Goal: Task Accomplishment & Management: Manage account settings

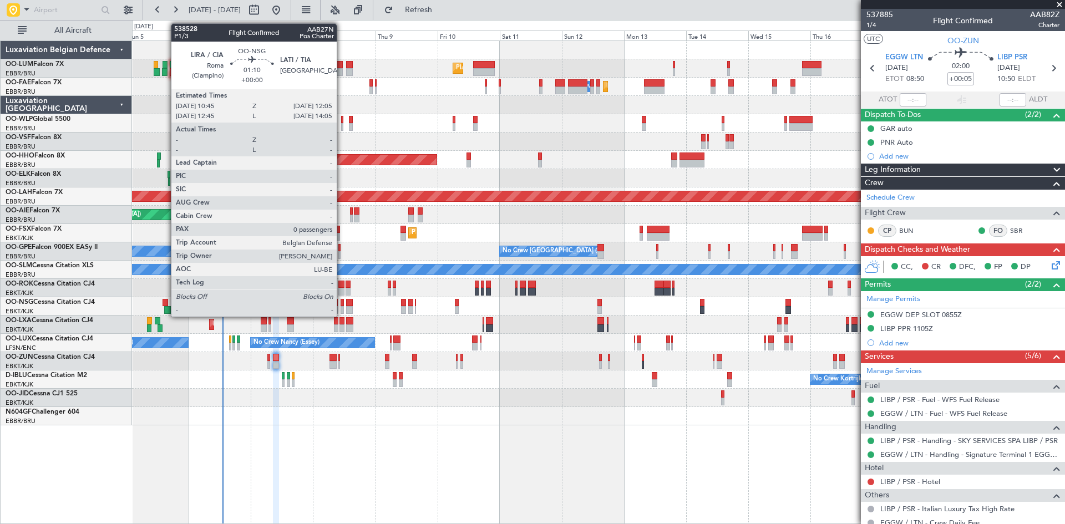
click at [342, 304] on div at bounding box center [343, 303] width 4 height 8
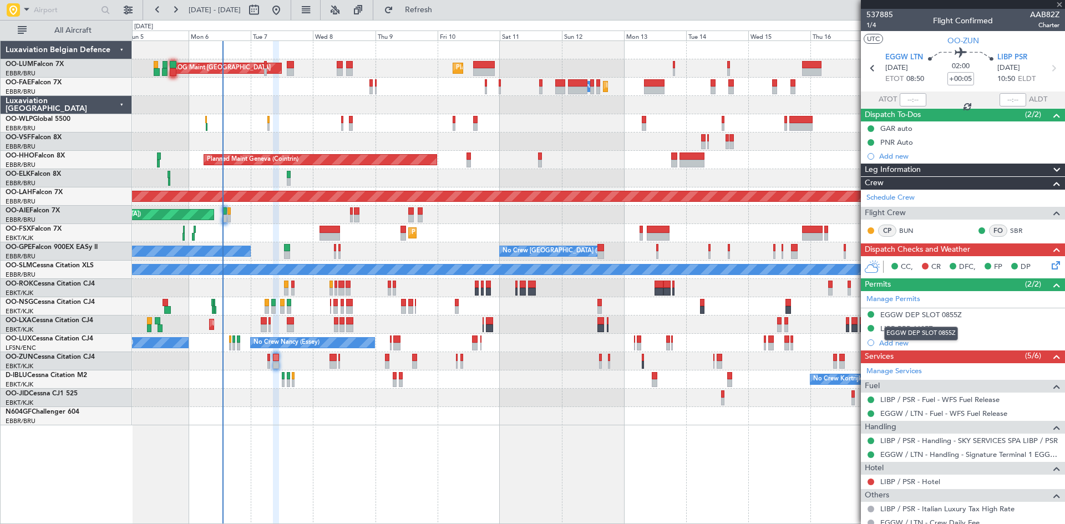
type input "0"
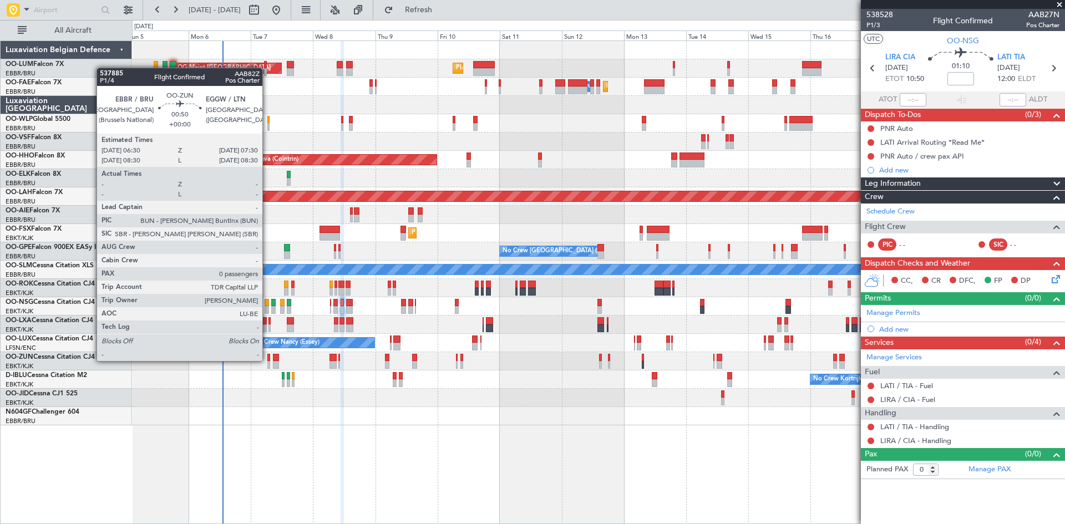
click at [268, 367] on div at bounding box center [268, 365] width 3 height 8
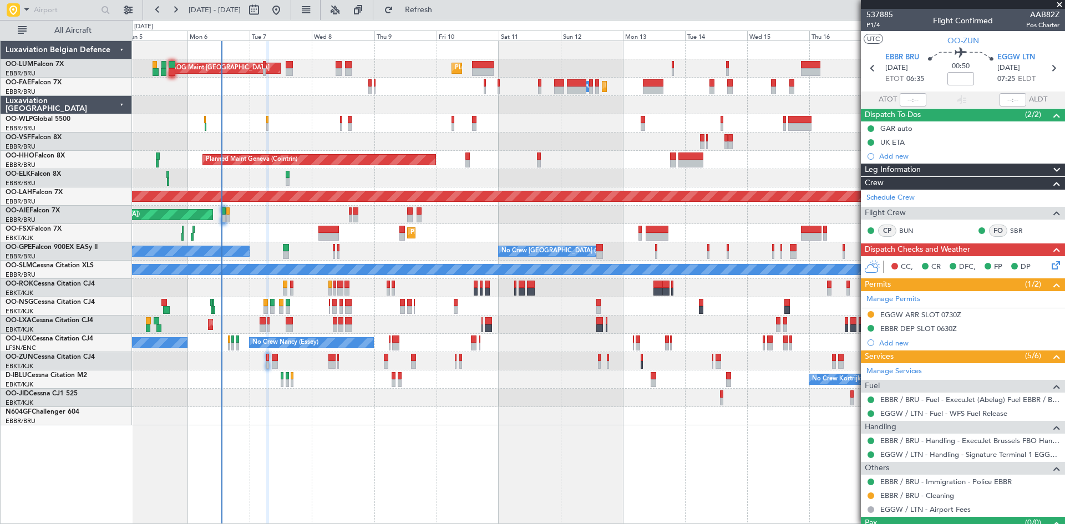
click at [561, 425] on div "Planned Maint Brussels (Brussels National) AOG Maint Sibiu Planned Maint Brusse…" at bounding box center [598, 282] width 933 height 484
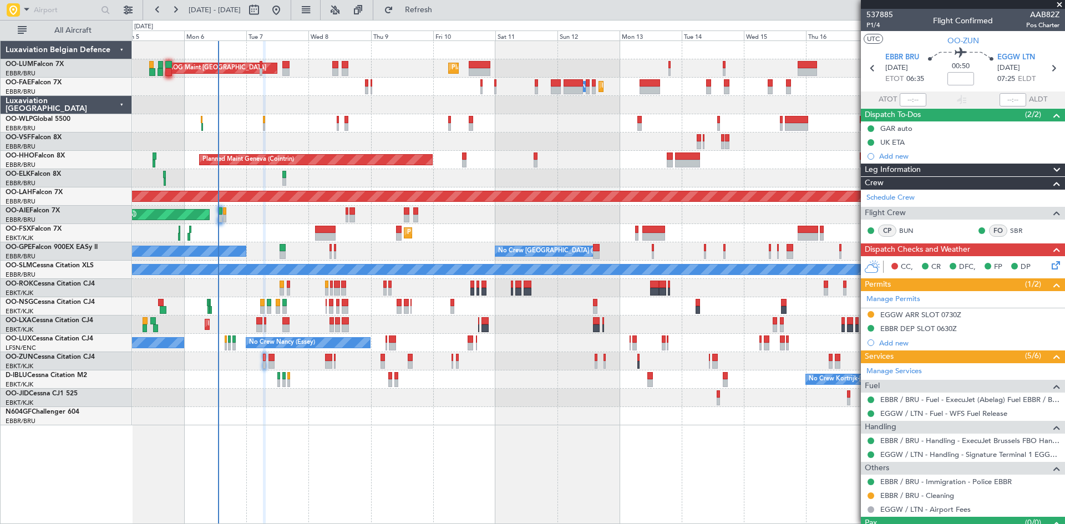
click at [557, 425] on div "Planned Maint Brussels (Brussels National) AOG Maint Sibiu Planned Maint Brusse…" at bounding box center [598, 282] width 933 height 484
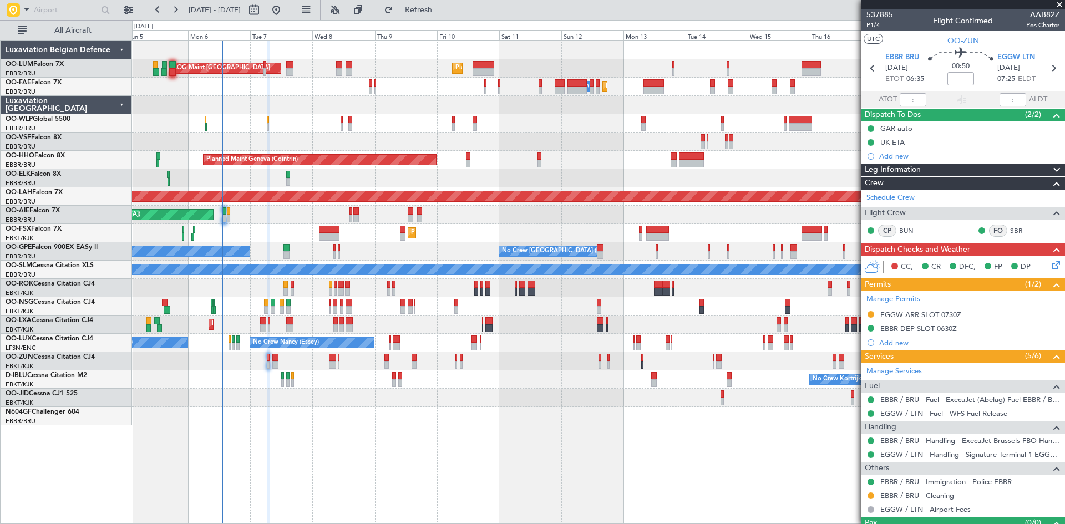
click at [561, 425] on div at bounding box center [598, 416] width 932 height 18
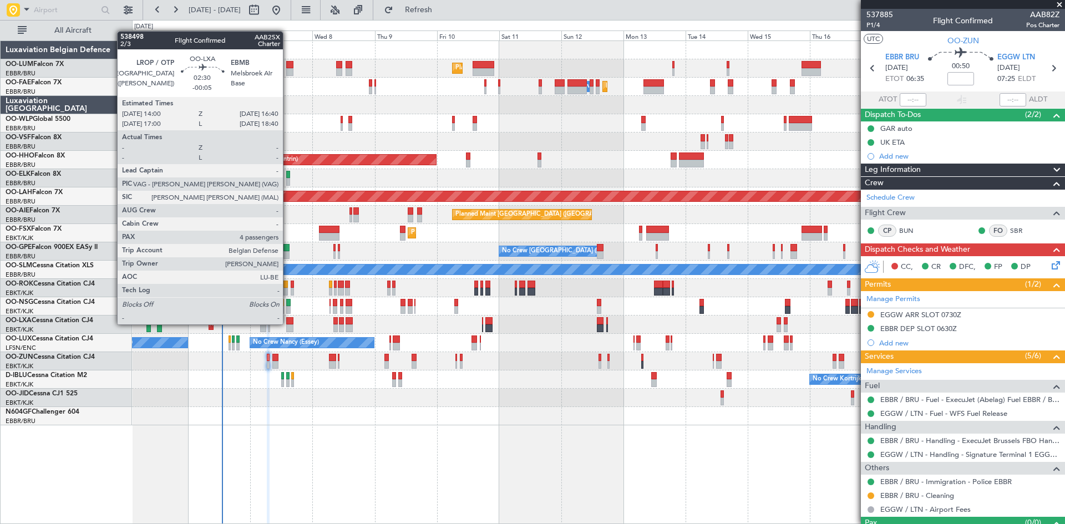
click at [288, 323] on div at bounding box center [289, 321] width 7 height 8
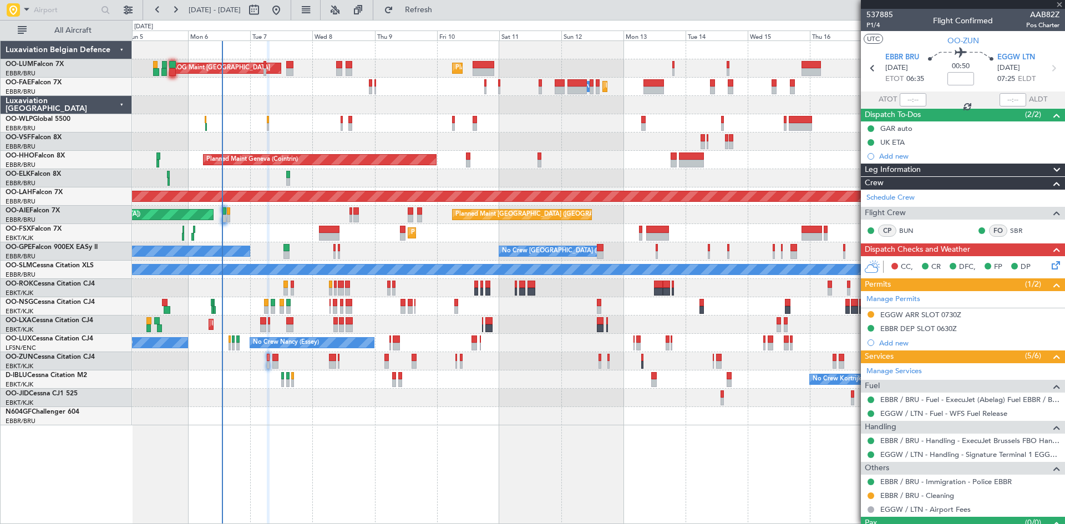
type input "-00:05"
type input "4"
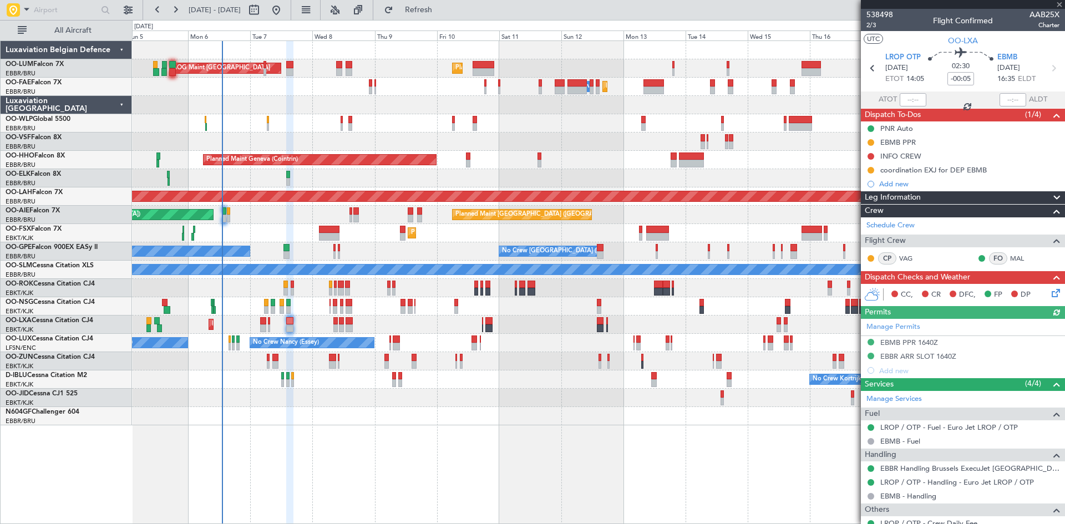
click at [906, 343] on div "Manage Permits EBMB PPR 1640Z EBBR ARR SLOT 1640Z Add new" at bounding box center [963, 348] width 204 height 59
click at [907, 343] on div "EBMB PPR 1640Z" at bounding box center [909, 342] width 58 height 9
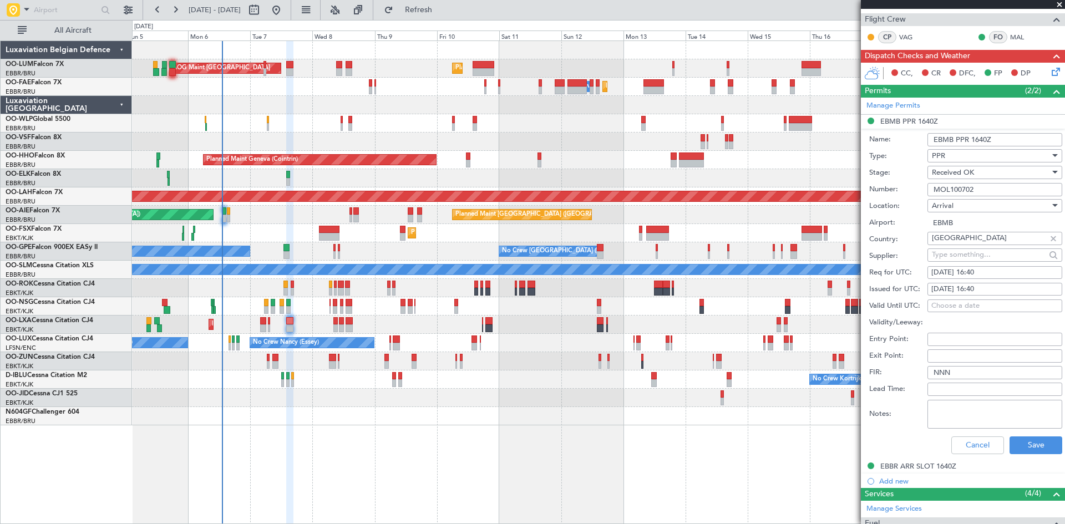
scroll to position [222, 0]
click at [966, 447] on button "Cancel" at bounding box center [977, 445] width 53 height 18
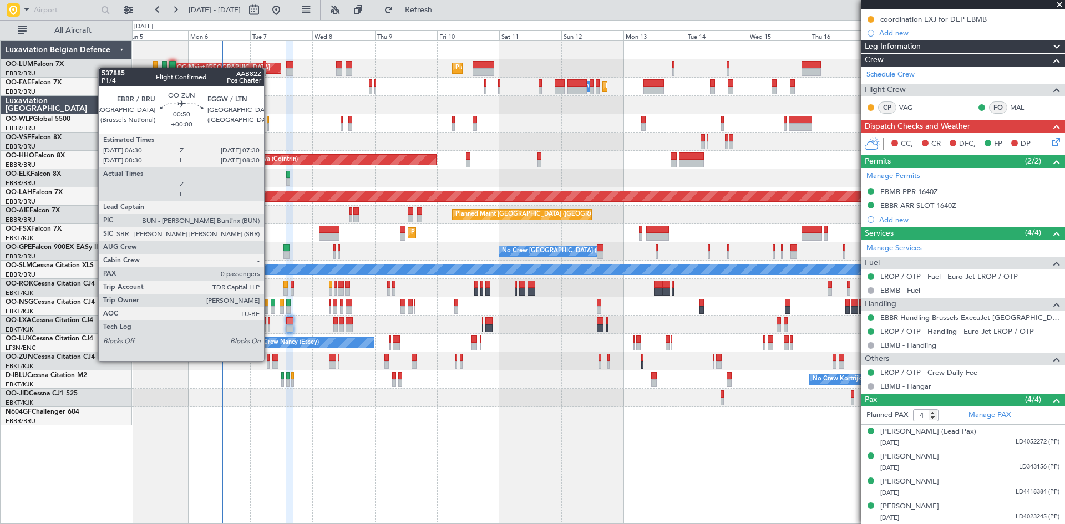
click at [269, 361] on div at bounding box center [268, 365] width 3 height 8
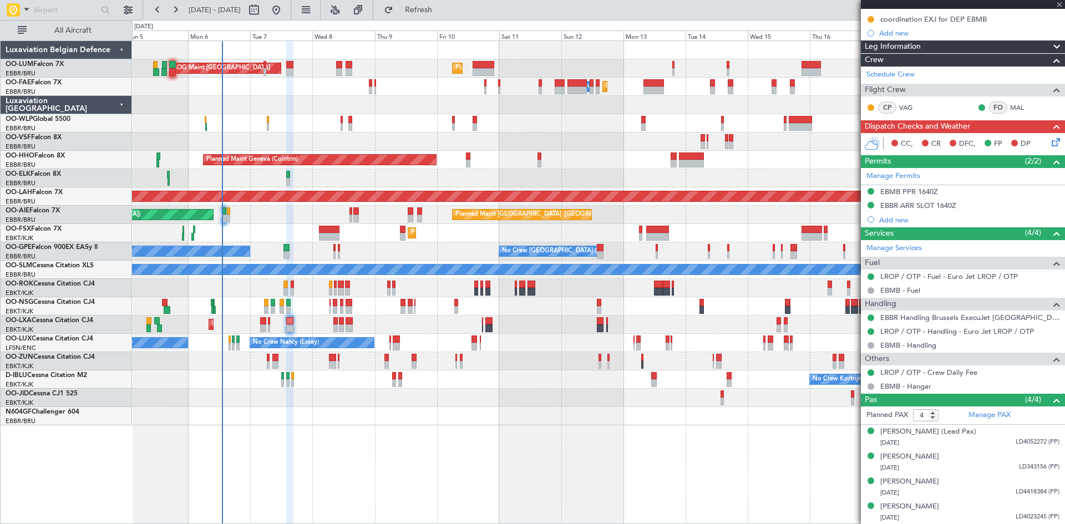
type input "0"
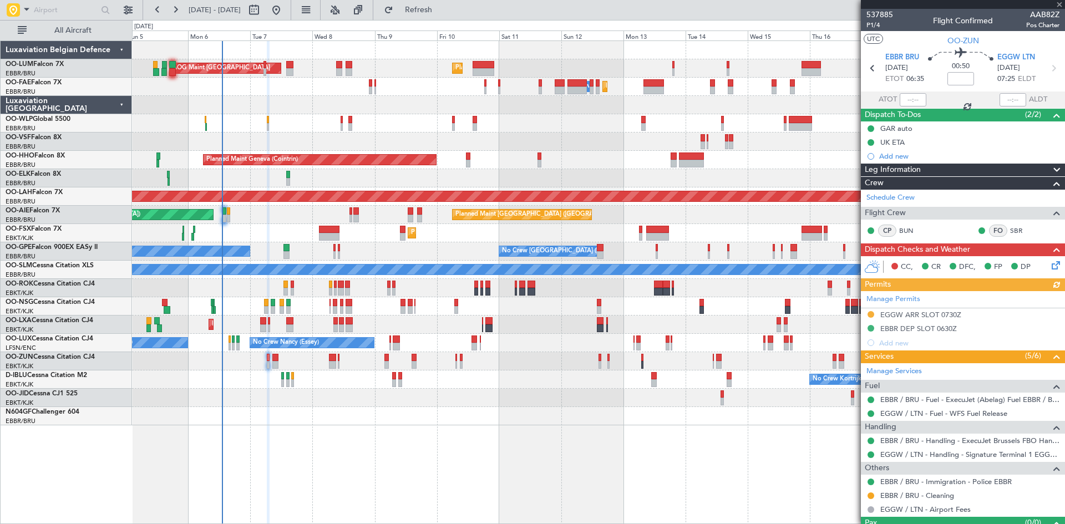
scroll to position [23, 0]
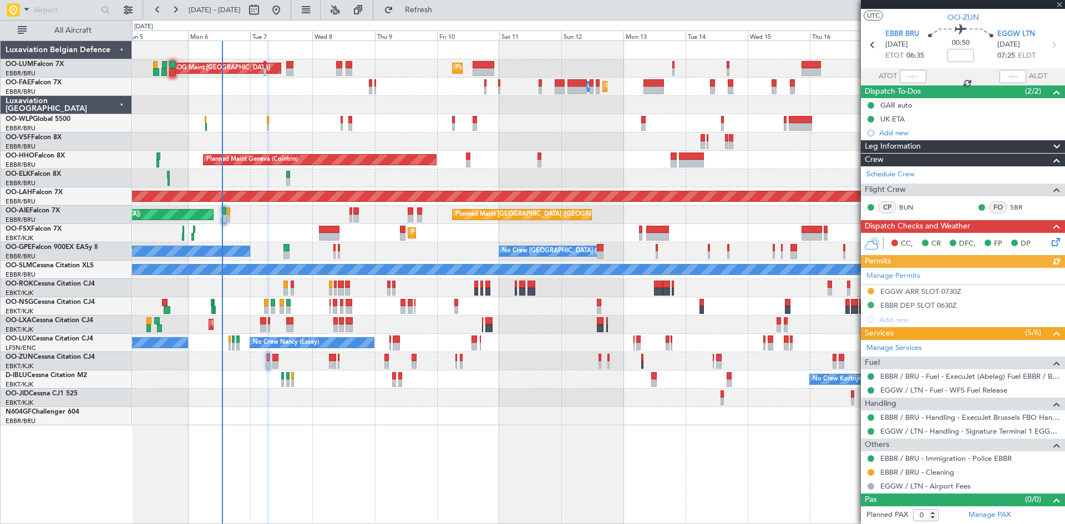
click at [1050, 239] on icon at bounding box center [1053, 240] width 9 height 9
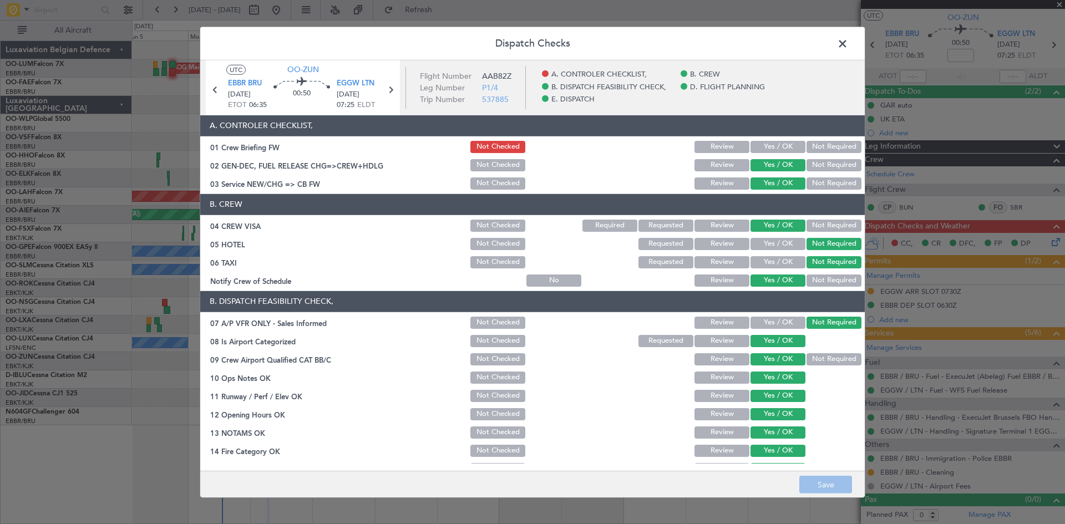
click at [769, 148] on button "Yes / OK" at bounding box center [778, 147] width 55 height 12
click at [840, 484] on button "Save" at bounding box center [825, 485] width 53 height 18
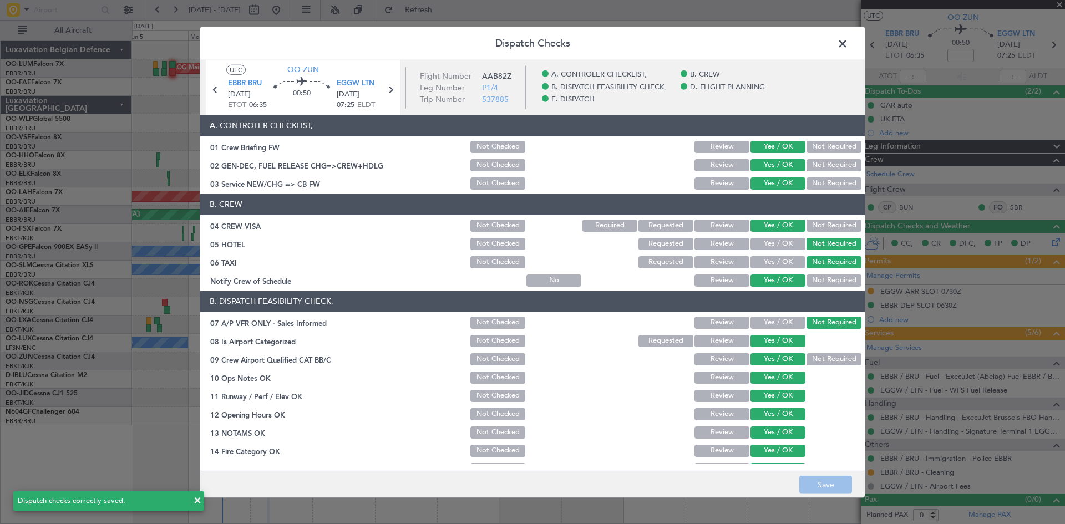
click at [848, 48] on span at bounding box center [848, 46] width 0 height 22
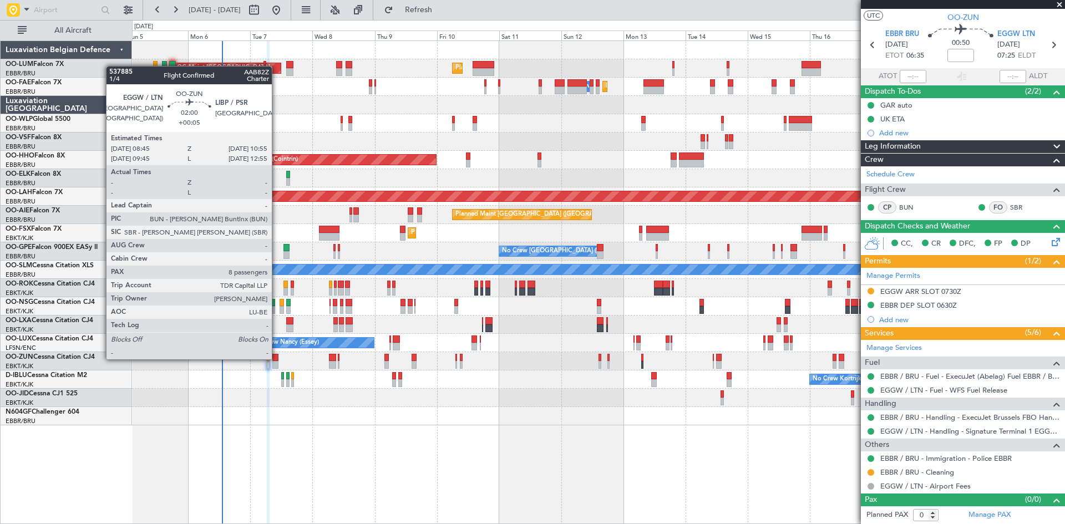
click at [277, 358] on div at bounding box center [275, 358] width 6 height 8
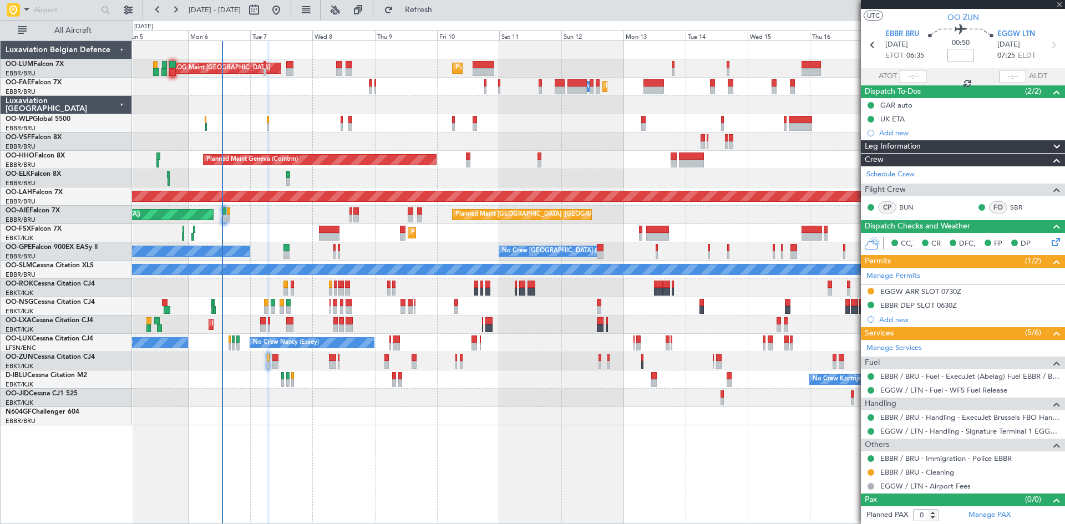
type input "+00:05"
type input "8"
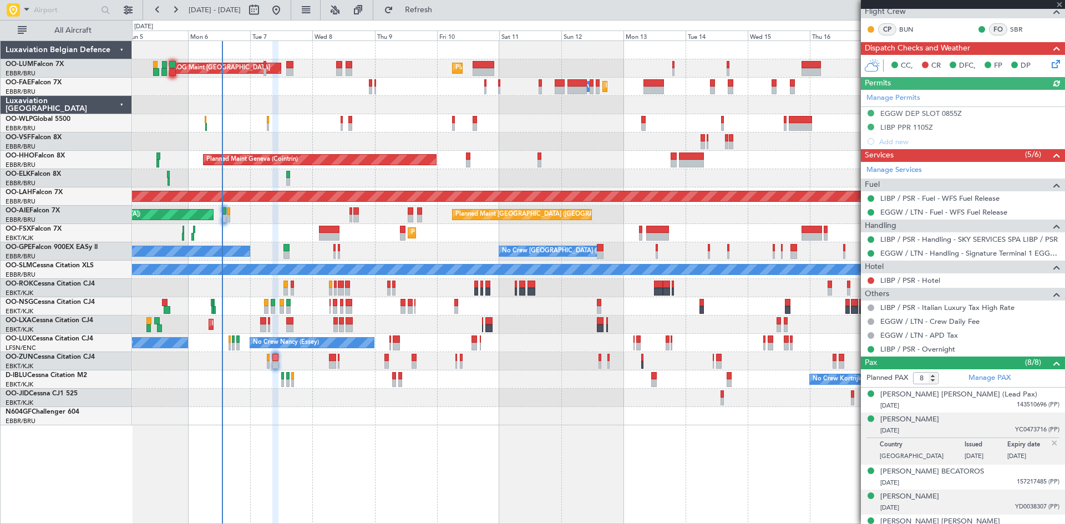
scroll to position [291, 0]
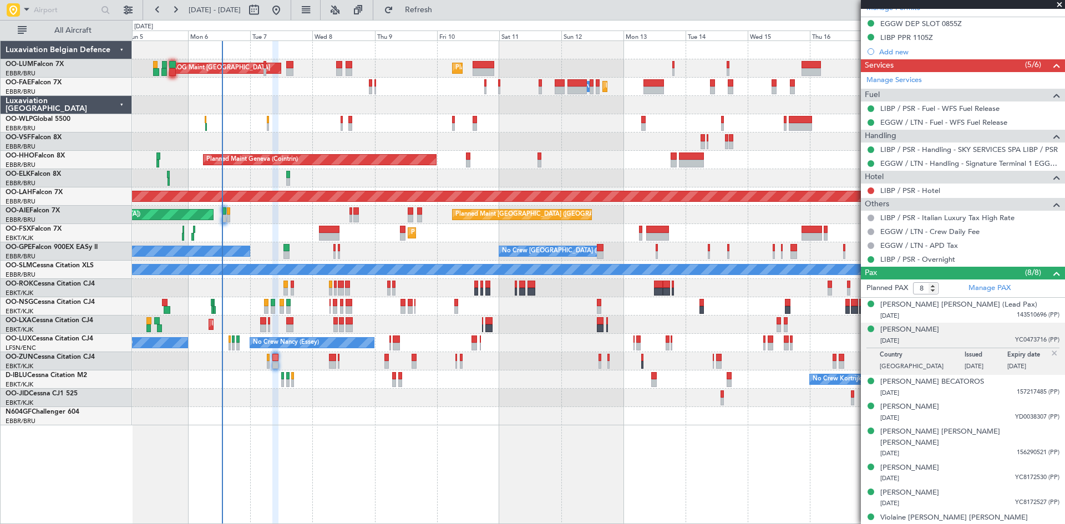
click at [1049, 352] on img at bounding box center [1054, 353] width 10 height 10
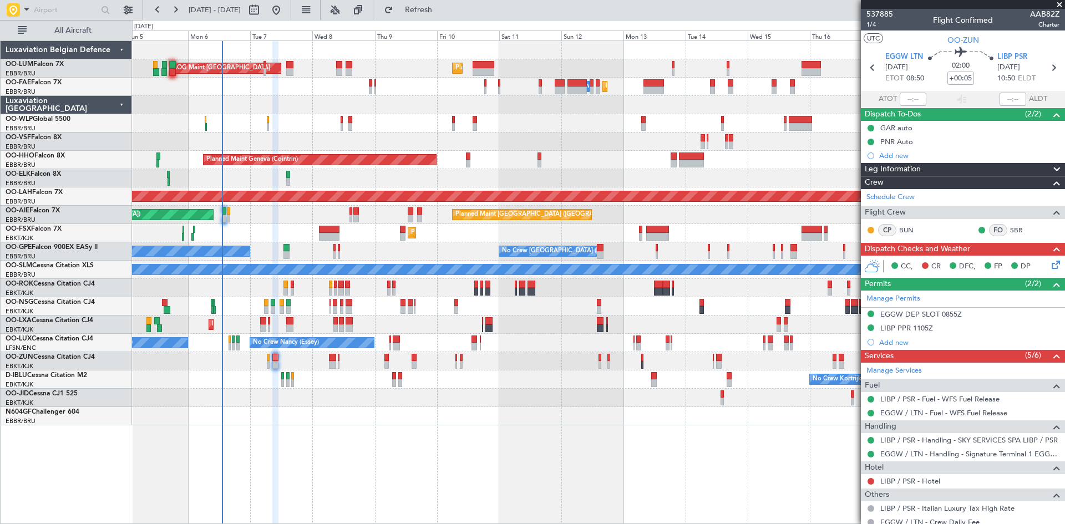
scroll to position [0, 0]
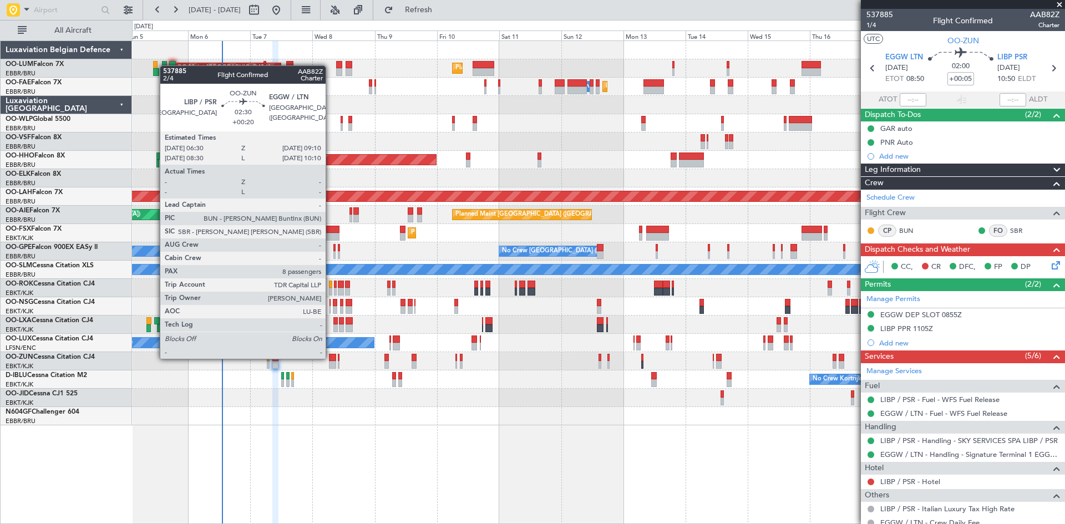
click at [331, 358] on div at bounding box center [332, 358] width 7 height 8
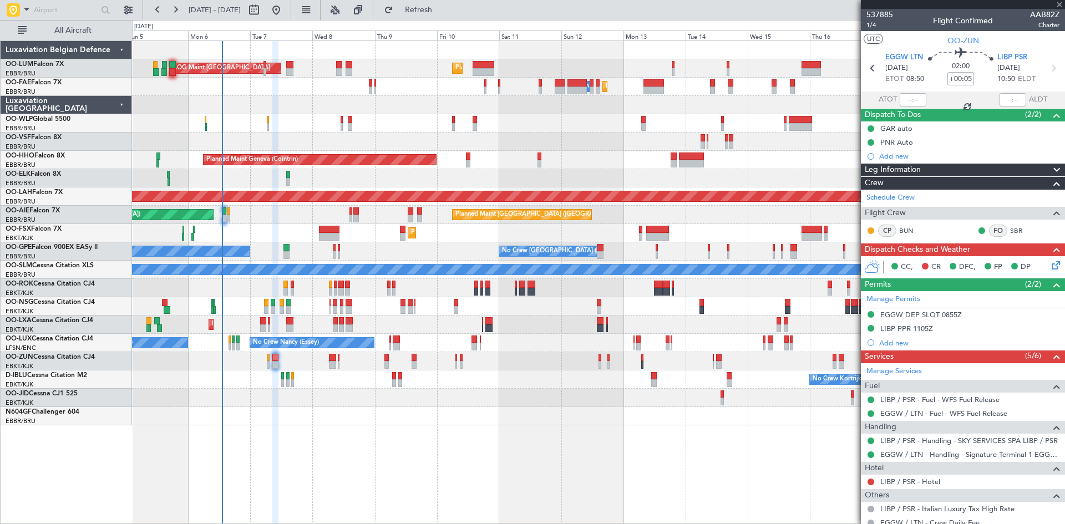
type input "+00:20"
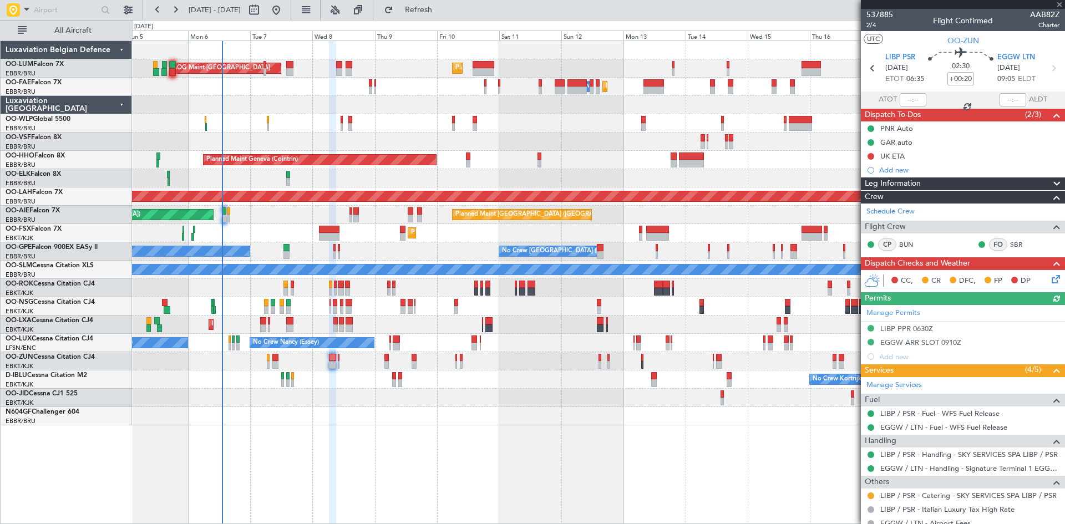
click at [1049, 278] on icon at bounding box center [1053, 277] width 9 height 9
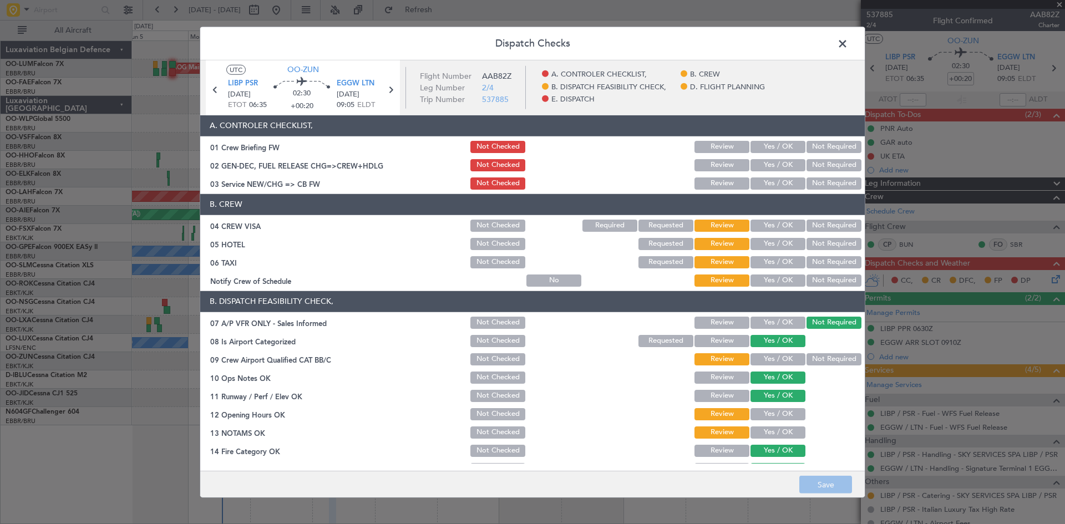
click at [775, 146] on button "Yes / OK" at bounding box center [778, 147] width 55 height 12
click at [773, 159] on button "Yes / OK" at bounding box center [778, 165] width 55 height 12
click at [817, 485] on button "Save" at bounding box center [825, 485] width 53 height 18
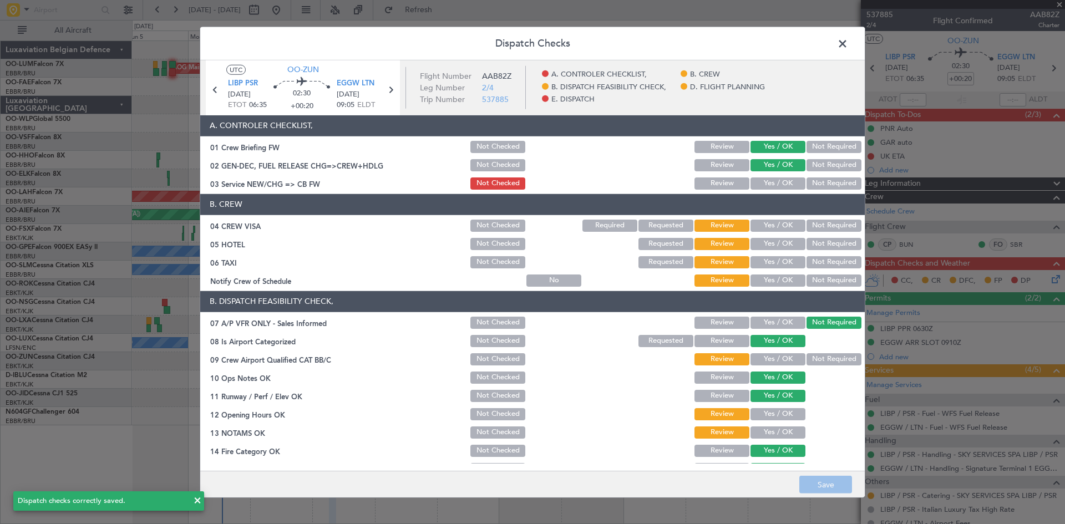
click at [848, 50] on span at bounding box center [848, 46] width 0 height 22
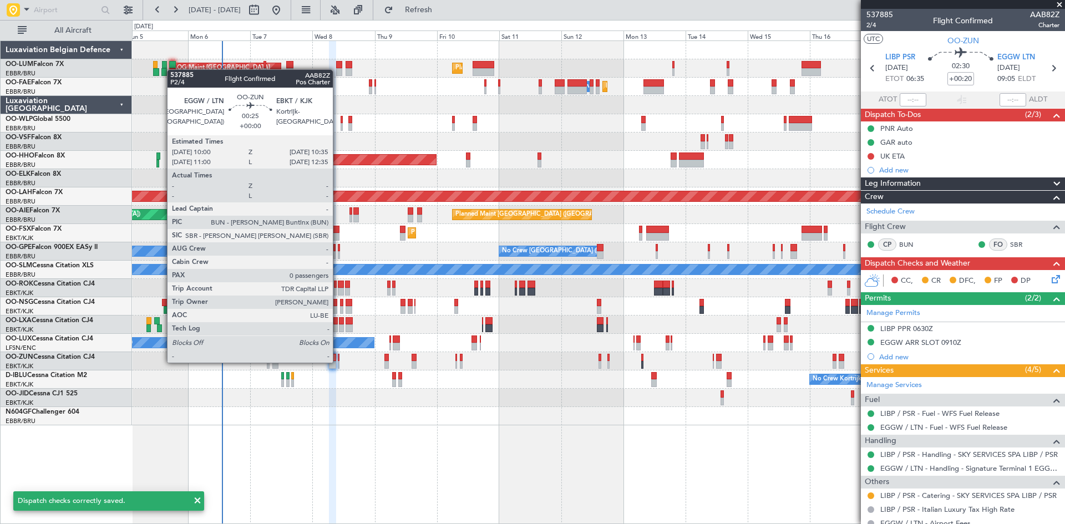
click at [338, 362] on div at bounding box center [339, 365] width 2 height 8
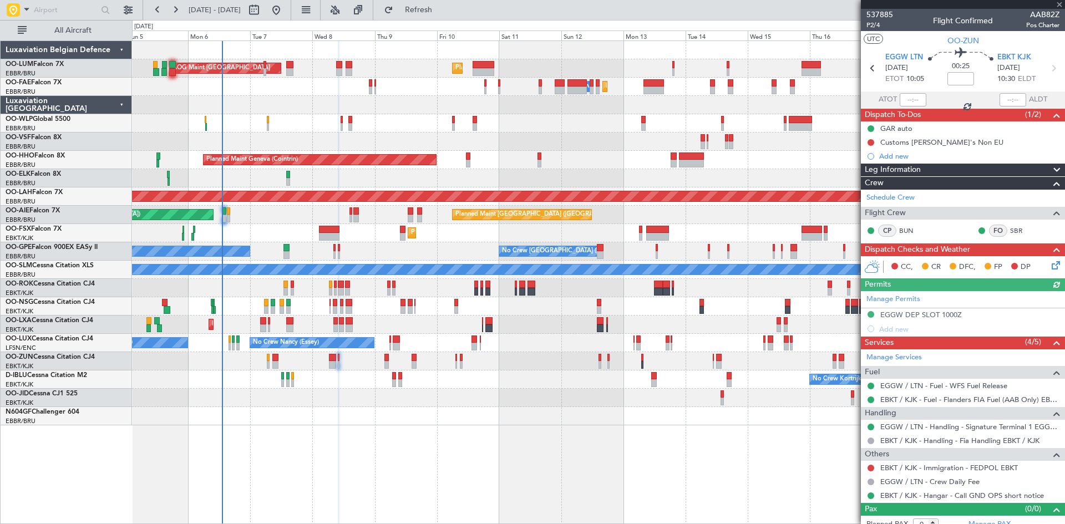
click at [1049, 267] on icon at bounding box center [1053, 263] width 9 height 9
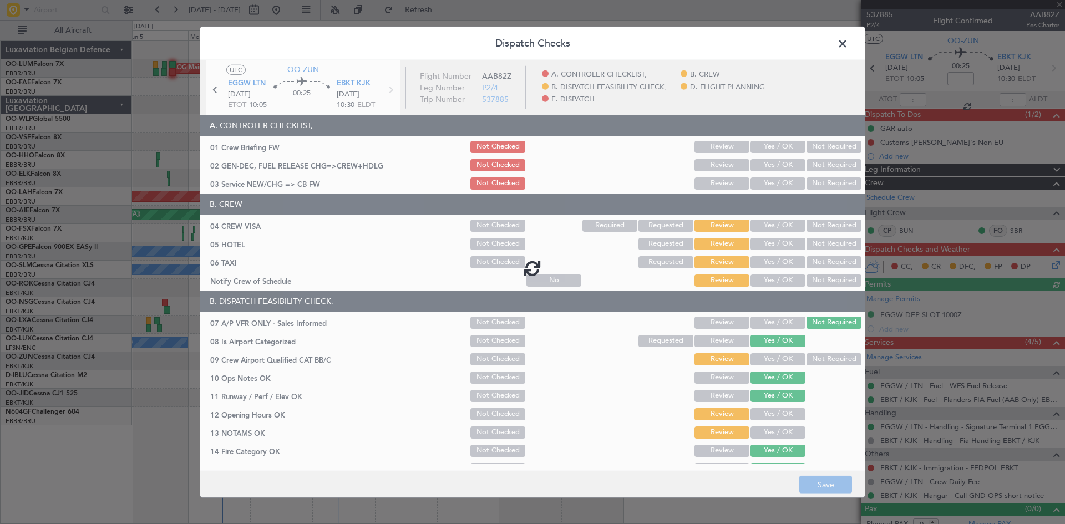
click at [764, 148] on div at bounding box center [532, 267] width 665 height 415
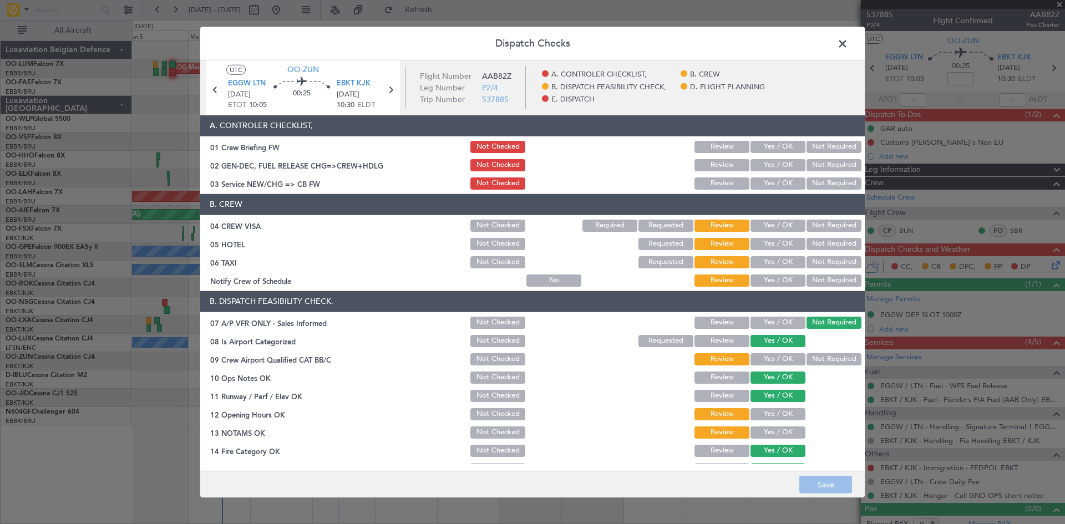
click at [772, 147] on button "Yes / OK" at bounding box center [778, 147] width 55 height 12
click at [768, 165] on button "Yes / OK" at bounding box center [778, 165] width 55 height 12
click at [839, 481] on button "Save" at bounding box center [825, 485] width 53 height 18
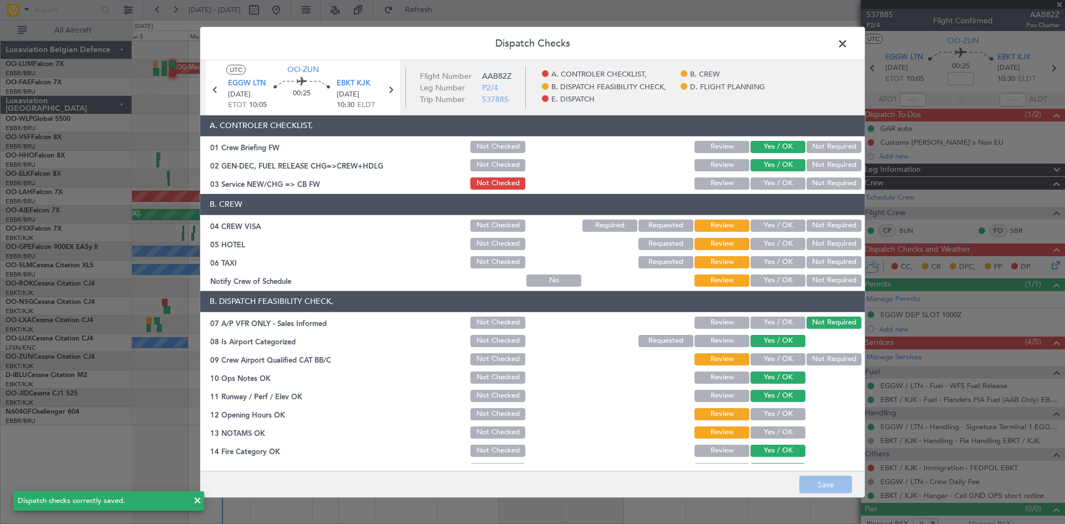
click at [848, 44] on span at bounding box center [848, 46] width 0 height 22
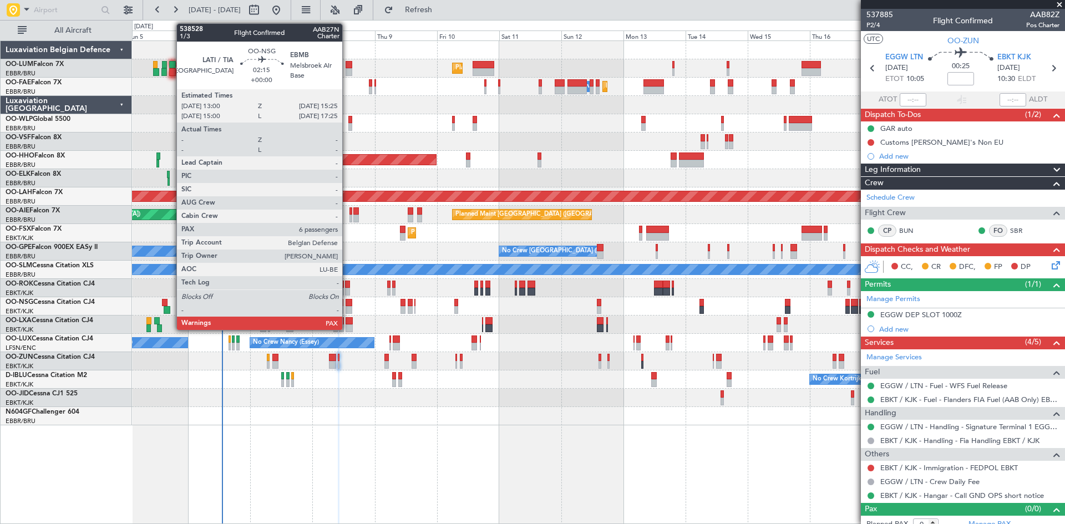
click at [347, 302] on div at bounding box center [349, 303] width 7 height 8
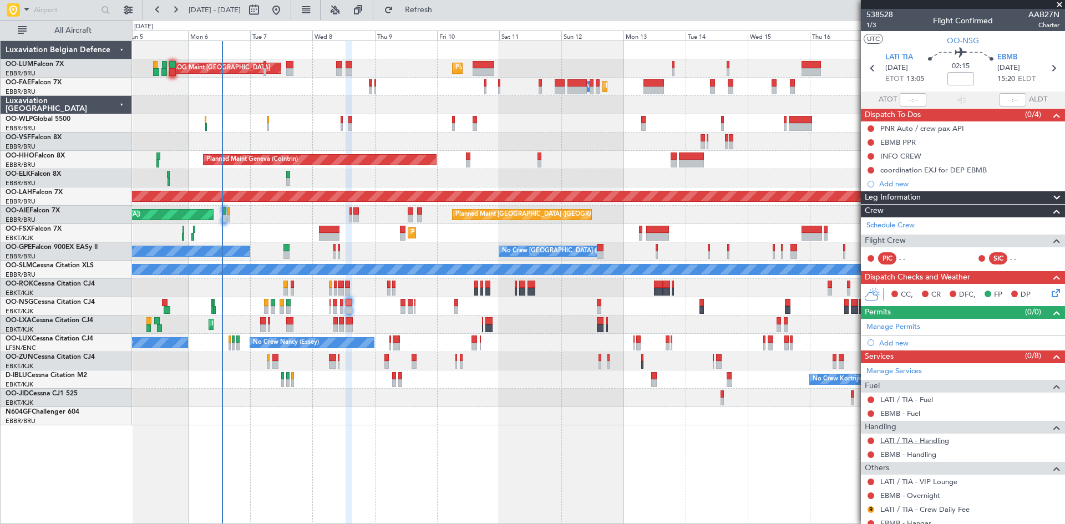
click at [925, 440] on link "LATI / TIA - Handling" at bounding box center [914, 440] width 69 height 9
click at [870, 452] on button at bounding box center [871, 455] width 7 height 7
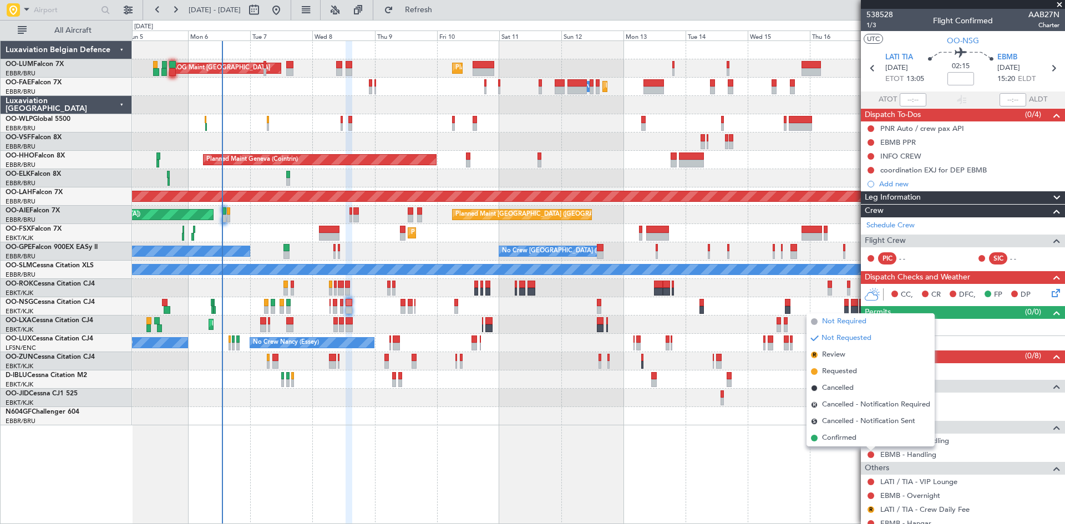
click at [833, 321] on span "Not Required" at bounding box center [844, 321] width 44 height 11
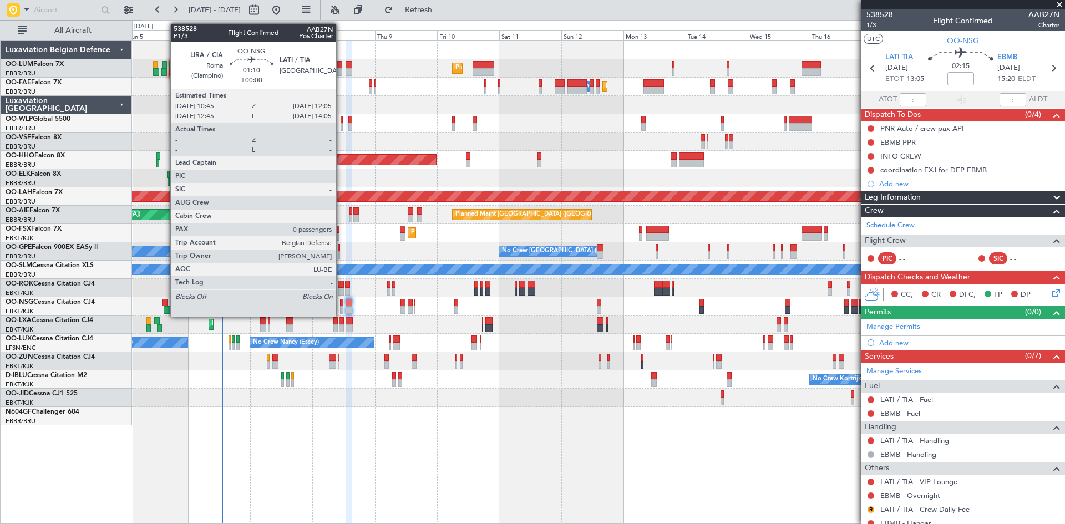
click at [341, 305] on div at bounding box center [342, 303] width 4 height 8
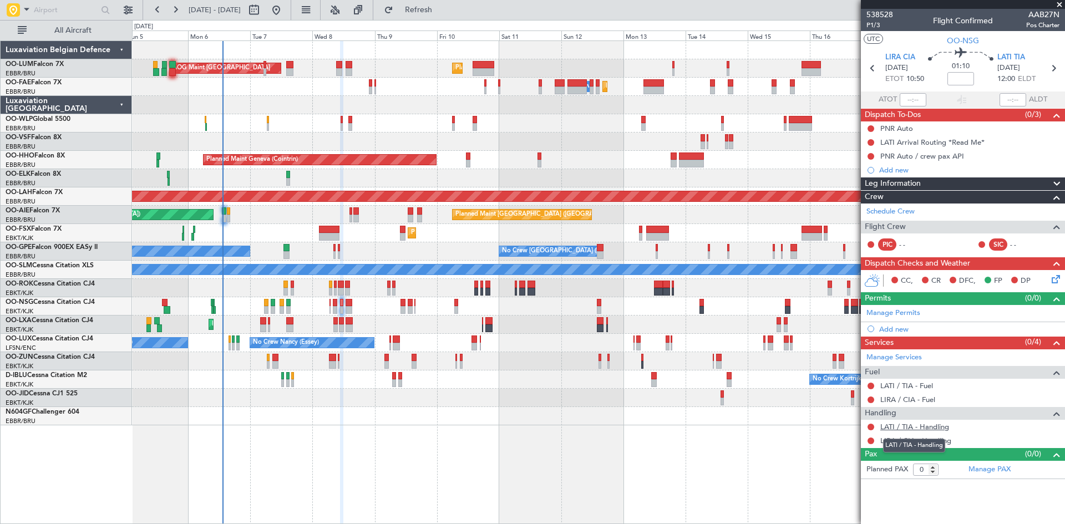
click at [925, 426] on link "LATI / TIA - Handling" at bounding box center [914, 426] width 69 height 9
click at [920, 442] on link "LIRA / CIA - Handling" at bounding box center [915, 440] width 71 height 9
click at [445, 16] on button "Refresh" at bounding box center [412, 10] width 67 height 18
click at [915, 428] on link "LATI / TIA - Handling - Euro Jet LATI / TIA" at bounding box center [949, 426] width 138 height 9
click at [442, 11] on span "Refresh" at bounding box center [418, 10] width 47 height 8
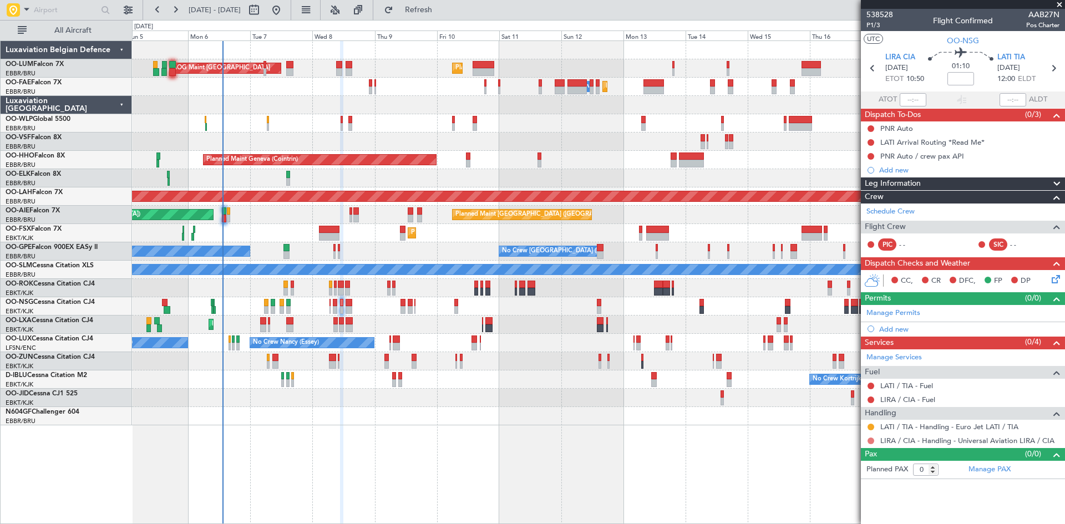
click at [869, 441] on button at bounding box center [871, 441] width 7 height 7
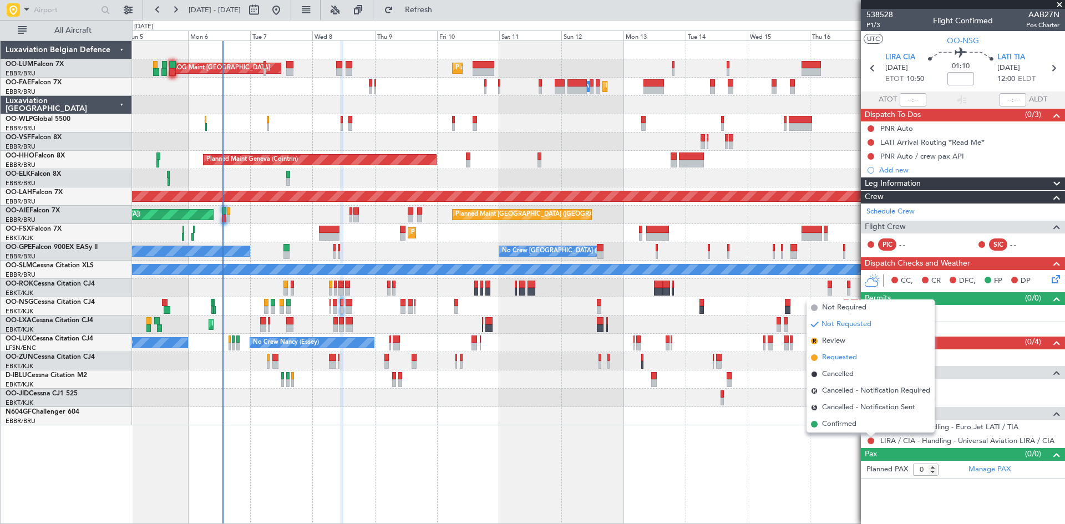
click at [848, 358] on span "Requested" at bounding box center [839, 357] width 35 height 11
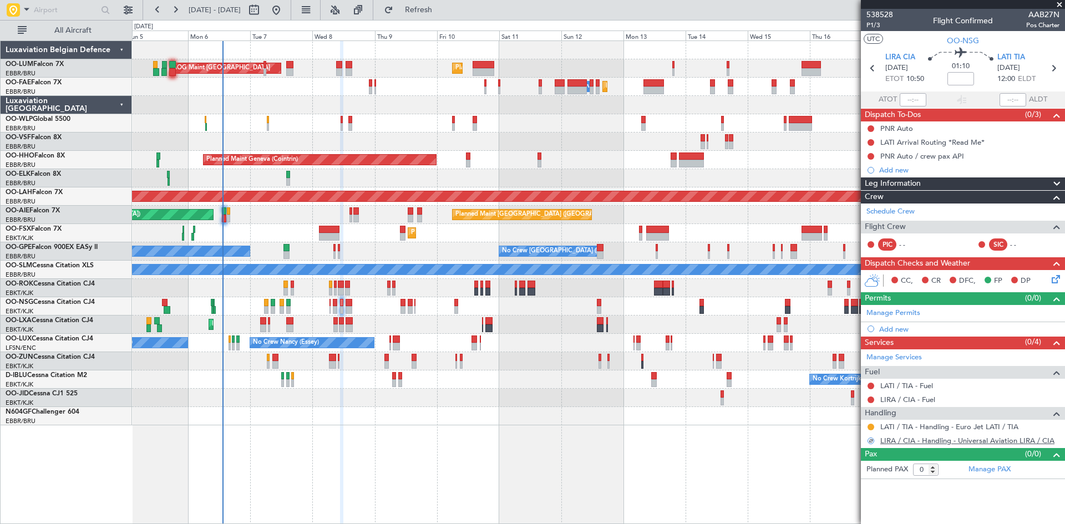
click at [924, 441] on link "LIRA / CIA - Handling - Universal Aviation LIRA / CIA" at bounding box center [967, 440] width 174 height 9
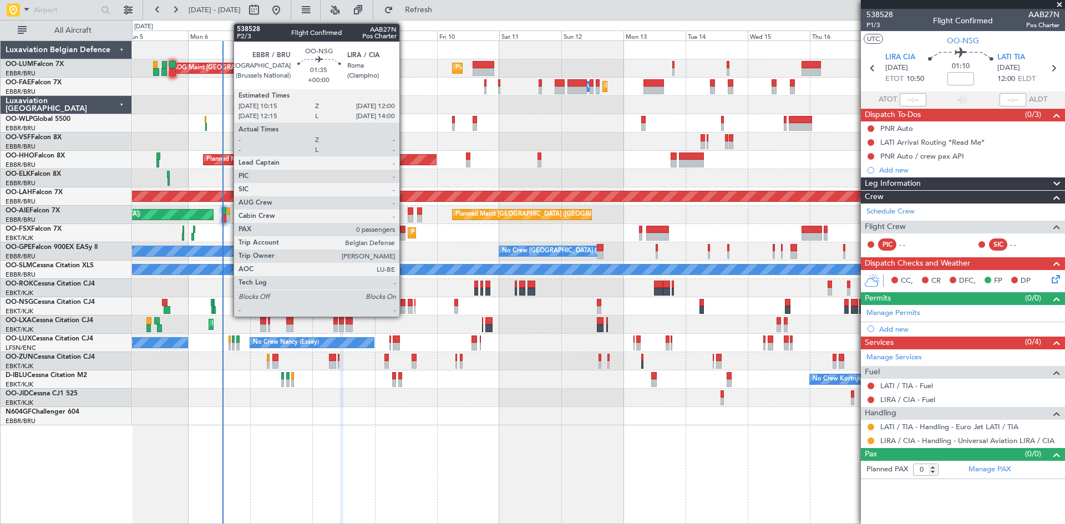
click at [404, 304] on div at bounding box center [402, 303] width 5 height 8
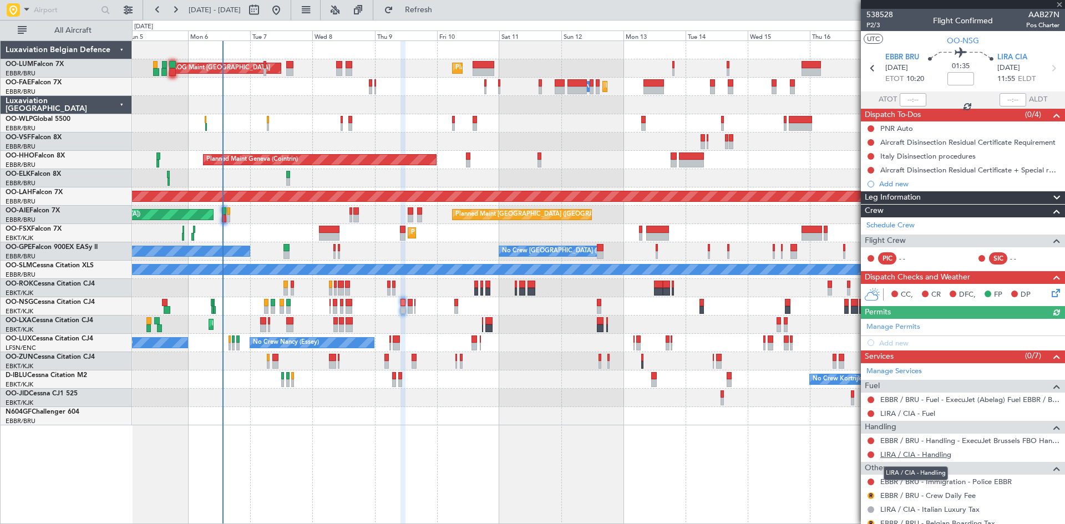
click at [934, 454] on link "LIRA / CIA - Handling" at bounding box center [915, 454] width 71 height 9
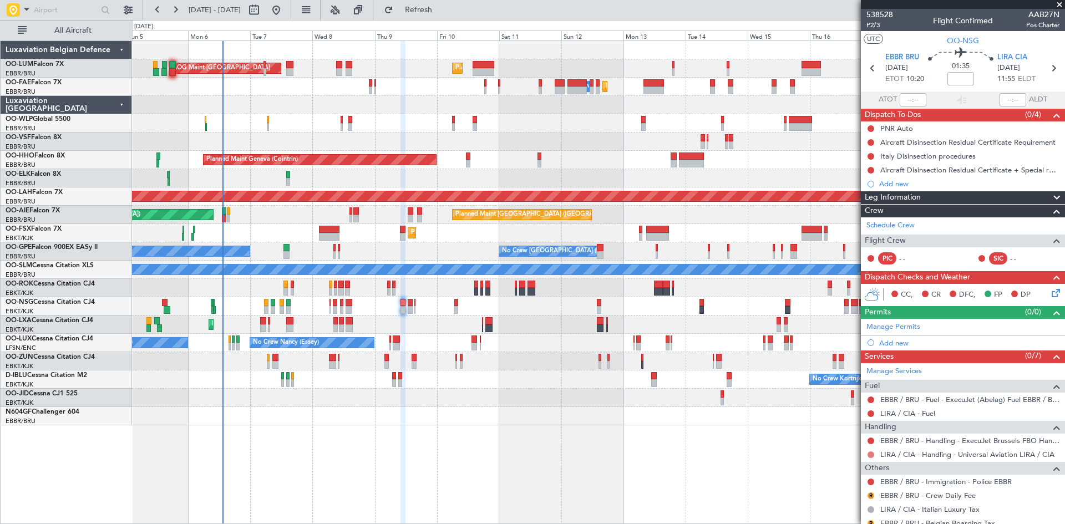
click at [873, 454] on button at bounding box center [871, 455] width 7 height 7
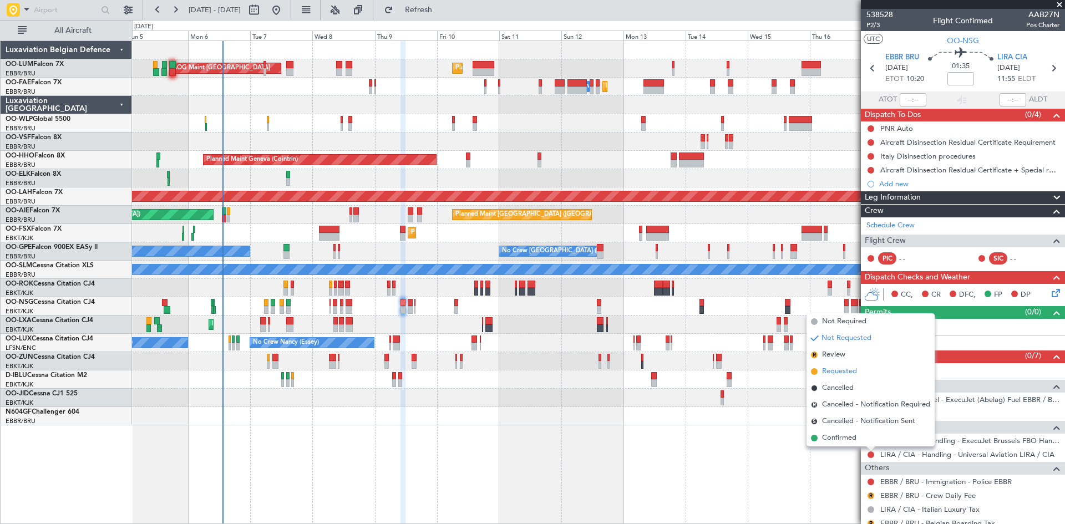
click at [840, 372] on span "Requested" at bounding box center [839, 371] width 35 height 11
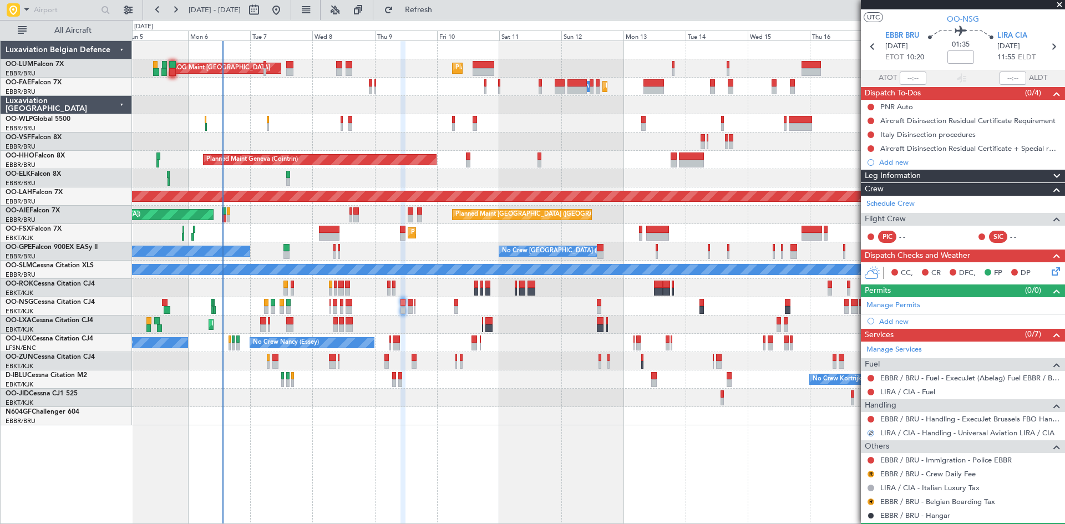
scroll to position [51, 0]
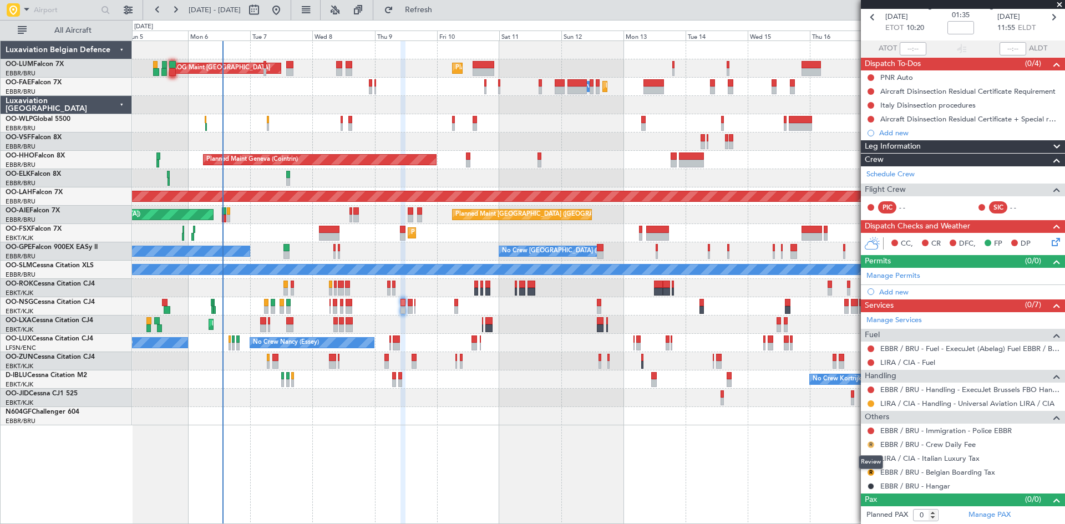
click at [870, 444] on button "R" at bounding box center [871, 445] width 7 height 7
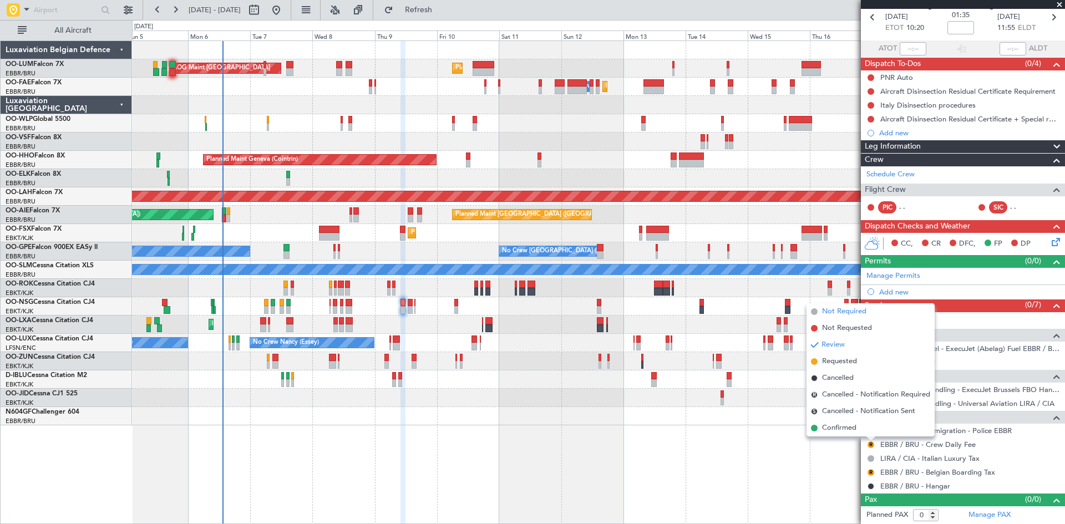
click at [842, 312] on span "Not Required" at bounding box center [844, 311] width 44 height 11
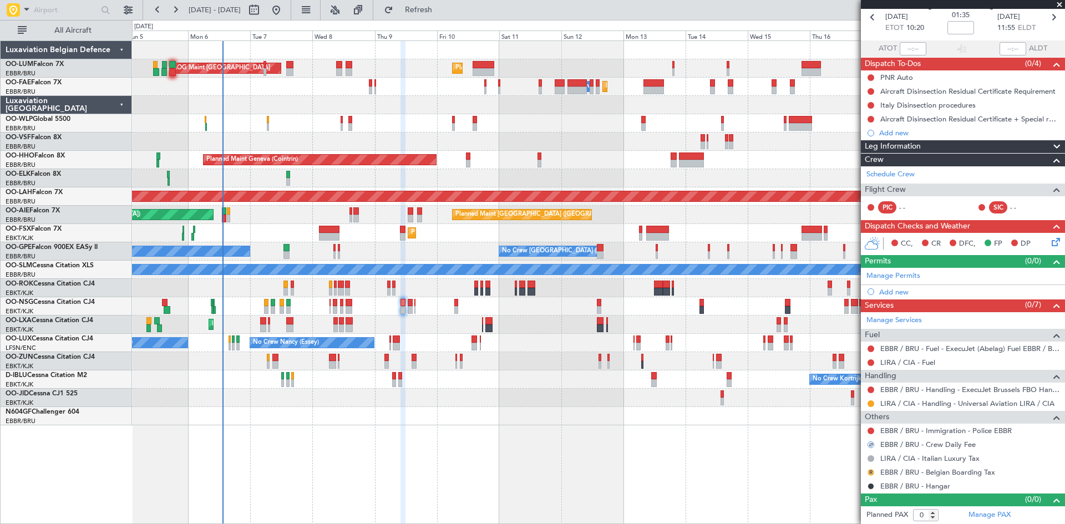
click at [868, 471] on button "R" at bounding box center [871, 472] width 7 height 7
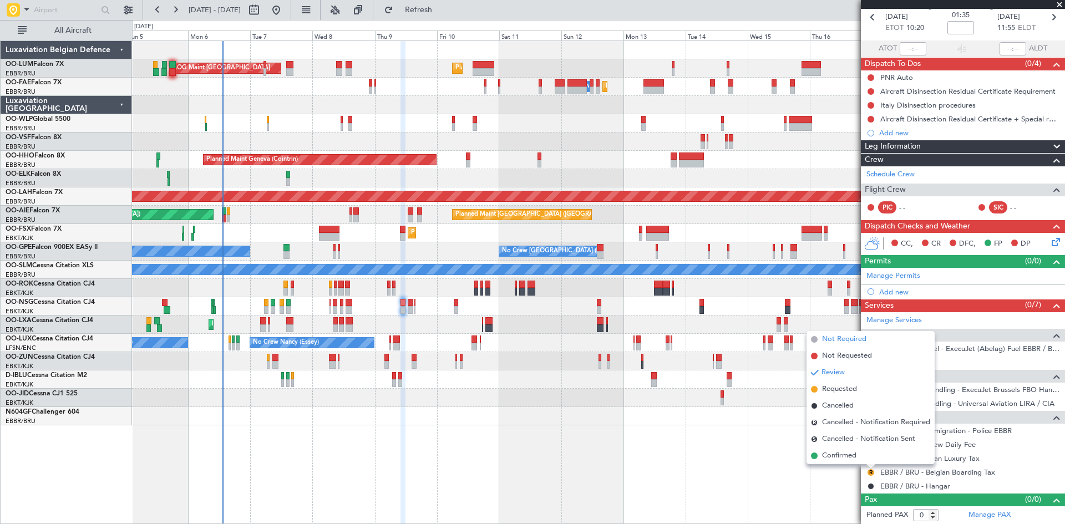
click at [838, 340] on span "Not Required" at bounding box center [844, 339] width 44 height 11
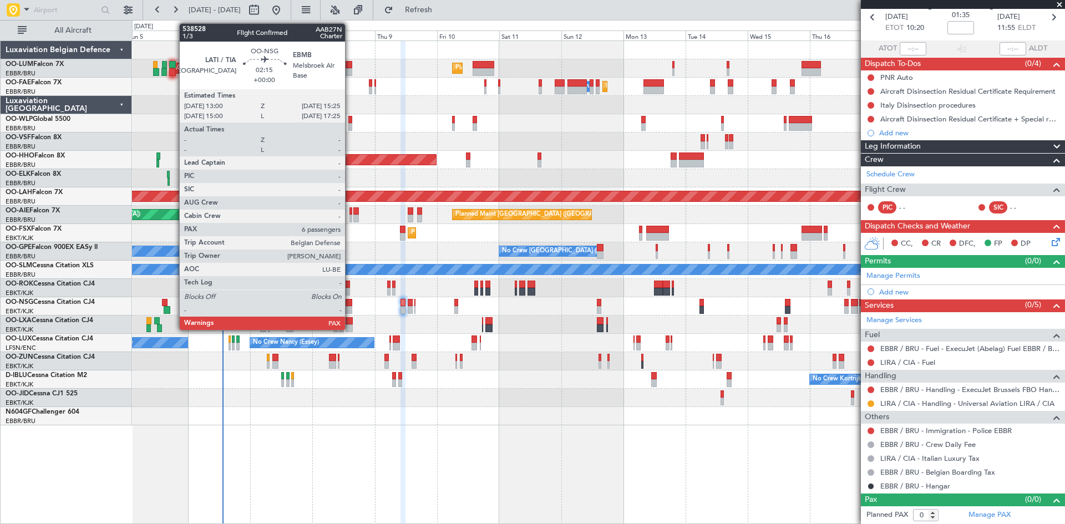
click at [350, 306] on div at bounding box center [349, 303] width 7 height 8
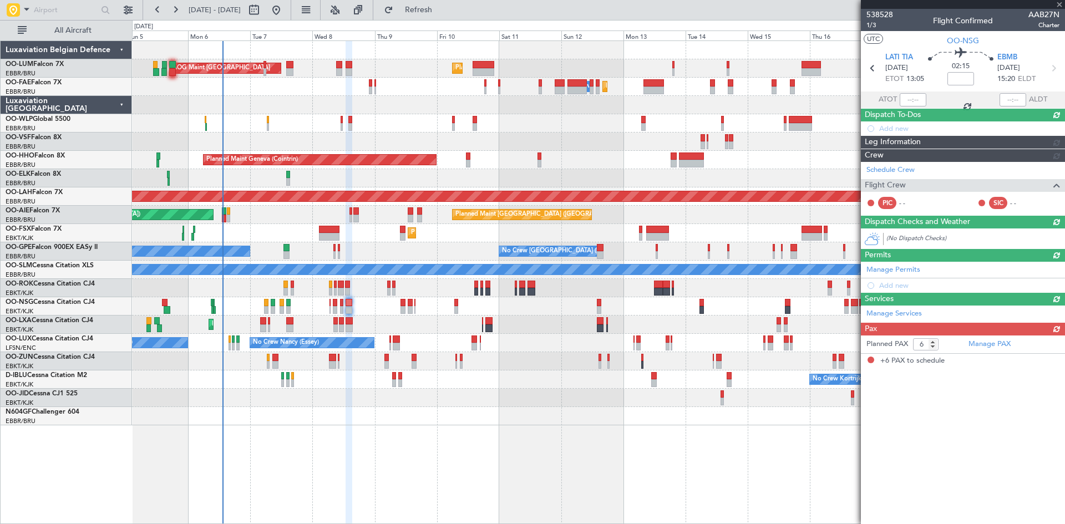
scroll to position [0, 0]
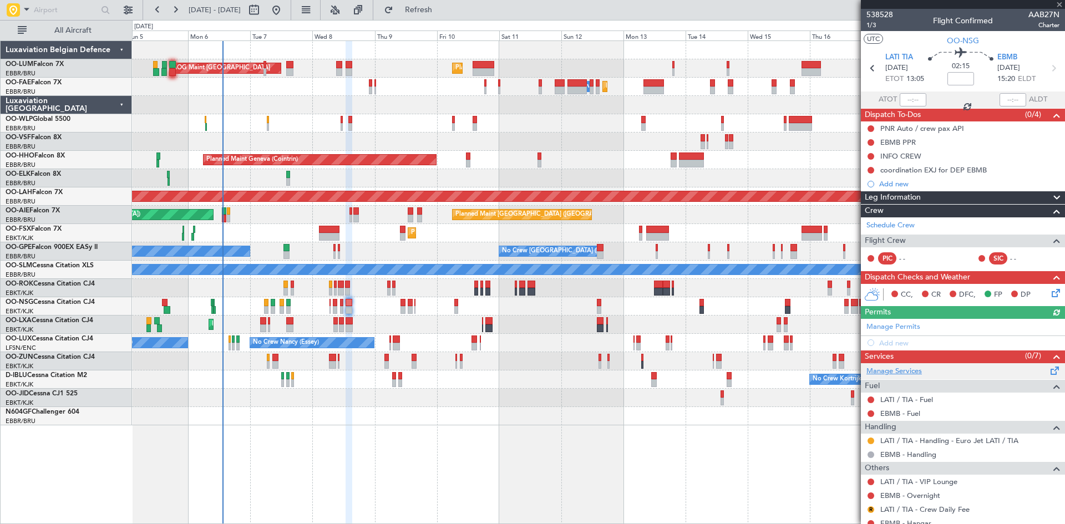
click at [902, 371] on link "Manage Services" at bounding box center [893, 371] width 55 height 11
click at [445, 14] on button "Refresh" at bounding box center [412, 10] width 67 height 18
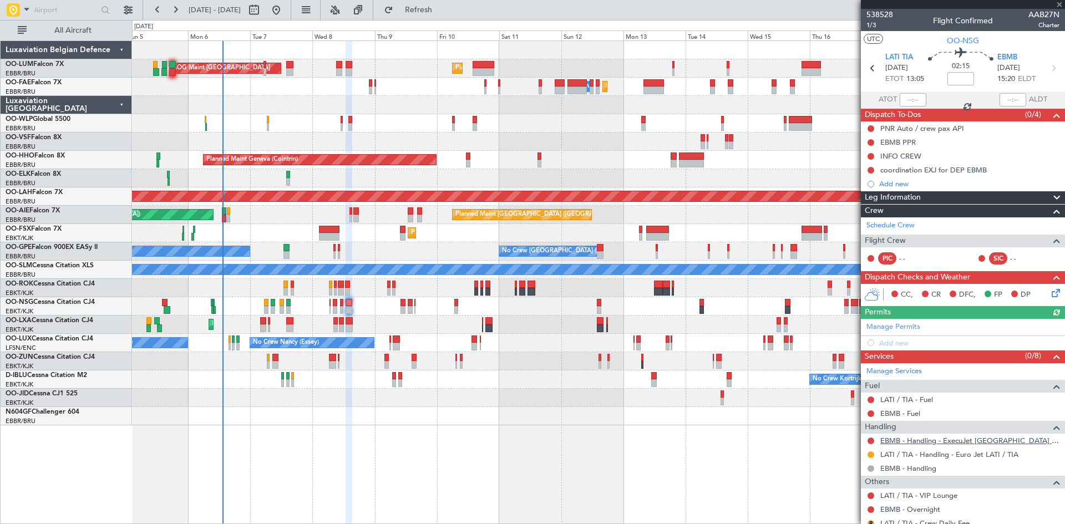
click at [967, 440] on link "EBMB - Handling - ExecuJet [GEOGRAPHIC_DATA] EBBR / BRU" at bounding box center [969, 440] width 179 height 9
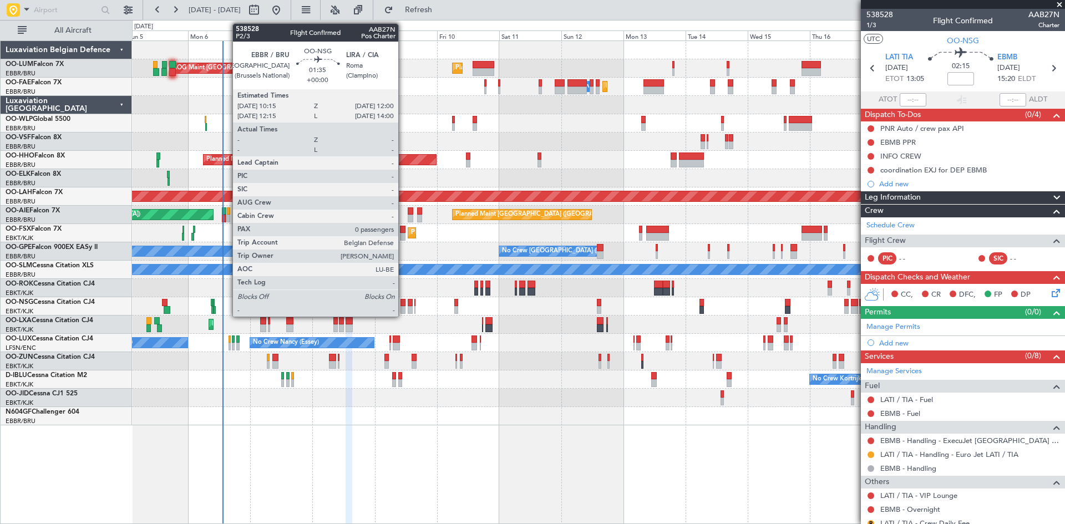
click at [403, 307] on div at bounding box center [402, 310] width 5 height 8
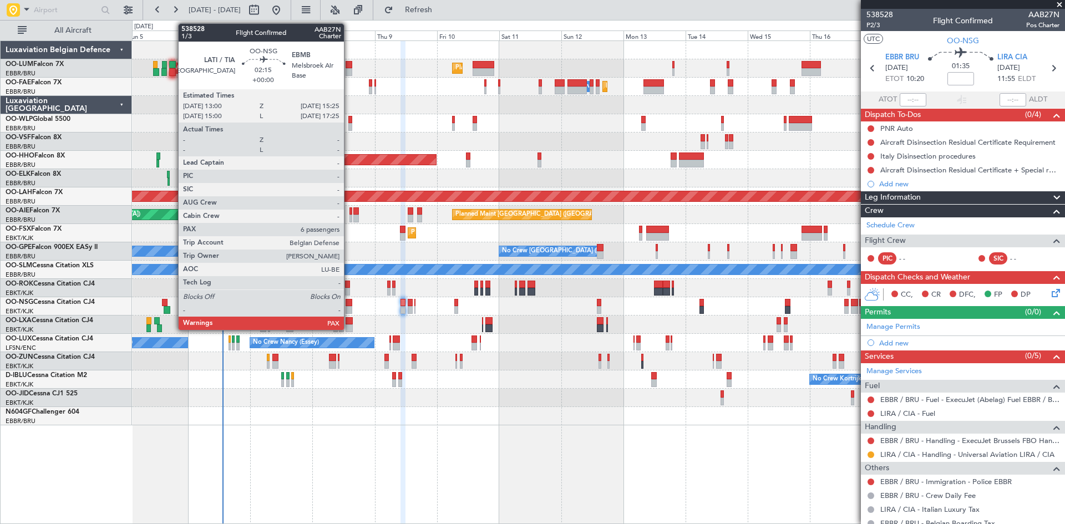
click at [349, 303] on div at bounding box center [349, 303] width 7 height 8
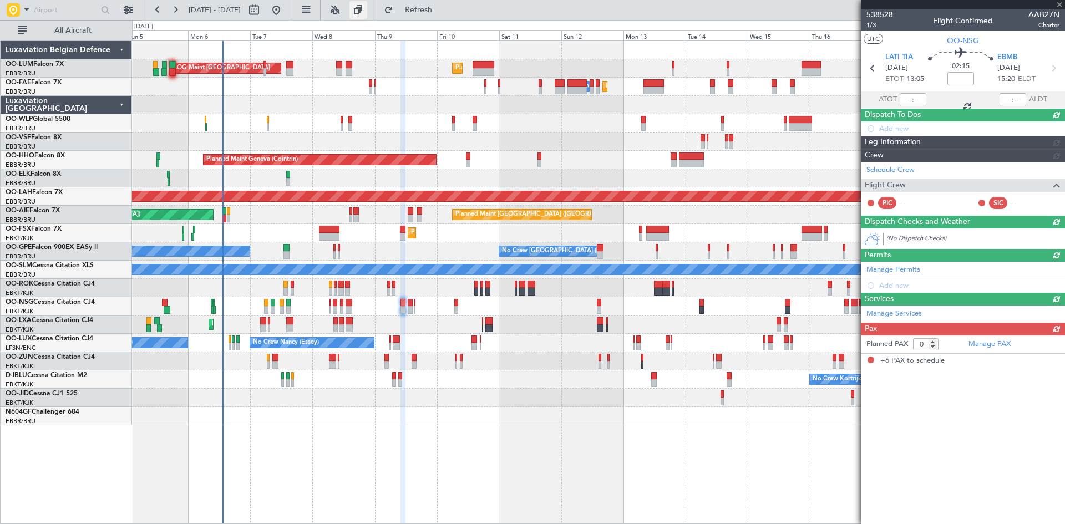
type input "6"
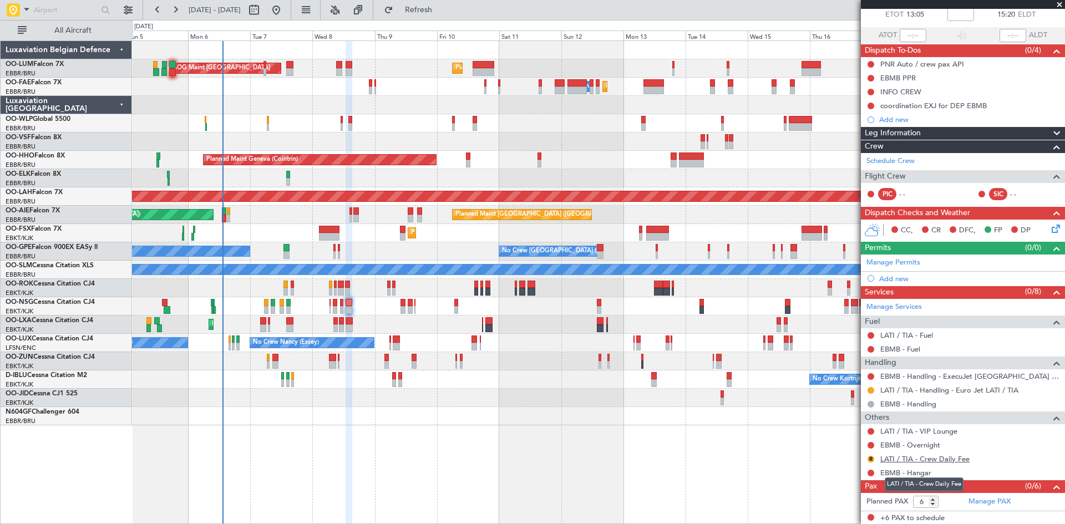
scroll to position [65, 0]
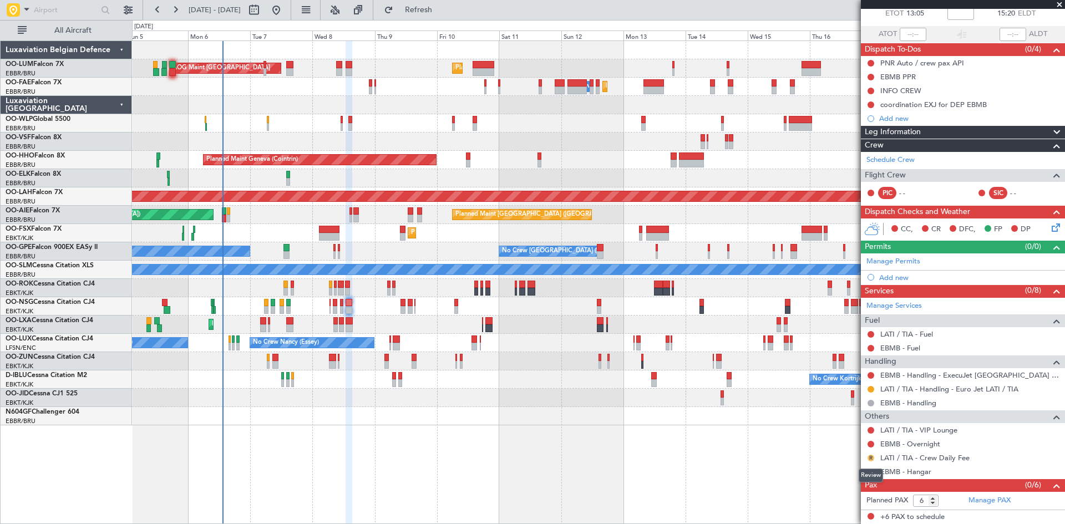
click at [868, 458] on button "R" at bounding box center [871, 458] width 7 height 7
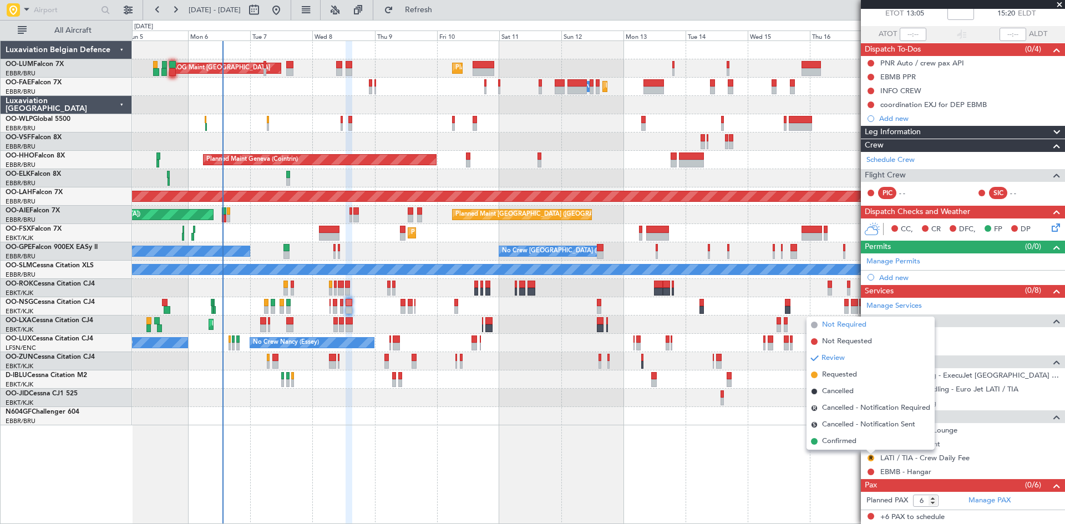
click at [835, 325] on span "Not Required" at bounding box center [844, 325] width 44 height 11
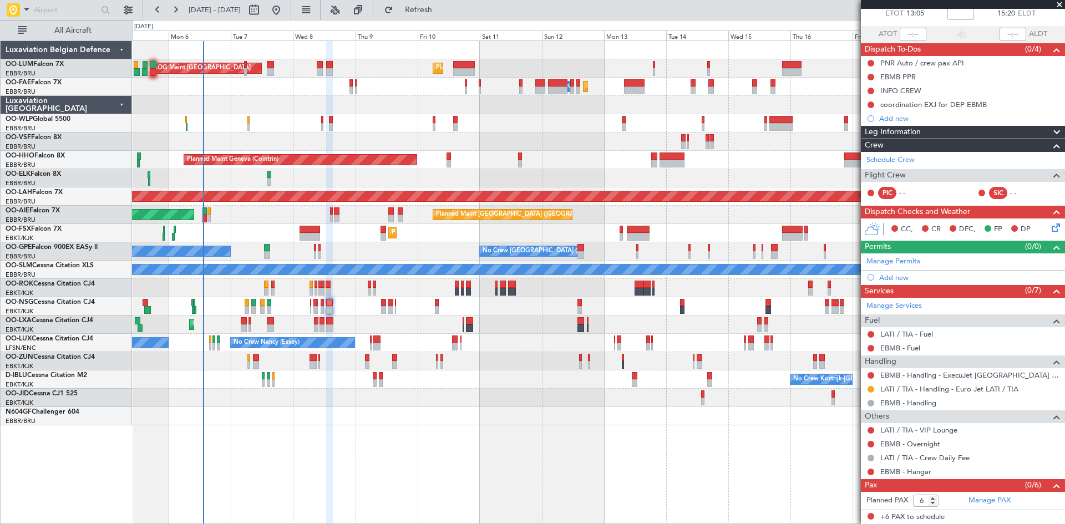
click at [396, 419] on div at bounding box center [598, 416] width 932 height 18
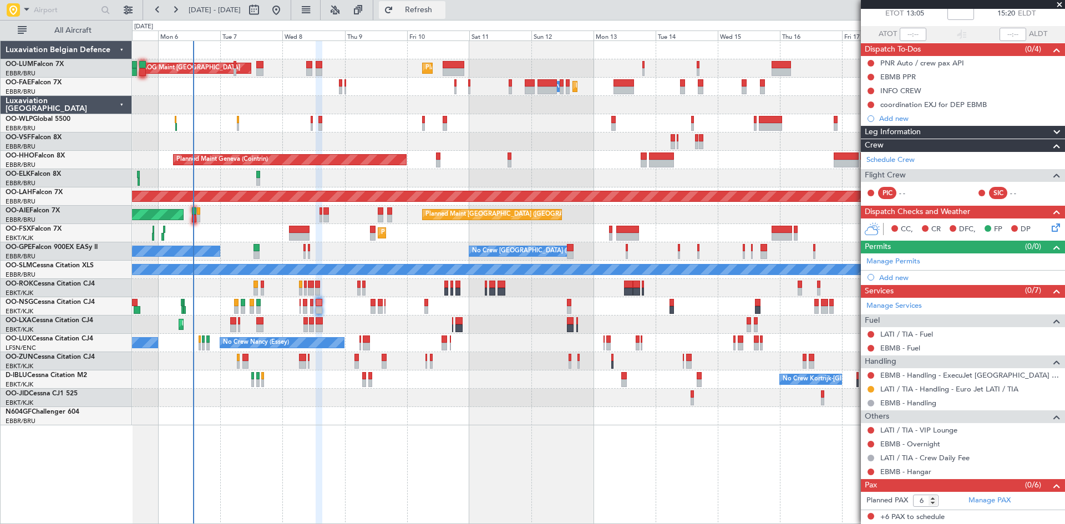
click at [442, 9] on span "Refresh" at bounding box center [418, 10] width 47 height 8
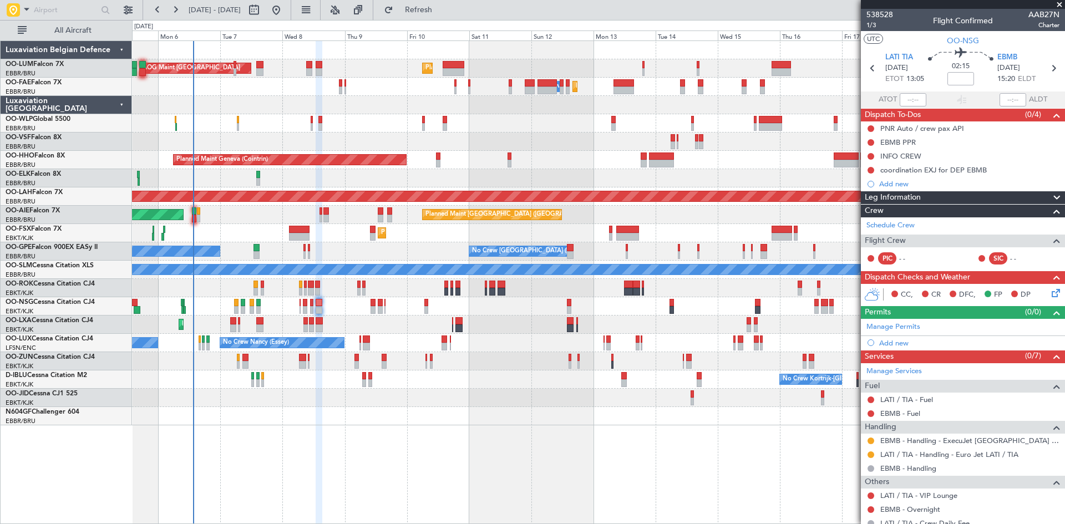
scroll to position [65, 0]
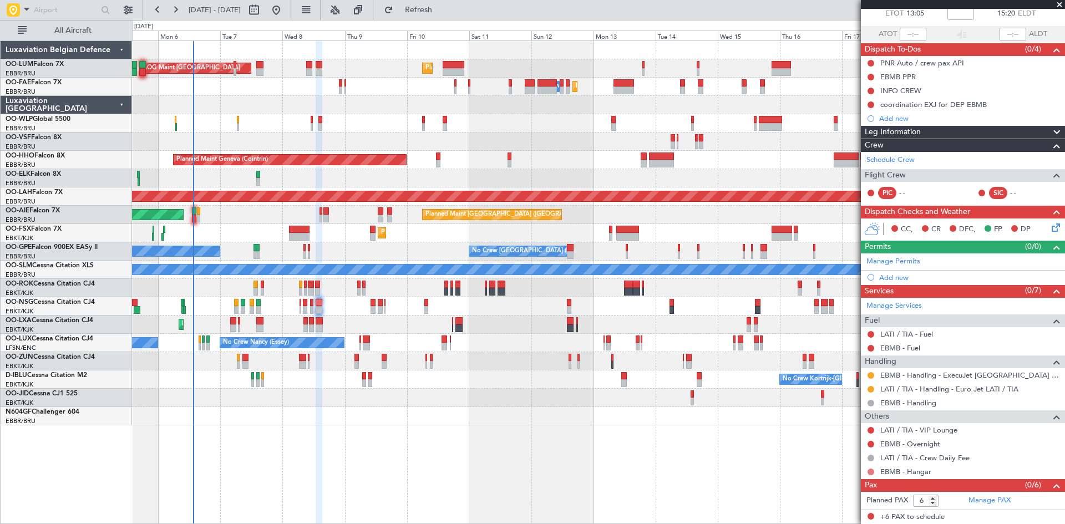
click at [874, 471] on button at bounding box center [871, 472] width 7 height 7
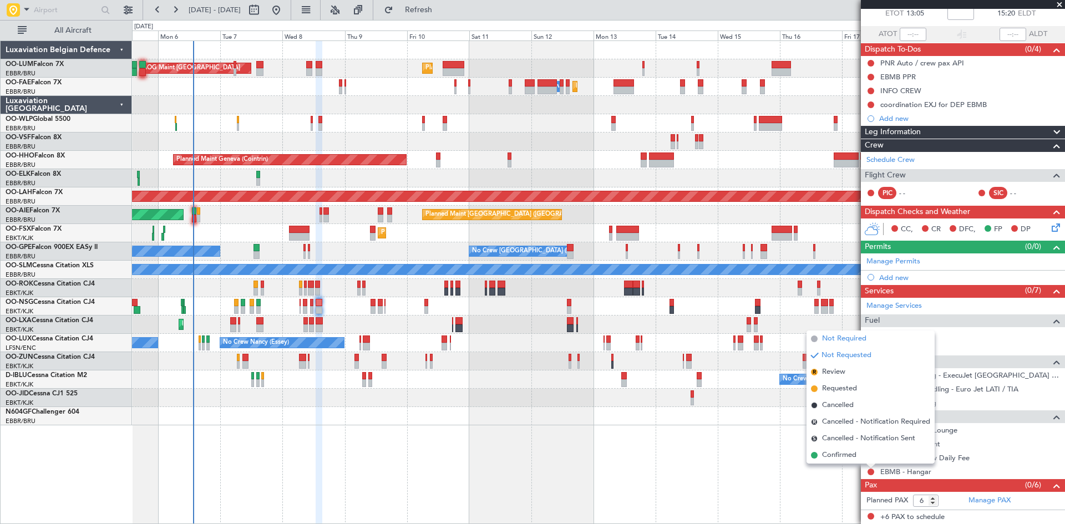
click at [858, 336] on span "Not Required" at bounding box center [844, 338] width 44 height 11
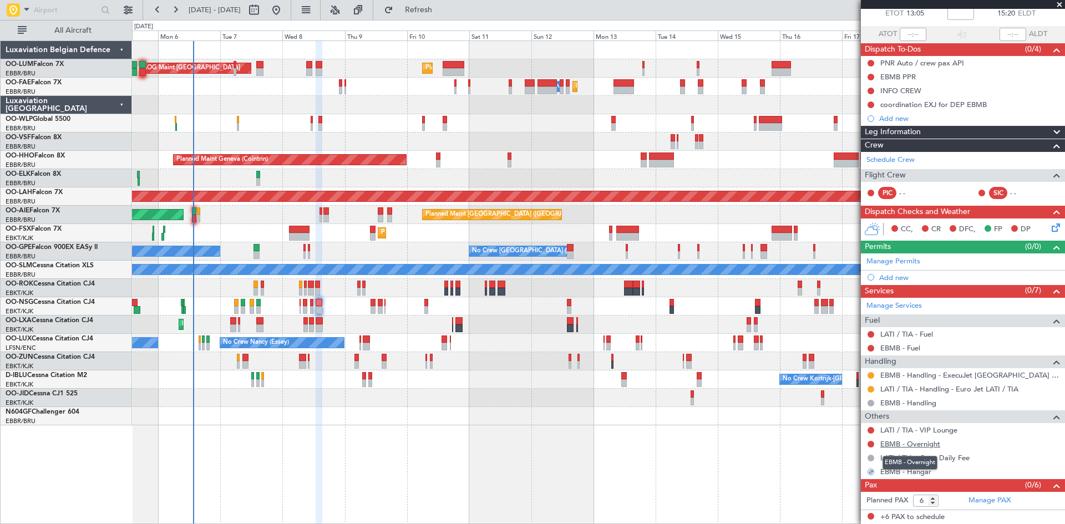
click at [901, 442] on link "EBMB - Overnight" at bounding box center [910, 443] width 60 height 9
click at [899, 304] on link "Manage Services" at bounding box center [893, 306] width 55 height 11
click at [901, 279] on div "Add new" at bounding box center [964, 277] width 170 height 9
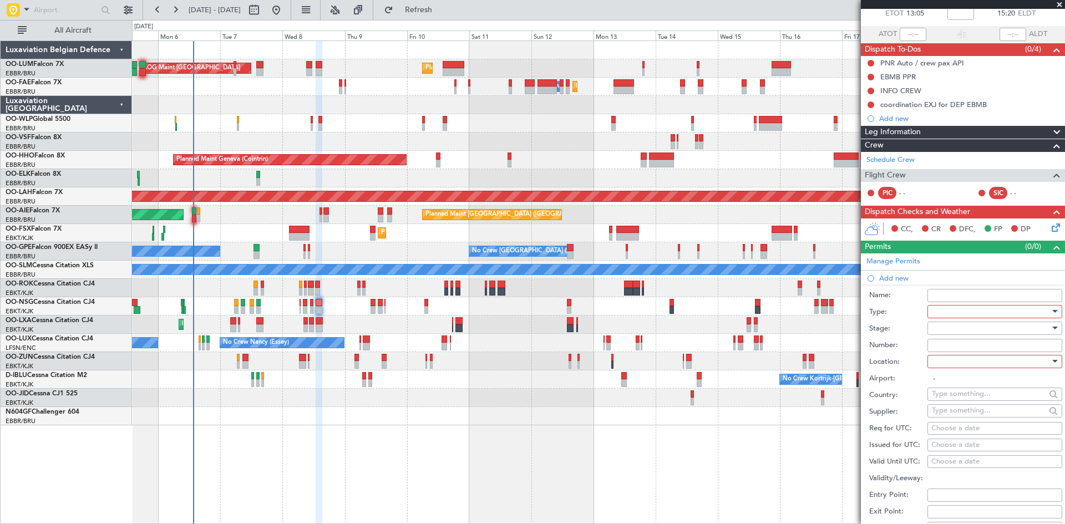
click at [952, 310] on div at bounding box center [991, 311] width 118 height 17
click at [967, 416] on span "Slot" at bounding box center [990, 416] width 116 height 17
click at [982, 365] on div at bounding box center [991, 361] width 118 height 17
click at [978, 422] on span "Arrival" at bounding box center [990, 417] width 116 height 17
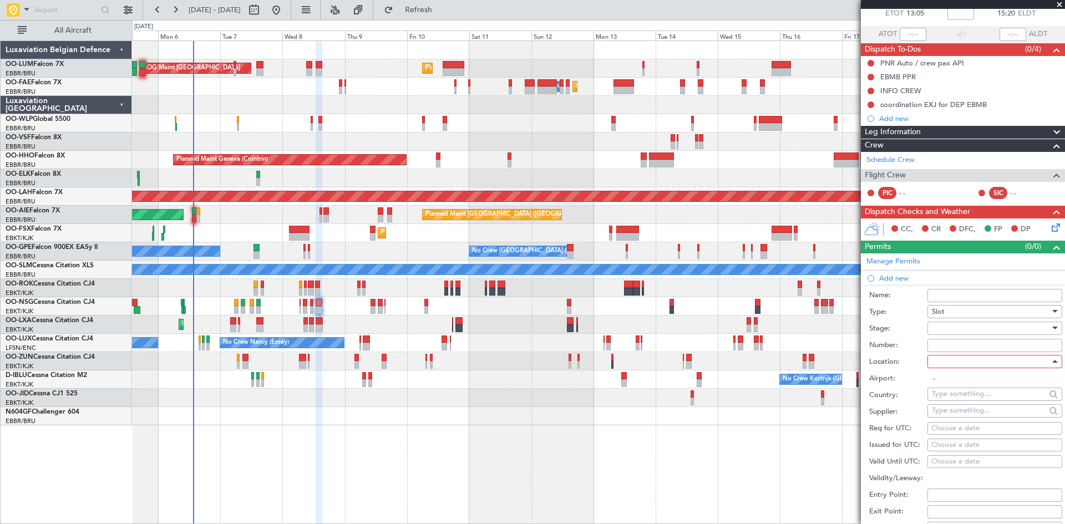
type input "EBMB"
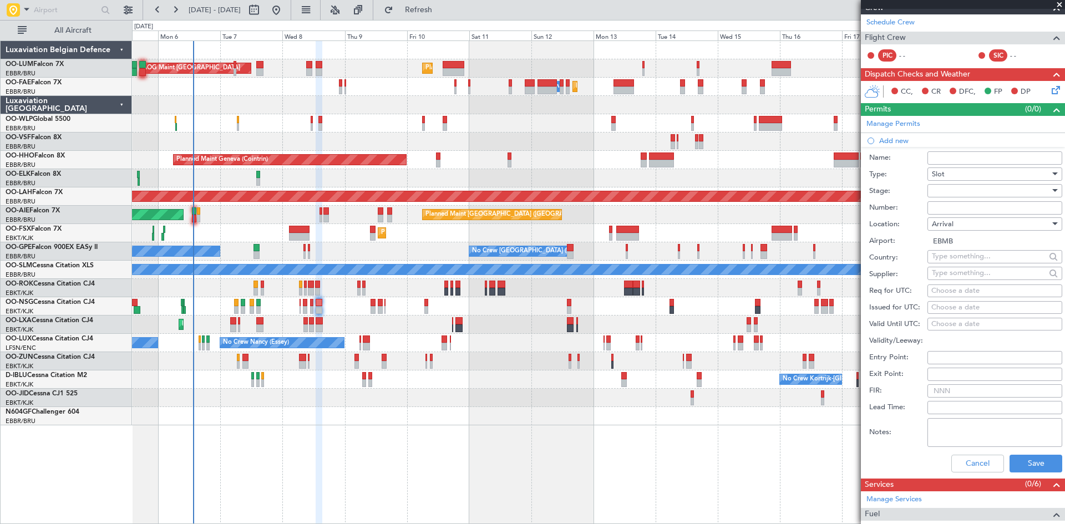
scroll to position [222, 0]
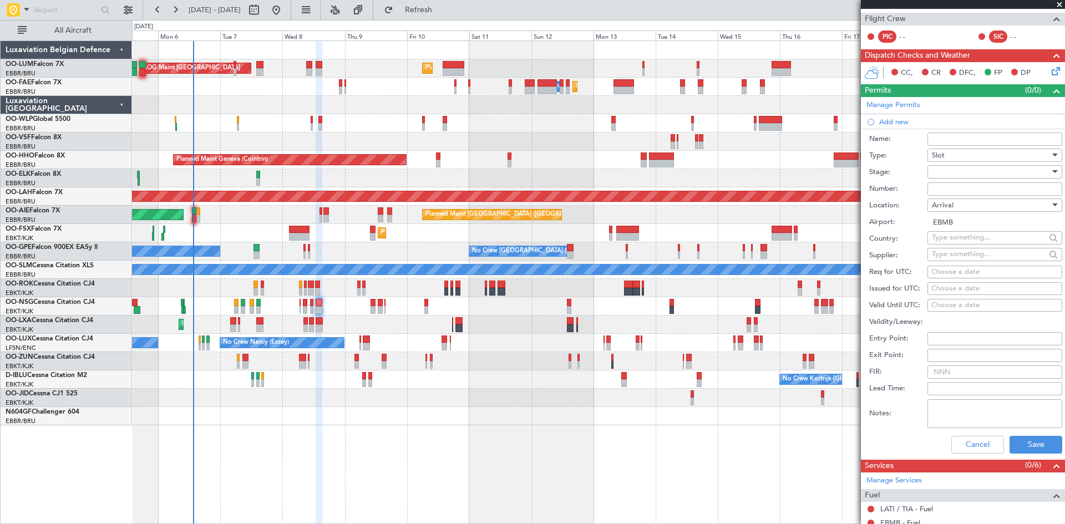
click at [947, 273] on div "Choose a date" at bounding box center [994, 272] width 127 height 11
select select "10"
select select "2025"
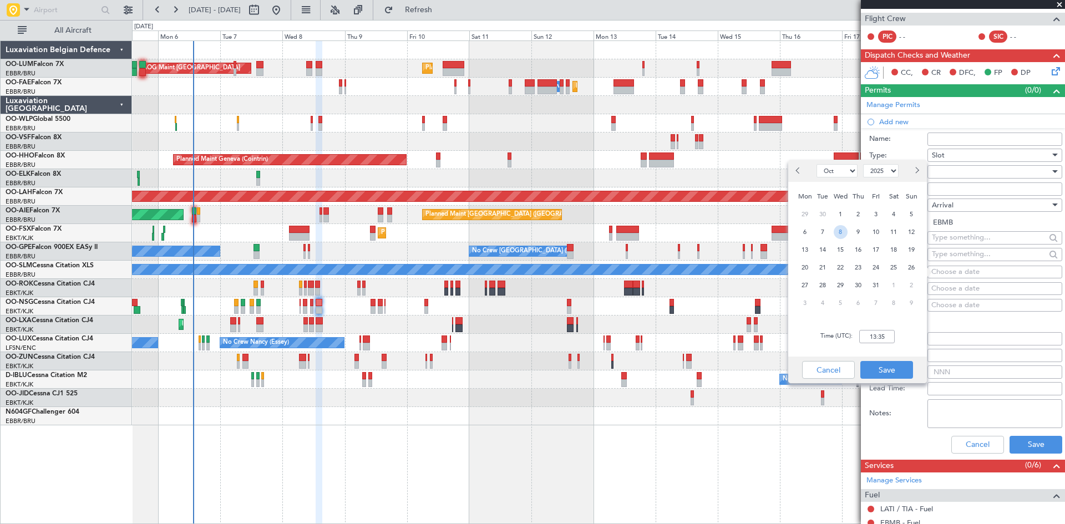
click at [844, 231] on span "8" at bounding box center [841, 232] width 14 height 14
click at [870, 336] on input "00:00" at bounding box center [877, 336] width 36 height 13
type input "15:25"
click at [896, 374] on button "Save" at bounding box center [886, 370] width 53 height 18
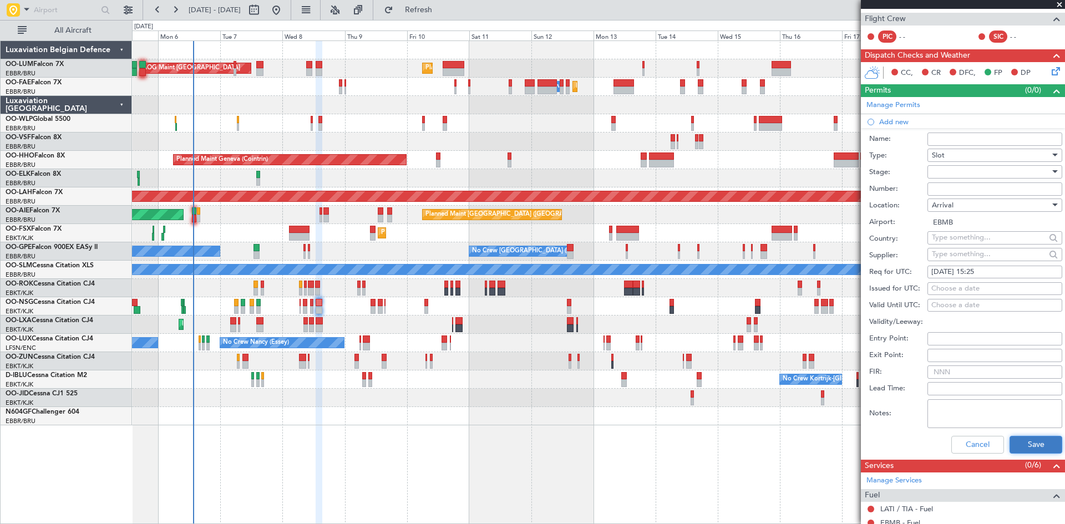
click at [1015, 438] on button "Save" at bounding box center [1036, 445] width 53 height 18
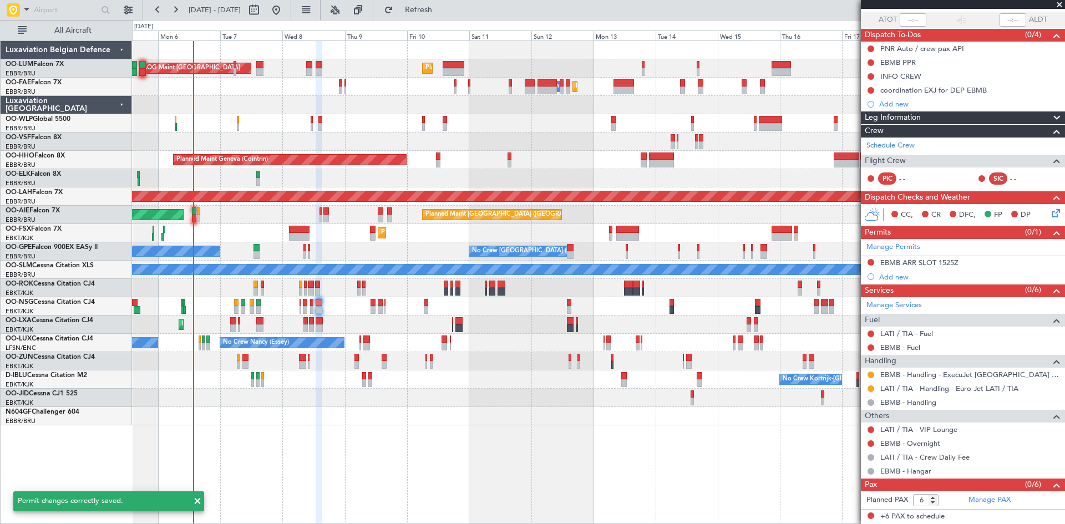
scroll to position [79, 0]
click at [928, 260] on div "EBMB ARR SLOT 1525Z" at bounding box center [919, 262] width 78 height 9
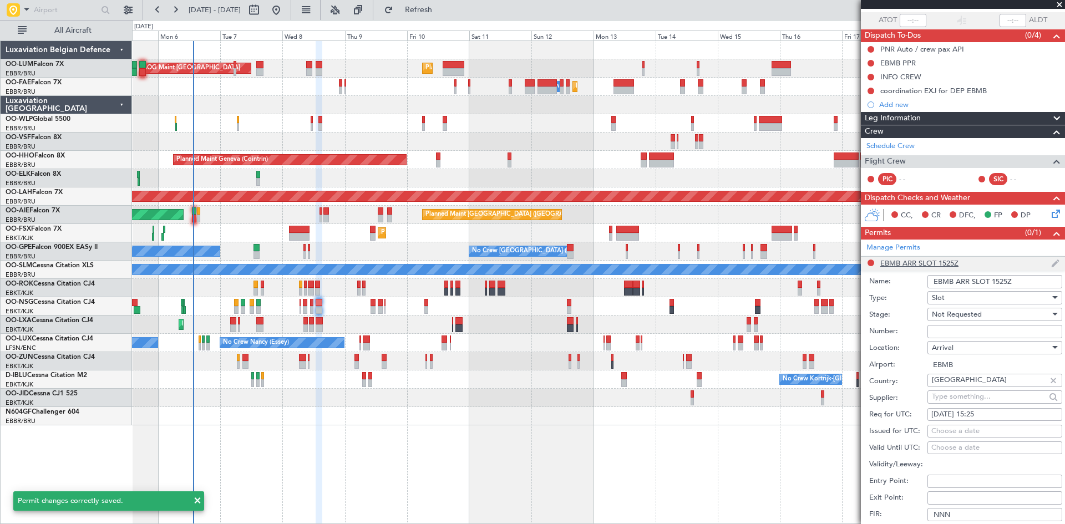
scroll to position [222, 0]
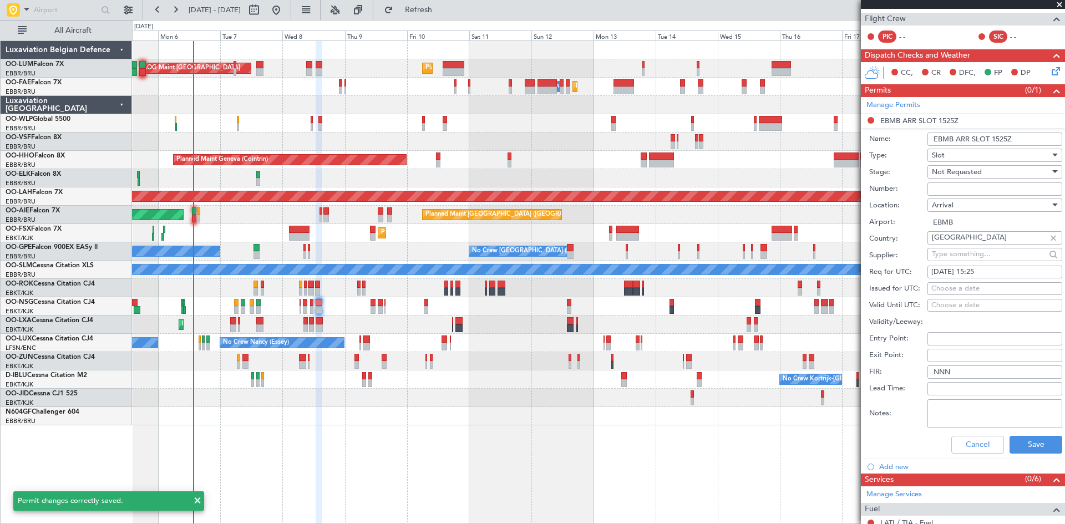
click at [954, 138] on input "EBMB ARR SLOT 1525Z" at bounding box center [994, 139] width 135 height 13
type input "EBBR ARR SLOT 1525Z"
click at [1038, 453] on button "Save" at bounding box center [1036, 445] width 53 height 18
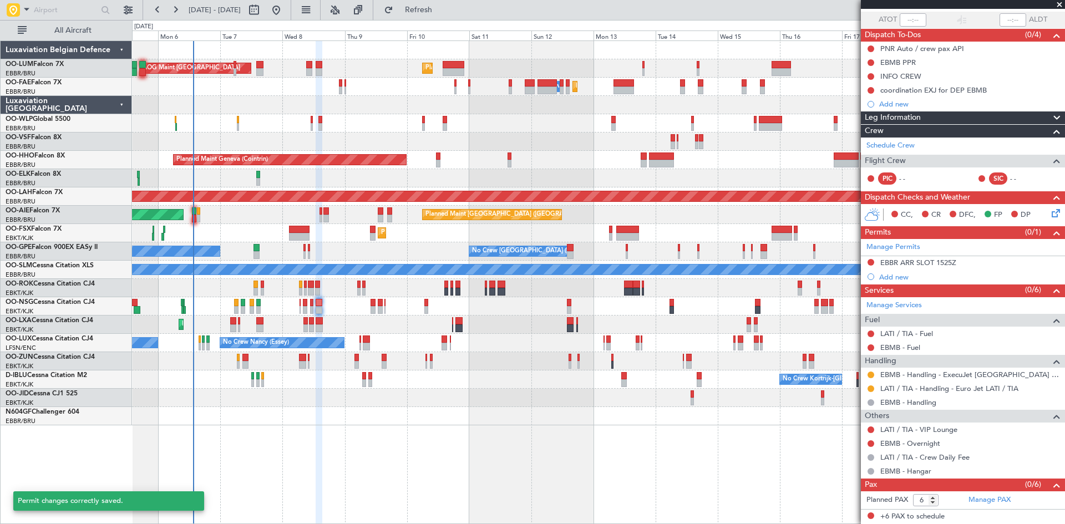
scroll to position [79, 0]
click at [902, 276] on div "Add new" at bounding box center [964, 277] width 170 height 9
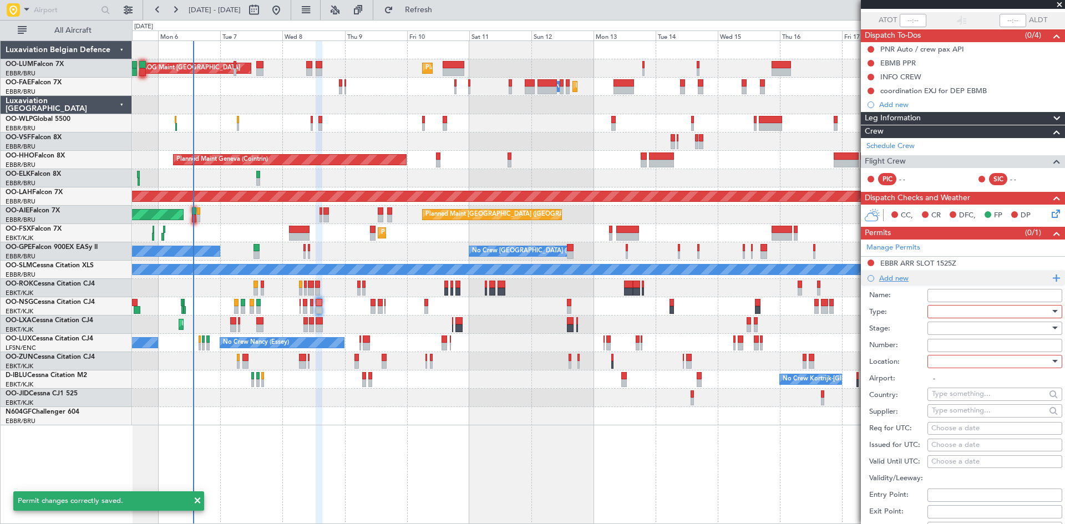
scroll to position [222, 0]
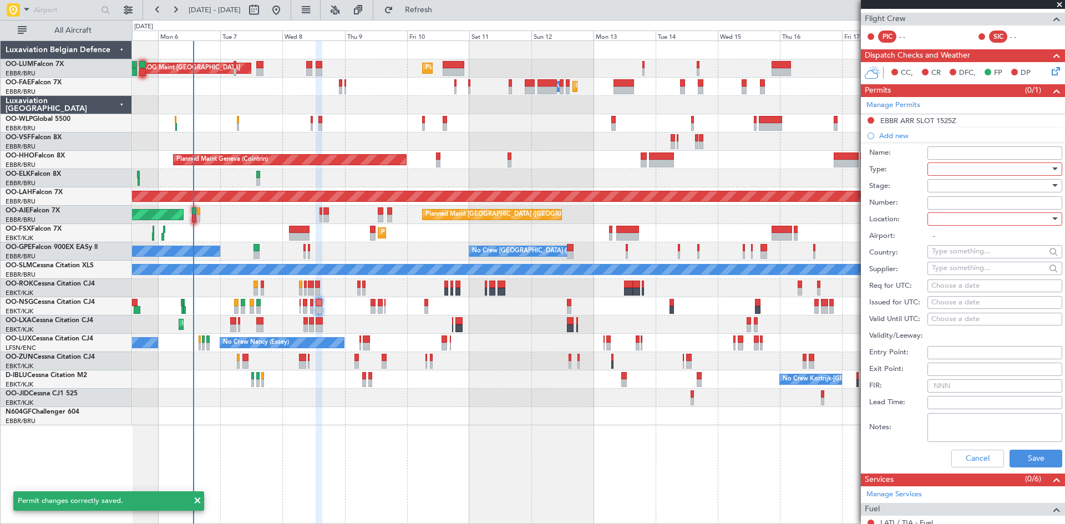
click at [942, 171] on div at bounding box center [991, 169] width 118 height 17
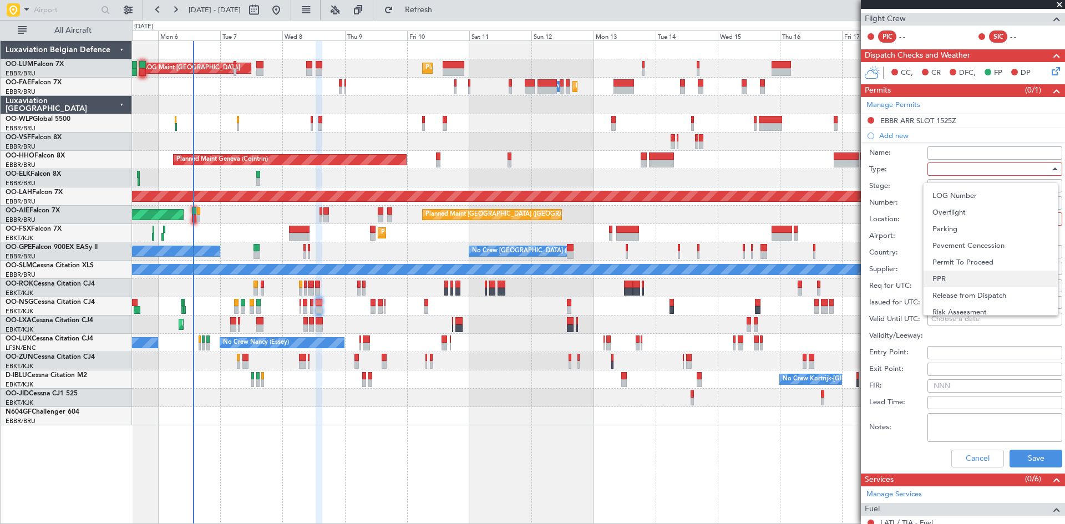
click at [968, 278] on span "PPR" at bounding box center [990, 279] width 116 height 17
click at [969, 222] on div at bounding box center [991, 219] width 118 height 17
click at [964, 274] on span "Arrival" at bounding box center [990, 274] width 116 height 17
type input "EBMB"
click at [946, 285] on div "Choose a date" at bounding box center [994, 286] width 127 height 11
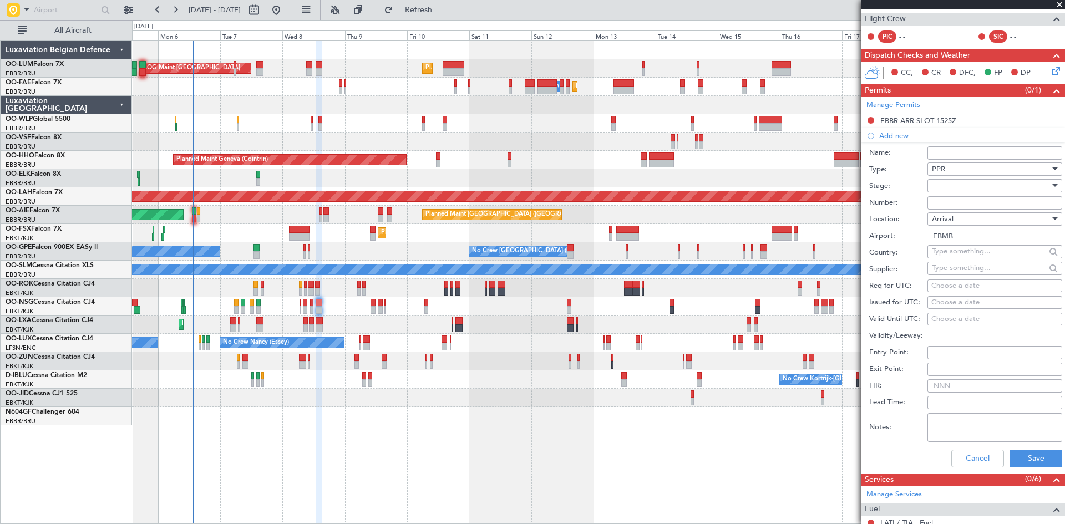
select select "10"
select select "2025"
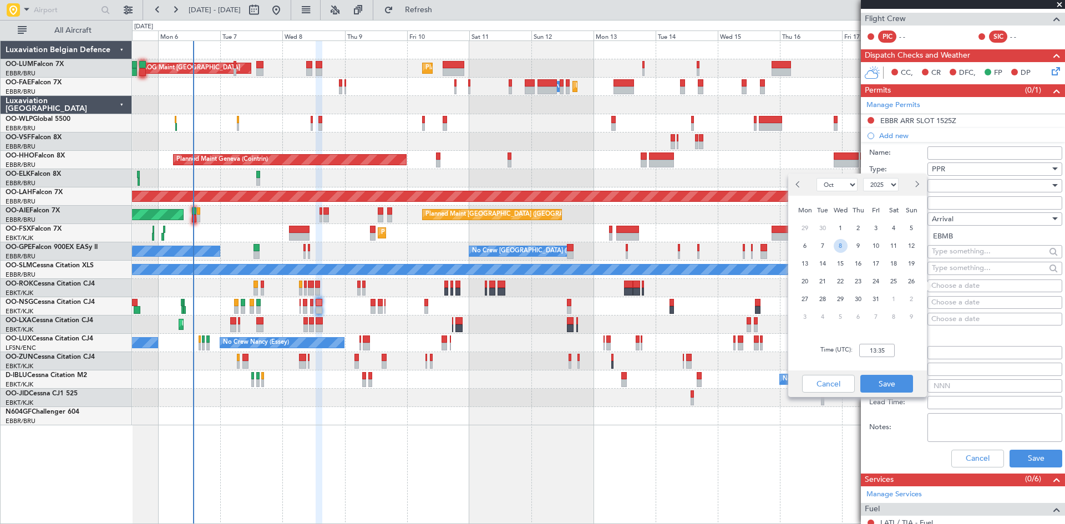
click at [844, 245] on span "8" at bounding box center [841, 246] width 14 height 14
click at [875, 352] on input "00:00" at bounding box center [877, 350] width 36 height 13
type input "15:25"
click at [913, 386] on div "Cancel Save" at bounding box center [857, 384] width 139 height 27
click at [904, 382] on button "Save" at bounding box center [886, 384] width 53 height 18
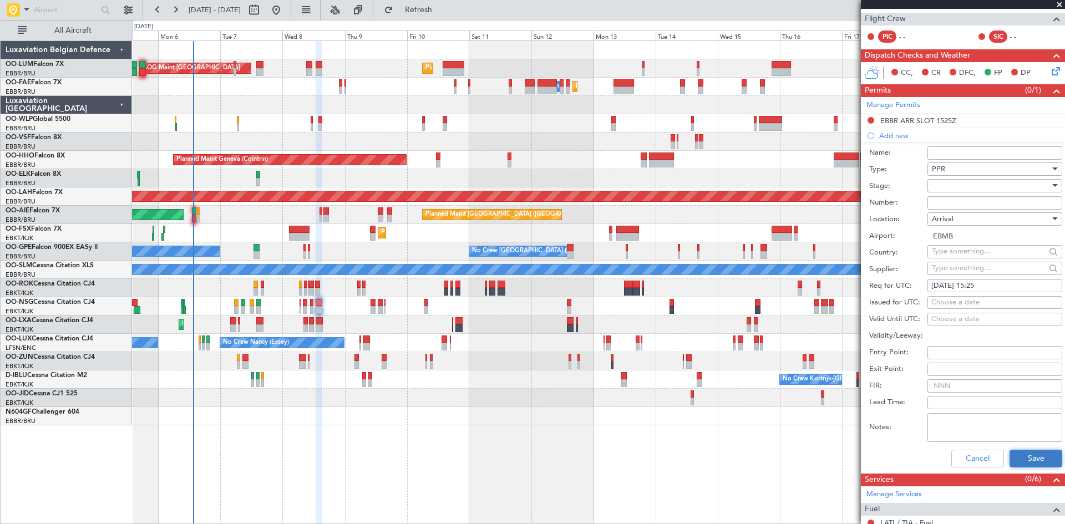
click at [1025, 455] on button "Save" at bounding box center [1036, 459] width 53 height 18
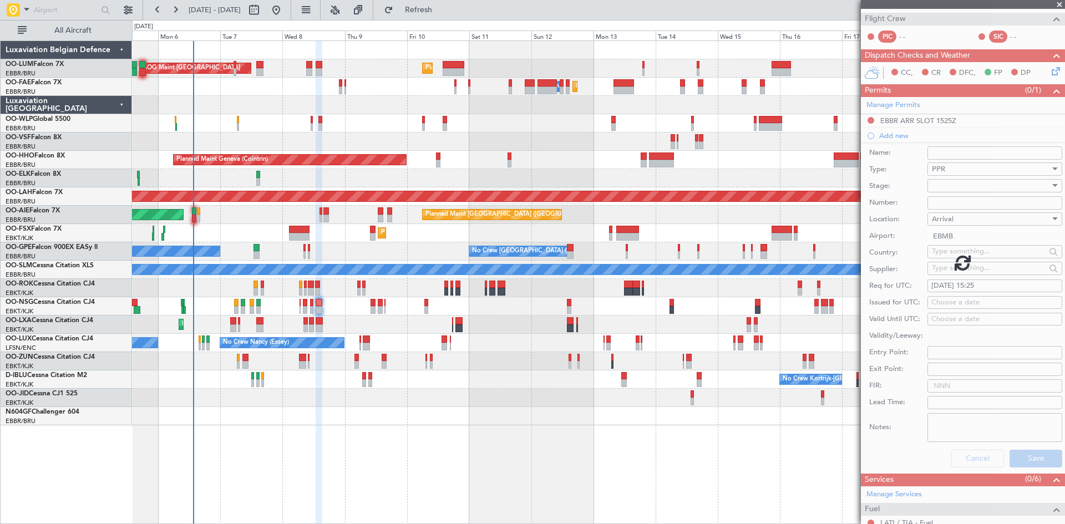
scroll to position [93, 0]
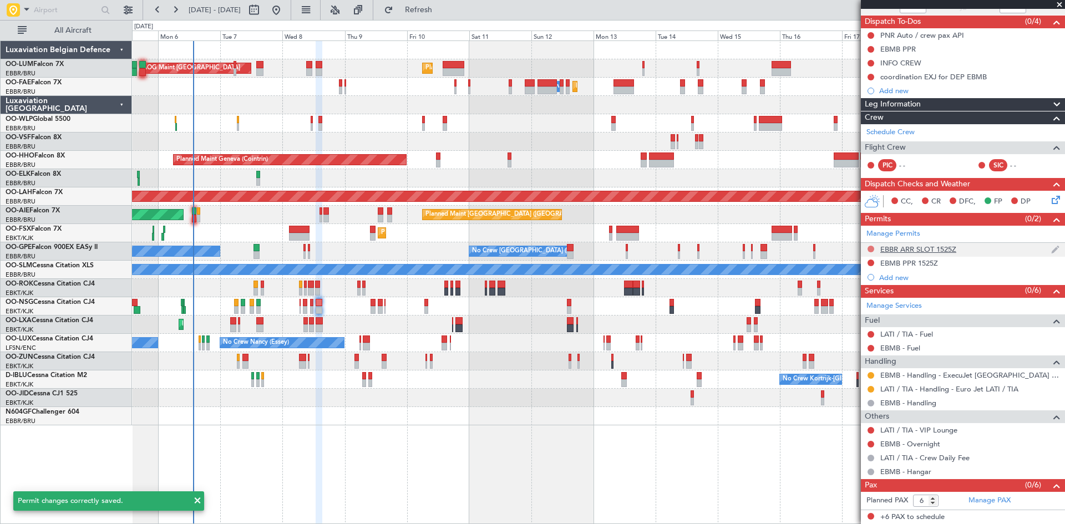
click at [871, 246] on button at bounding box center [871, 249] width 7 height 7
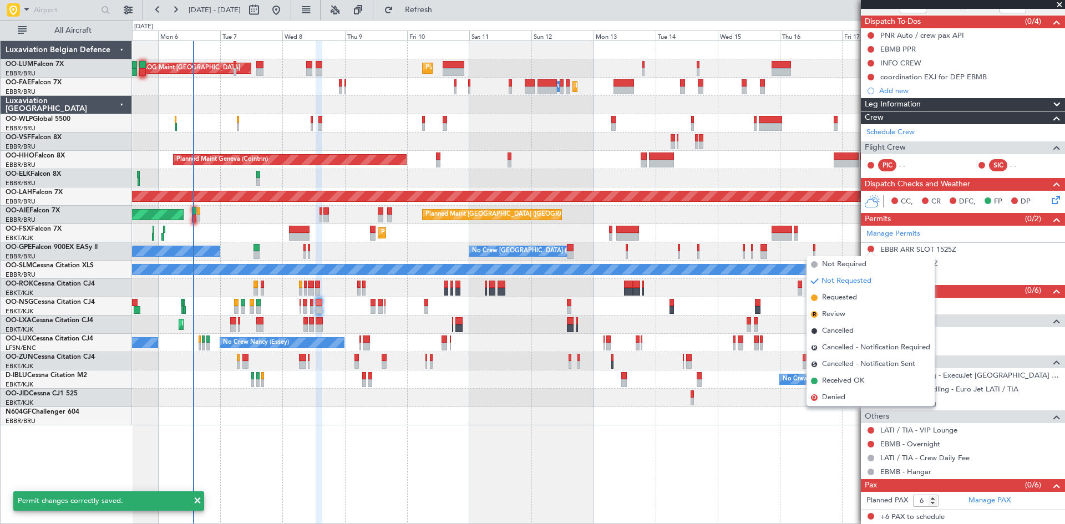
click at [845, 297] on span "Requested" at bounding box center [839, 297] width 35 height 11
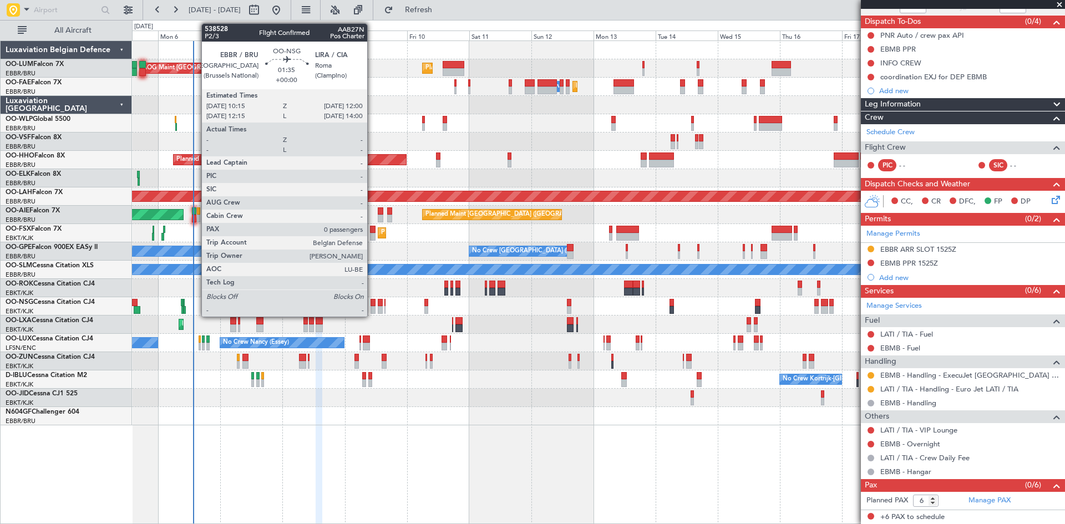
click at [372, 305] on div at bounding box center [373, 303] width 5 height 8
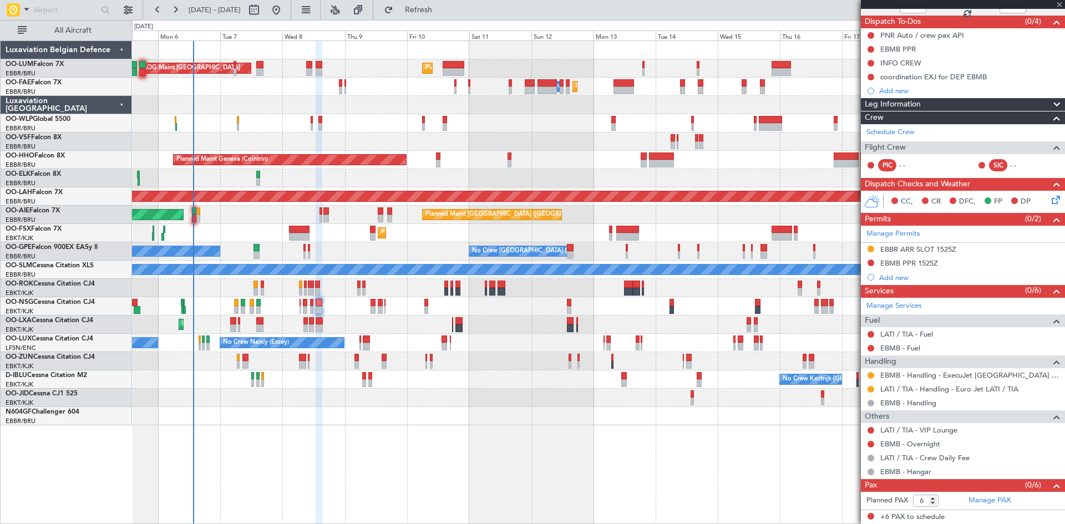
type input "0"
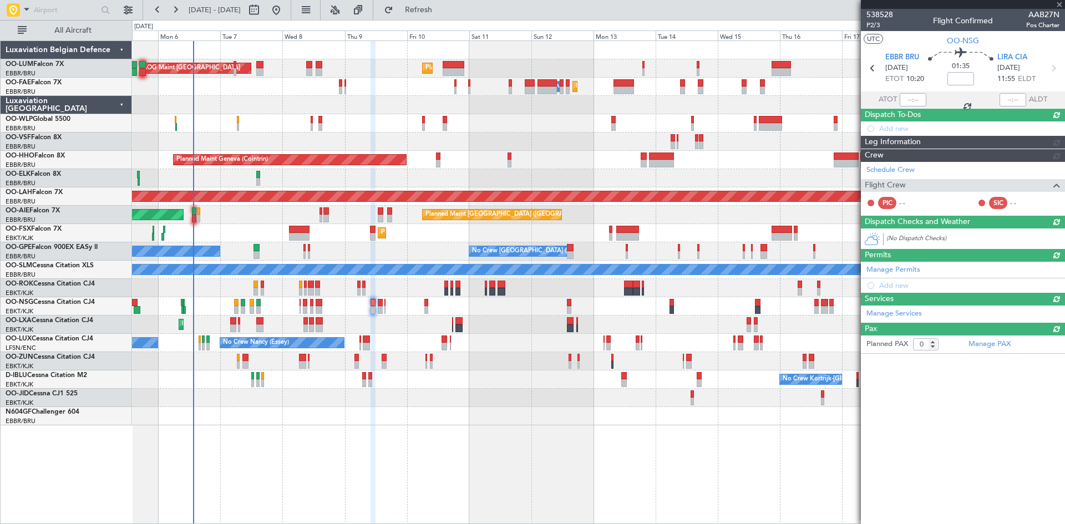
scroll to position [0, 0]
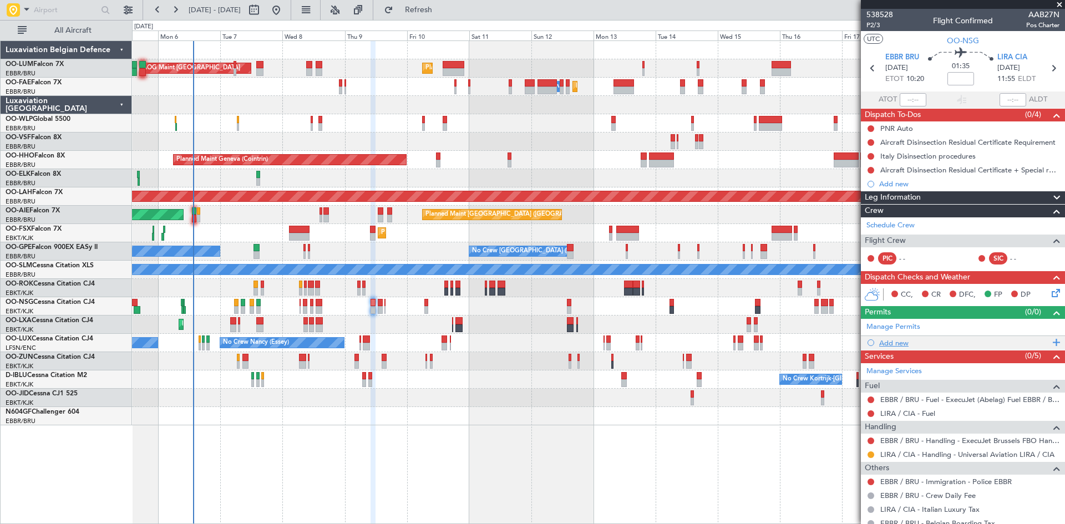
click at [899, 343] on div "Add new" at bounding box center [964, 342] width 170 height 9
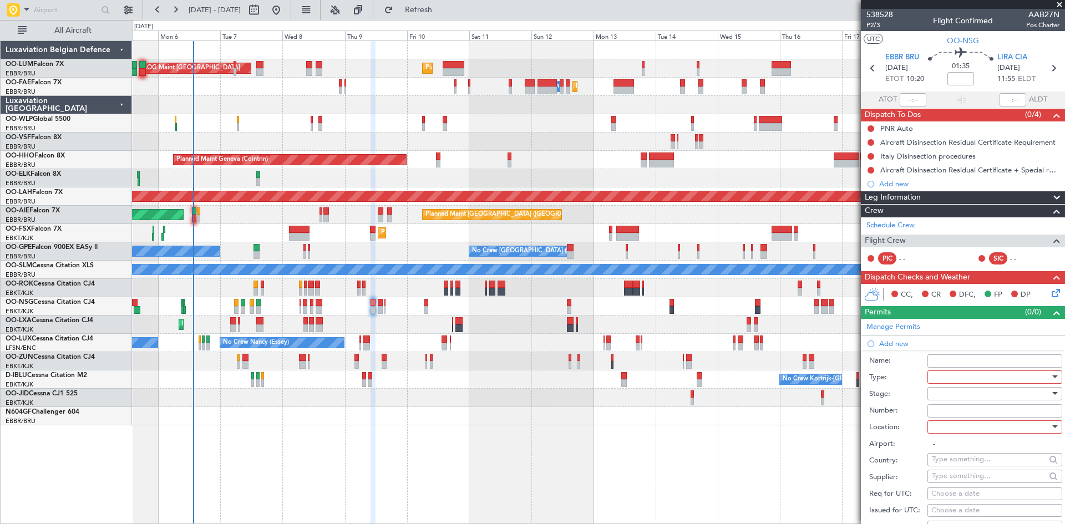
click at [965, 381] on div at bounding box center [991, 377] width 118 height 17
click at [966, 484] on span "Slot" at bounding box center [990, 482] width 116 height 17
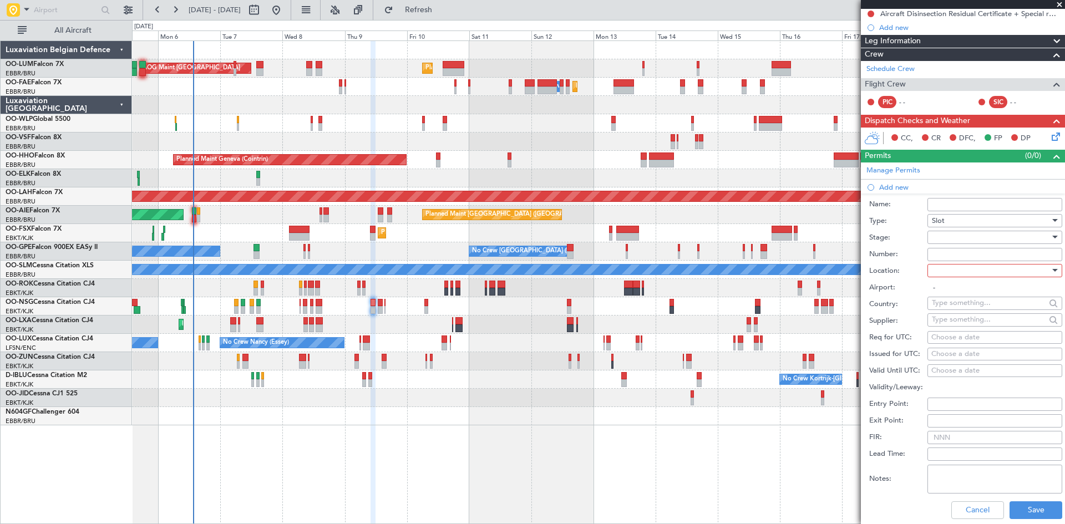
scroll to position [166, 0]
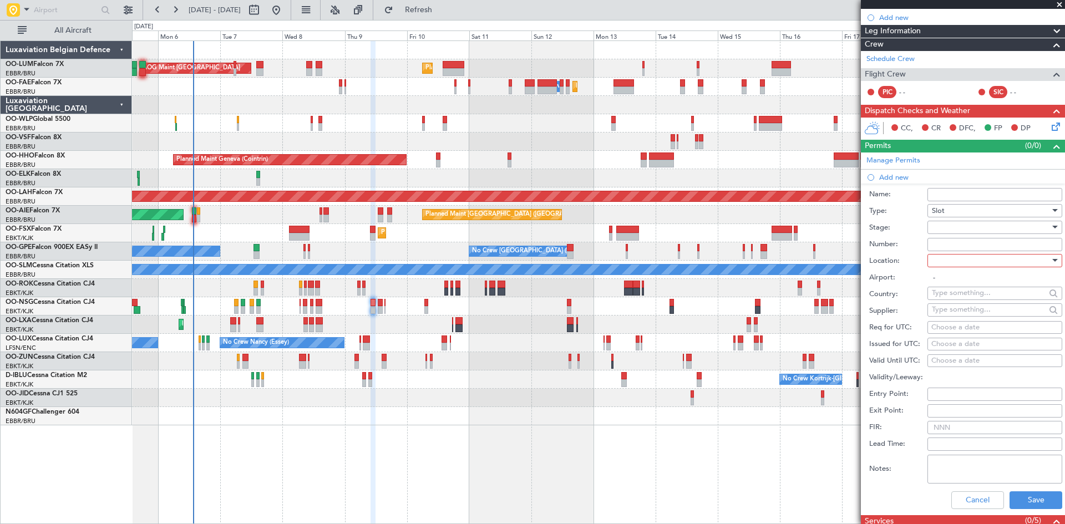
click at [959, 266] on div at bounding box center [991, 260] width 118 height 17
click at [947, 287] on span "Departure" at bounding box center [990, 283] width 116 height 17
type input "EBBR / BRU"
click at [948, 331] on div "Choose a date" at bounding box center [994, 327] width 127 height 11
select select "10"
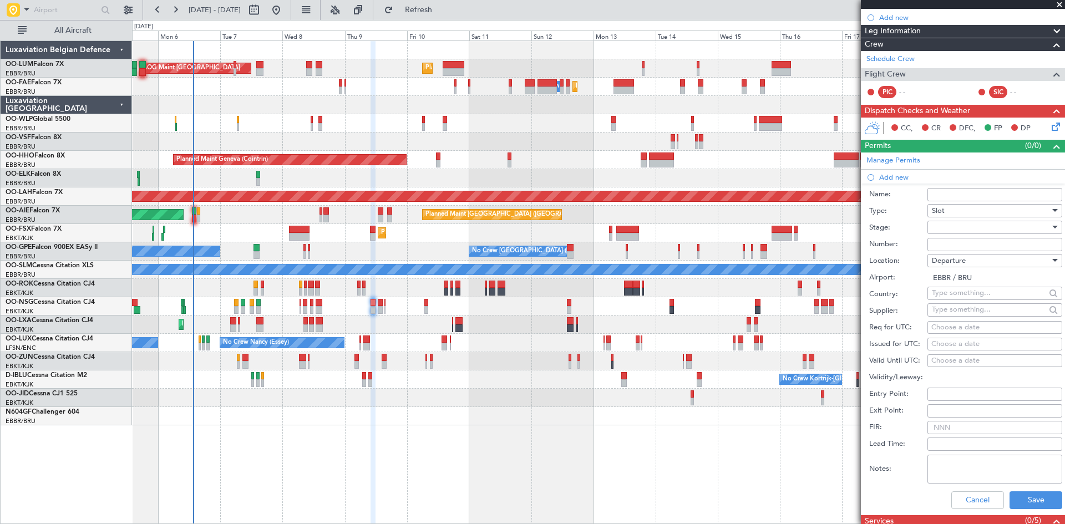
select select "2025"
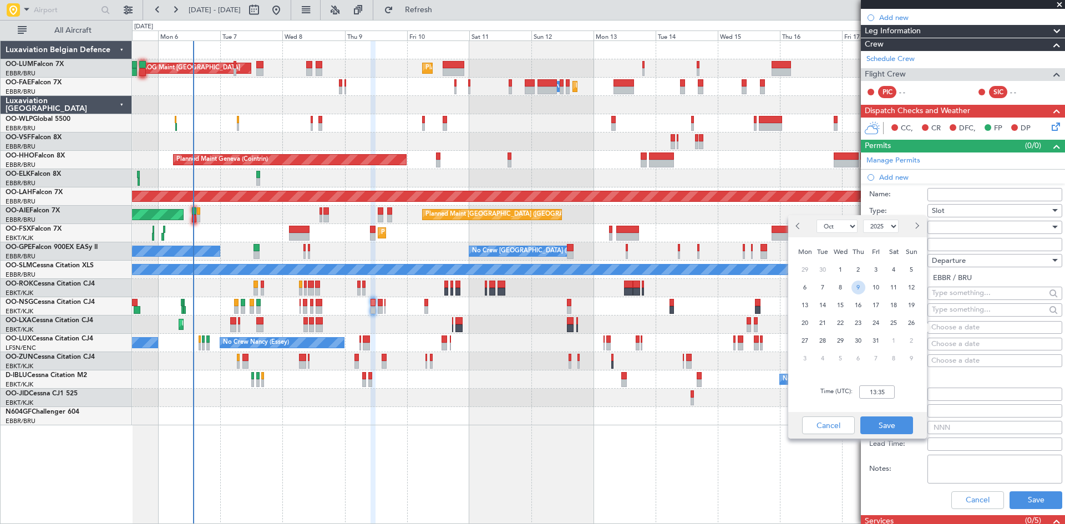
click at [857, 287] on span "9" at bounding box center [858, 288] width 14 height 14
click at [873, 390] on input "00:00" at bounding box center [877, 392] width 36 height 13
type input "10:15"
click at [892, 430] on button "Save" at bounding box center [886, 426] width 53 height 18
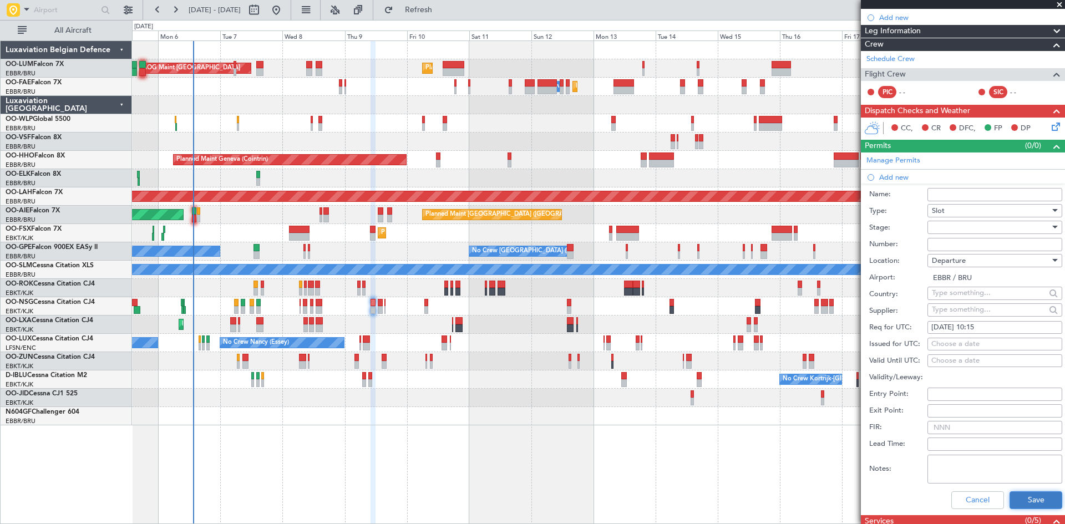
click at [1027, 497] on button "Save" at bounding box center [1036, 500] width 53 height 18
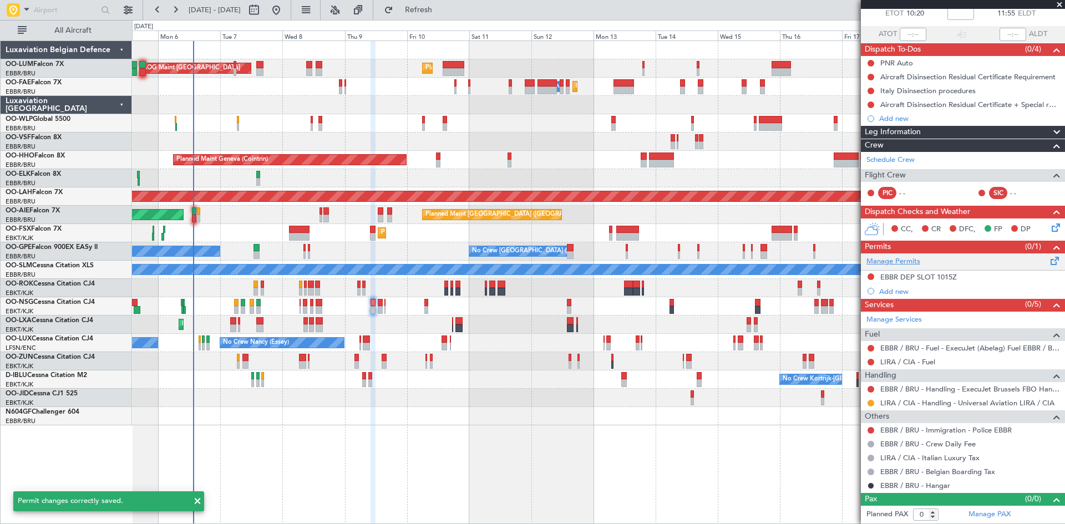
scroll to position [65, 0]
click at [871, 275] on button at bounding box center [871, 277] width 7 height 7
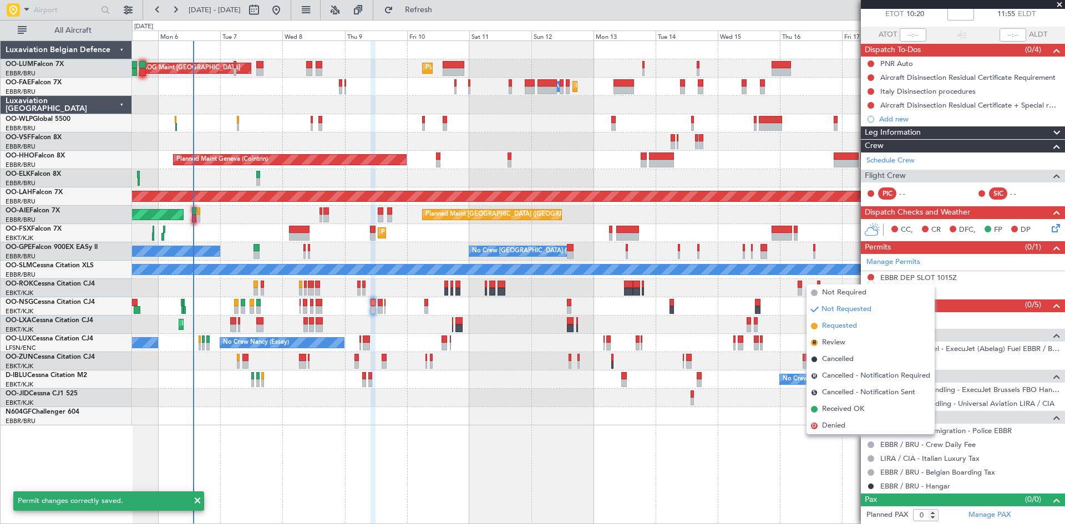
click at [861, 324] on li "Requested" at bounding box center [871, 326] width 128 height 17
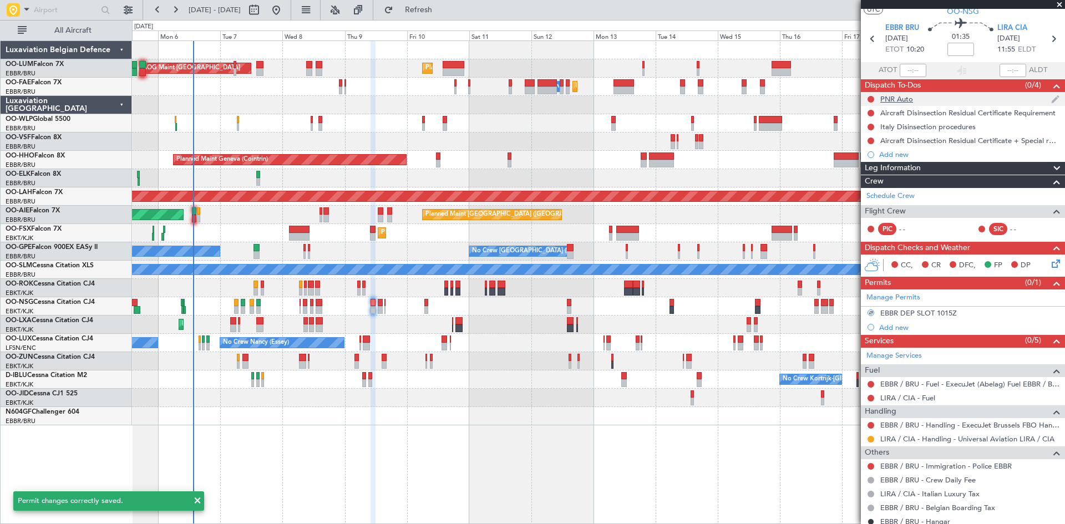
scroll to position [0, 0]
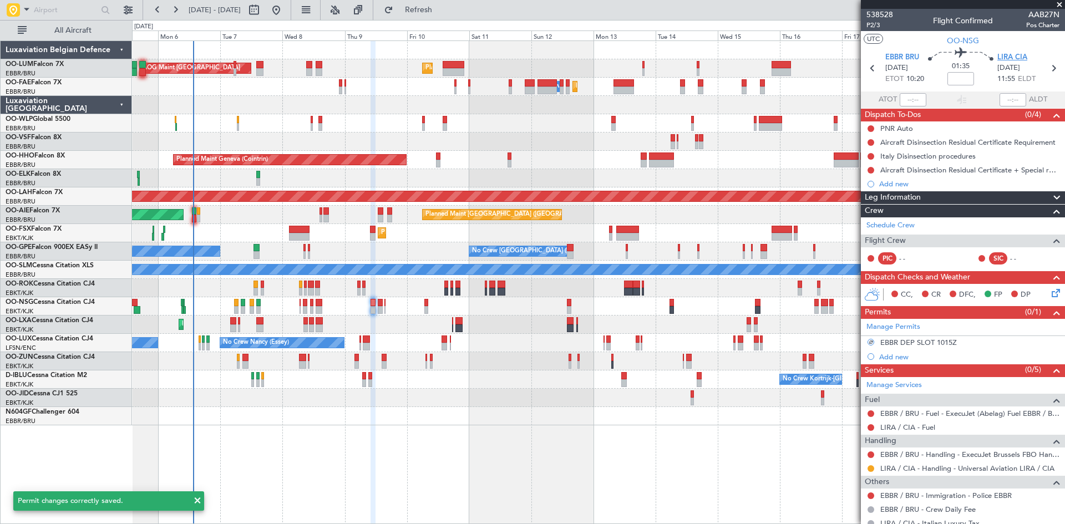
click at [1008, 58] on span "LIRA CIA" at bounding box center [1012, 57] width 30 height 11
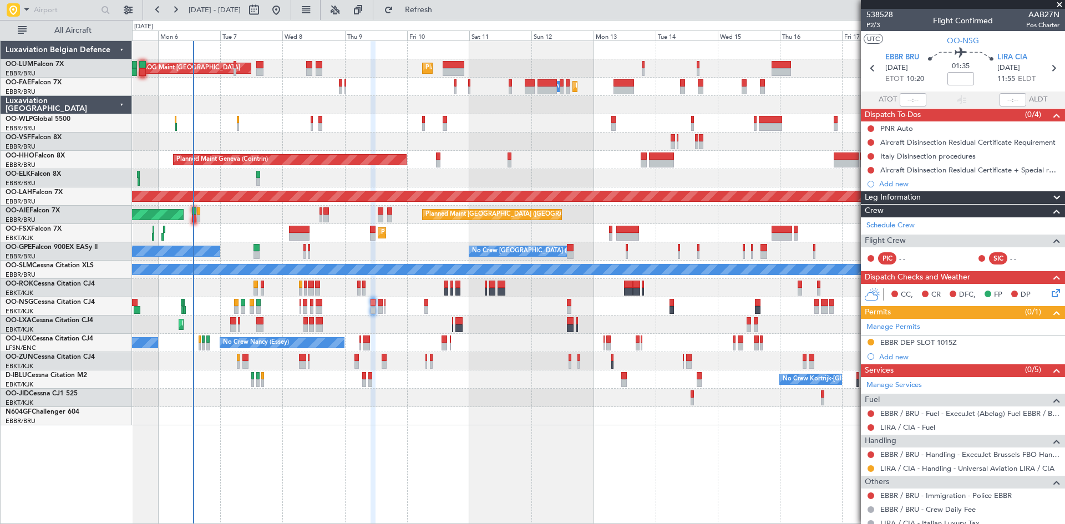
click at [906, 354] on mat-tooltip-component "EBBR DEP SLOT 1015Z" at bounding box center [918, 361] width 85 height 29
click at [890, 355] on div "Add new" at bounding box center [964, 356] width 170 height 9
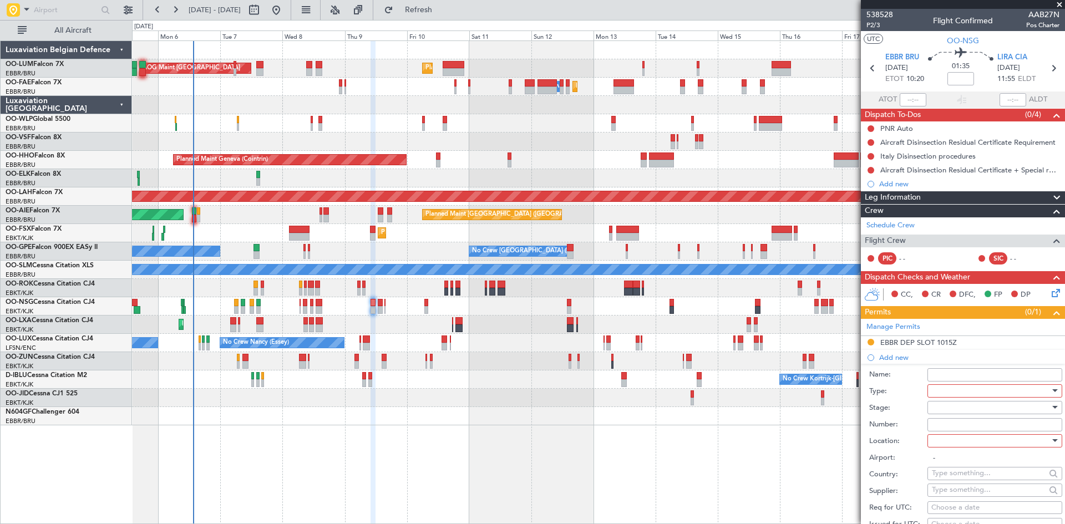
click at [956, 388] on div at bounding box center [991, 391] width 118 height 17
click at [956, 446] on span "PPR" at bounding box center [990, 445] width 116 height 17
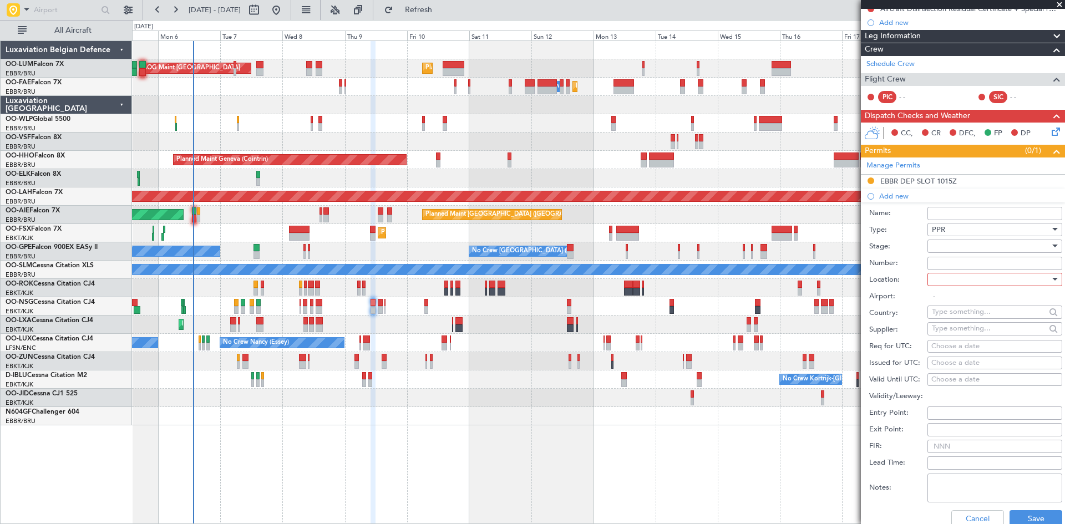
scroll to position [166, 0]
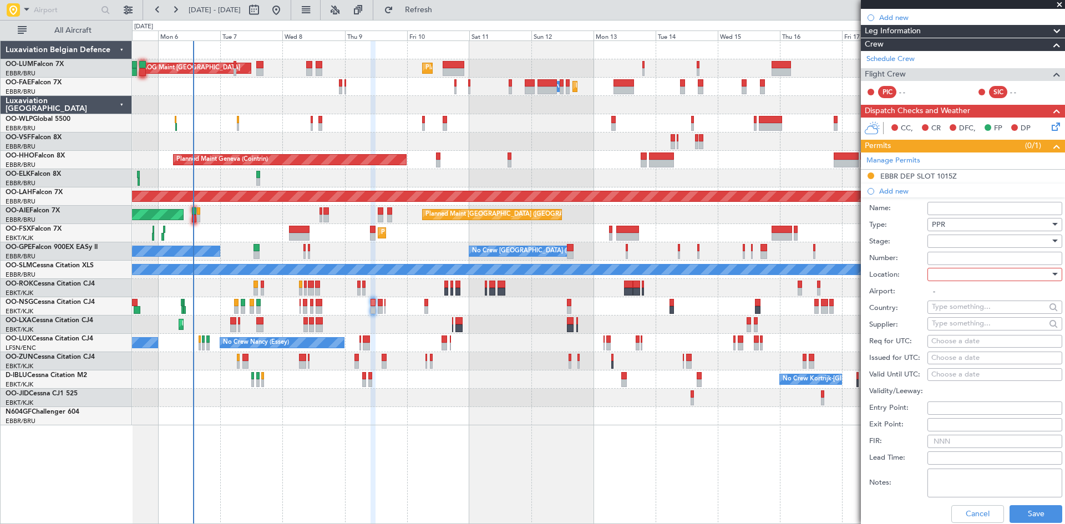
click at [944, 276] on div at bounding box center [991, 274] width 118 height 17
click at [952, 329] on span "Arrival" at bounding box center [990, 330] width 116 height 17
type input "LIRA / CIA"
click at [943, 343] on div "Choose a date" at bounding box center [994, 341] width 127 height 11
select select "10"
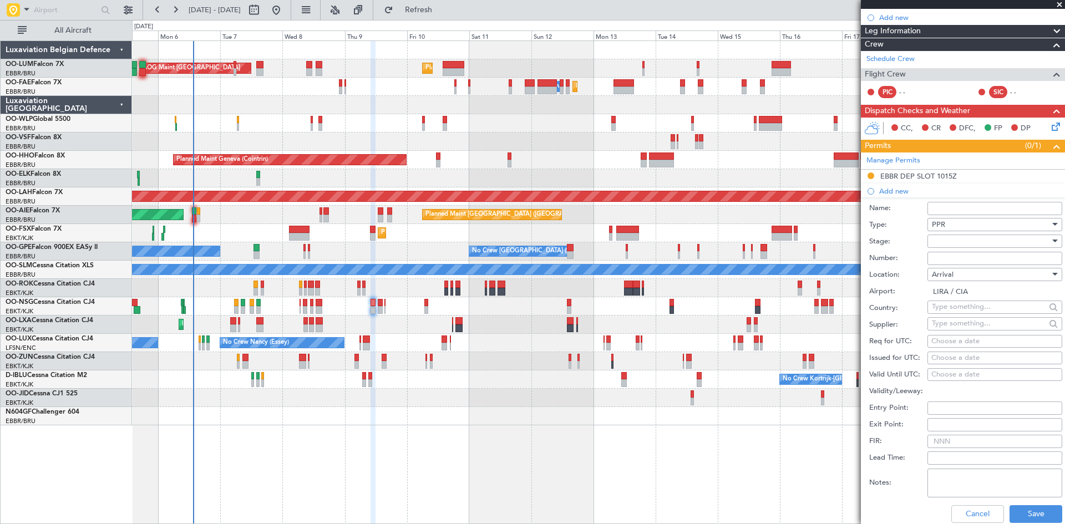
select select "2025"
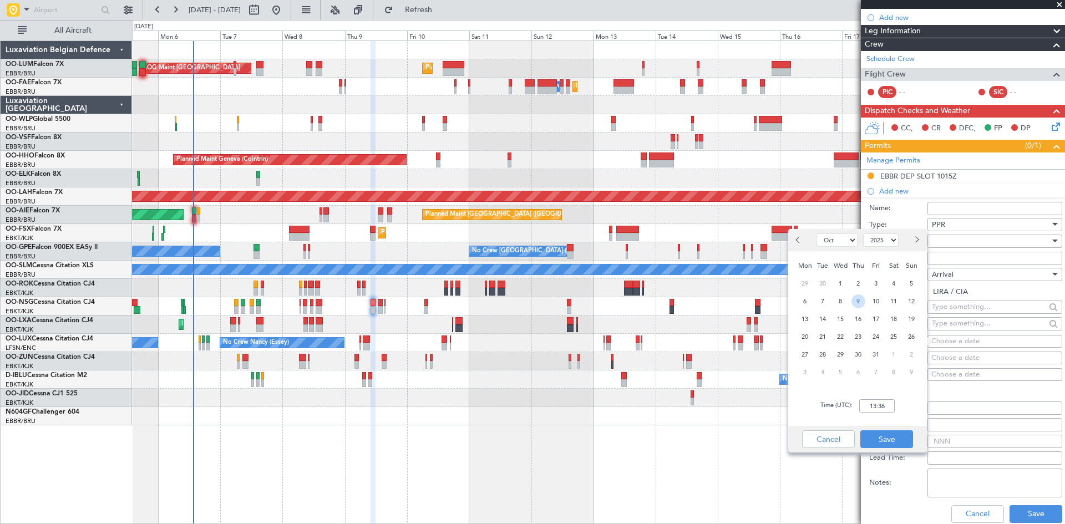
click at [861, 299] on span "9" at bounding box center [858, 302] width 14 height 14
click at [876, 403] on input "00:00" at bounding box center [877, 405] width 36 height 13
type input "12:00"
click at [881, 440] on button "Save" at bounding box center [886, 439] width 53 height 18
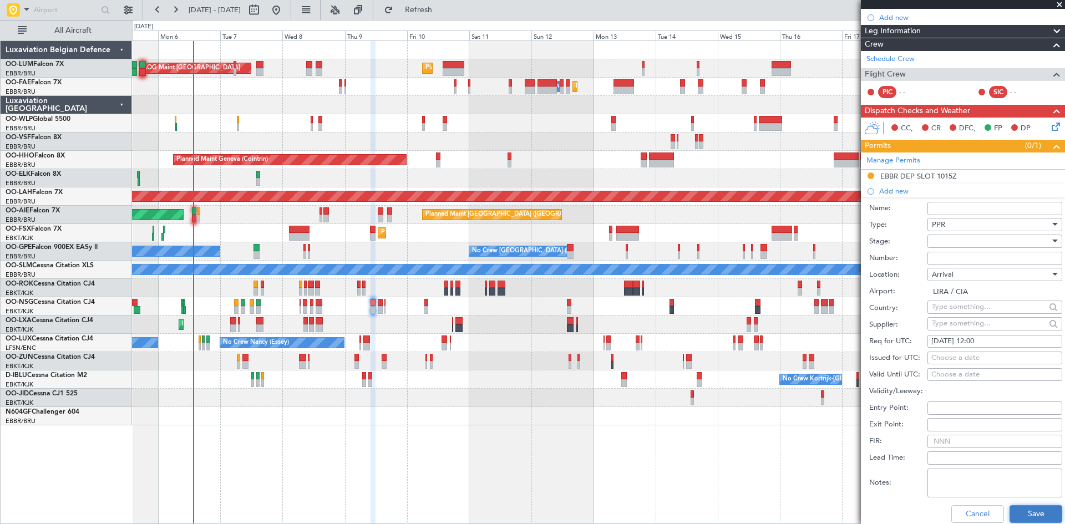
click at [1025, 508] on button "Save" at bounding box center [1036, 514] width 53 height 18
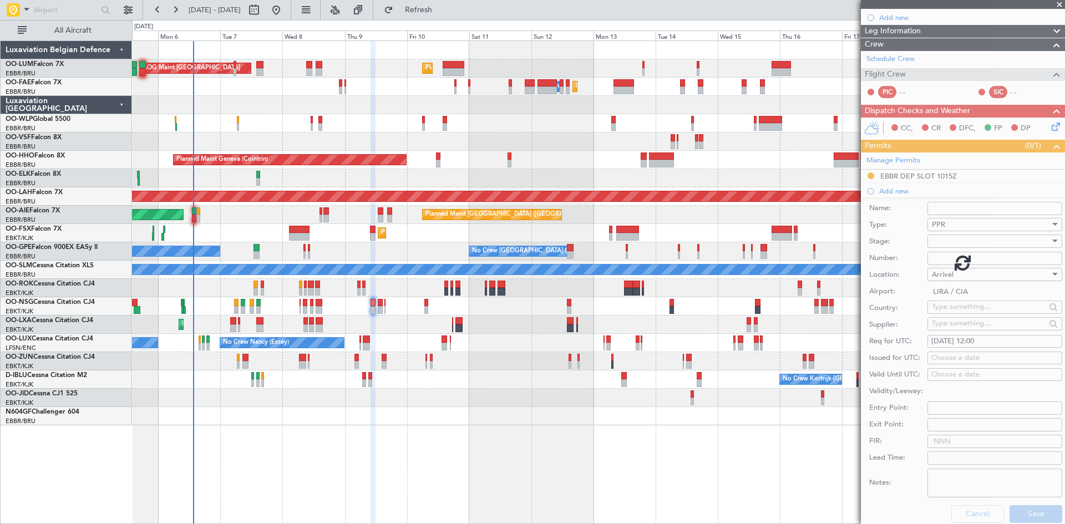
scroll to position [79, 0]
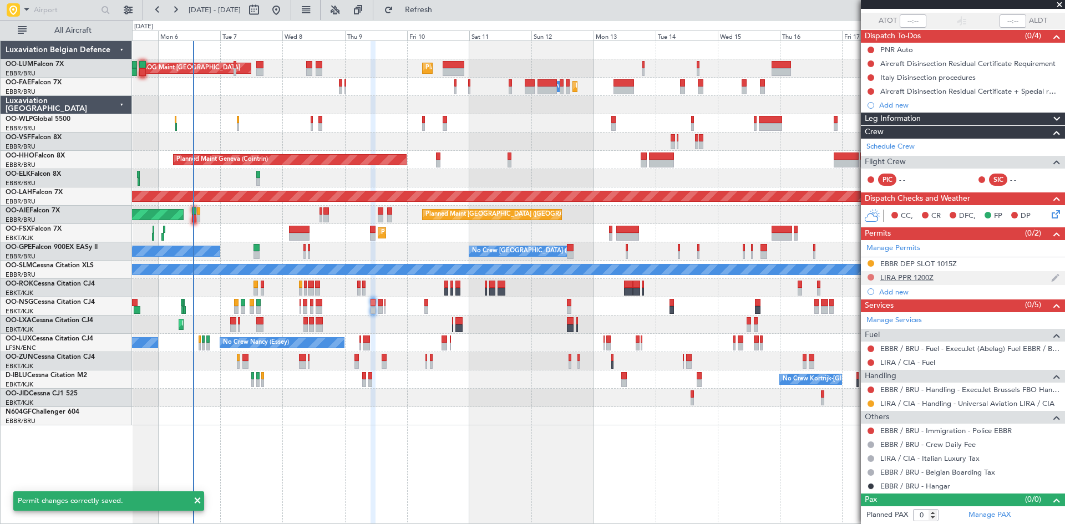
click at [870, 276] on button at bounding box center [871, 277] width 7 height 7
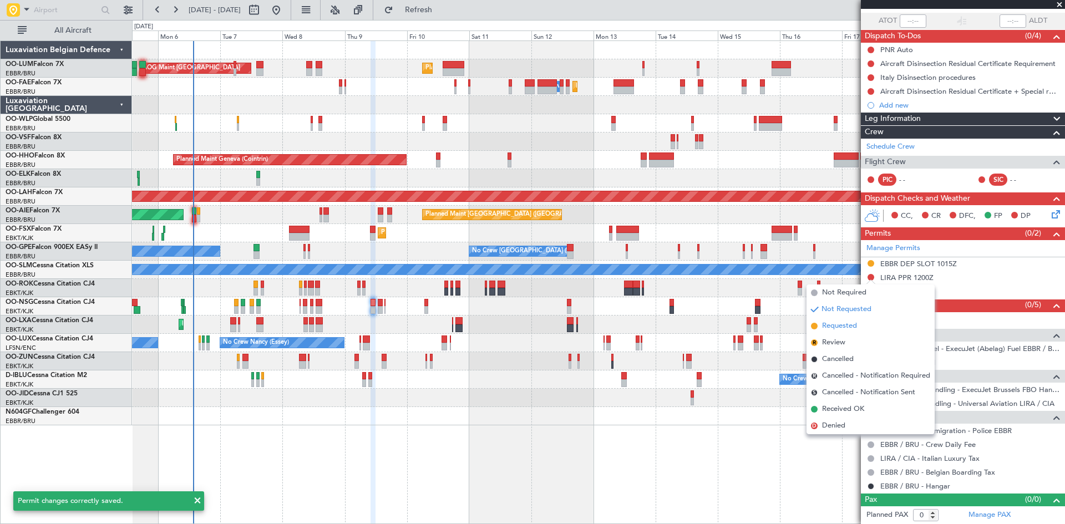
click at [830, 323] on span "Requested" at bounding box center [839, 326] width 35 height 11
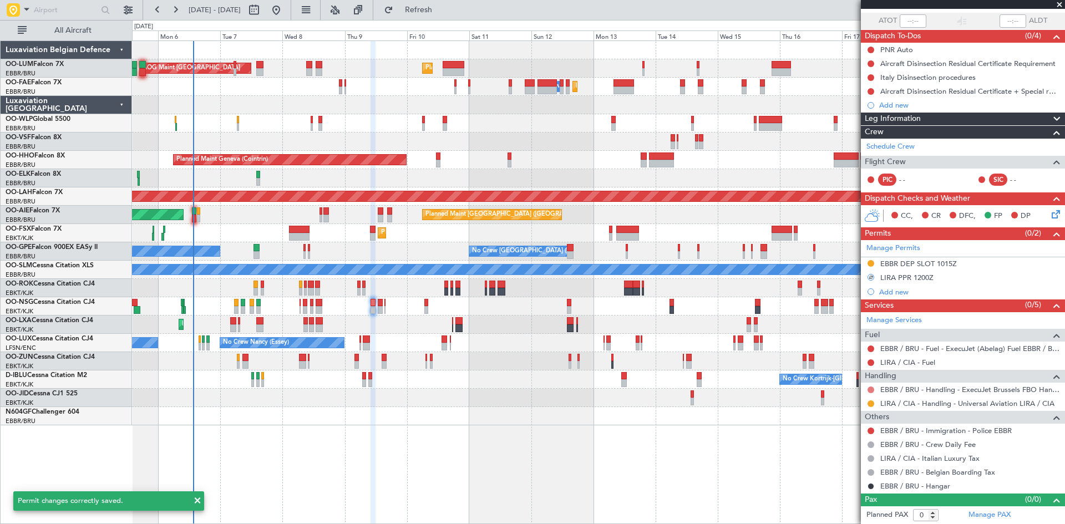
click at [872, 391] on button at bounding box center [871, 390] width 7 height 7
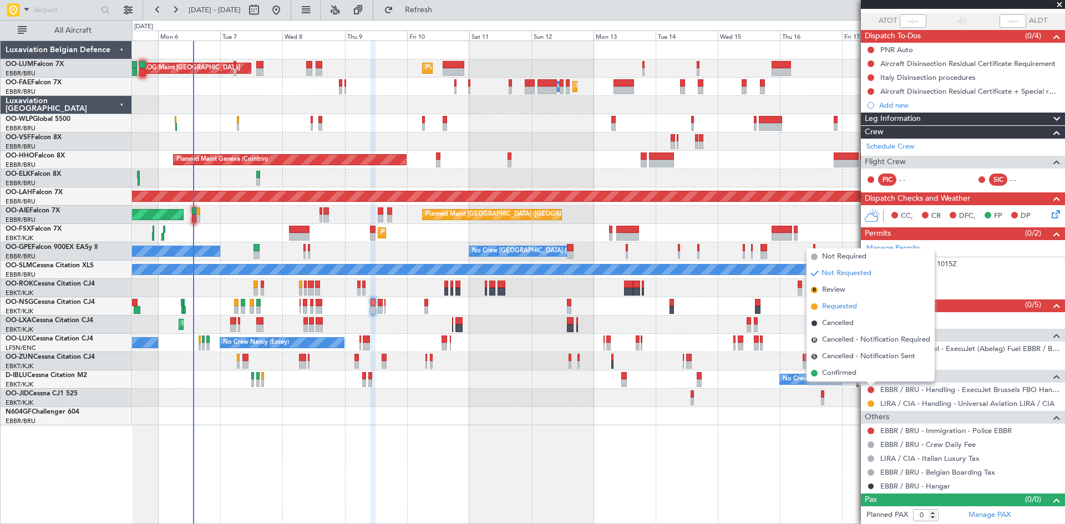
click at [851, 305] on span "Requested" at bounding box center [839, 306] width 35 height 11
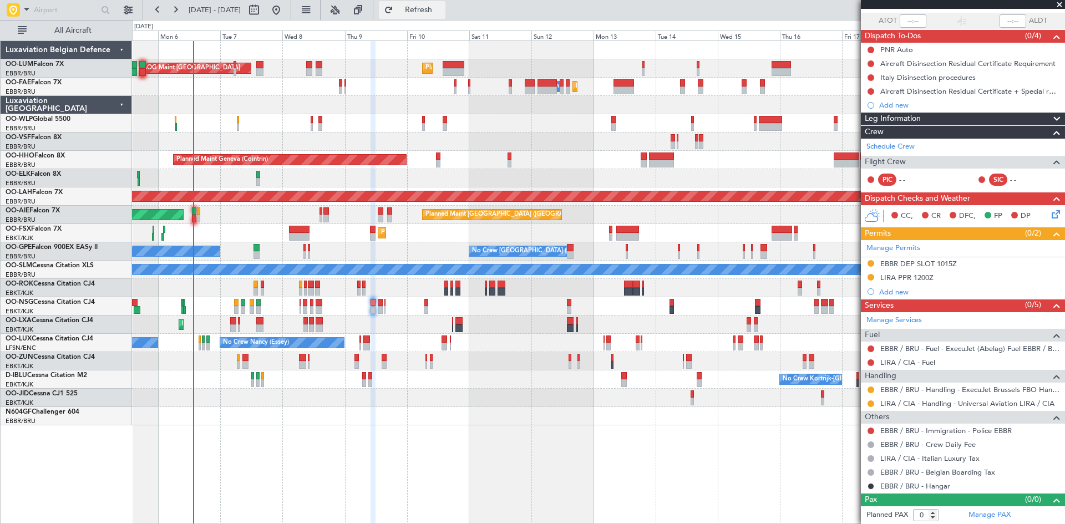
click at [442, 12] on span "Refresh" at bounding box center [418, 10] width 47 height 8
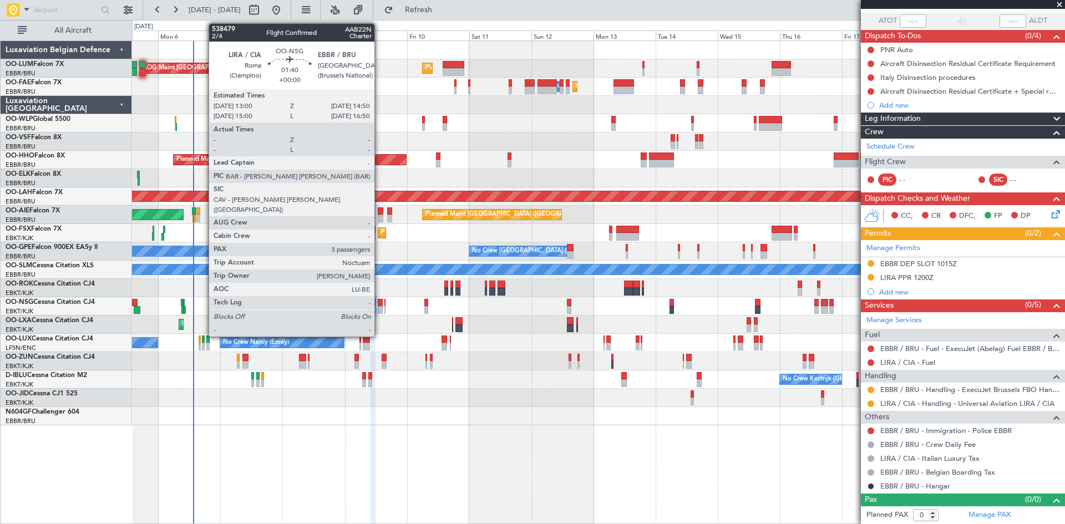
click at [379, 305] on div at bounding box center [380, 303] width 5 height 8
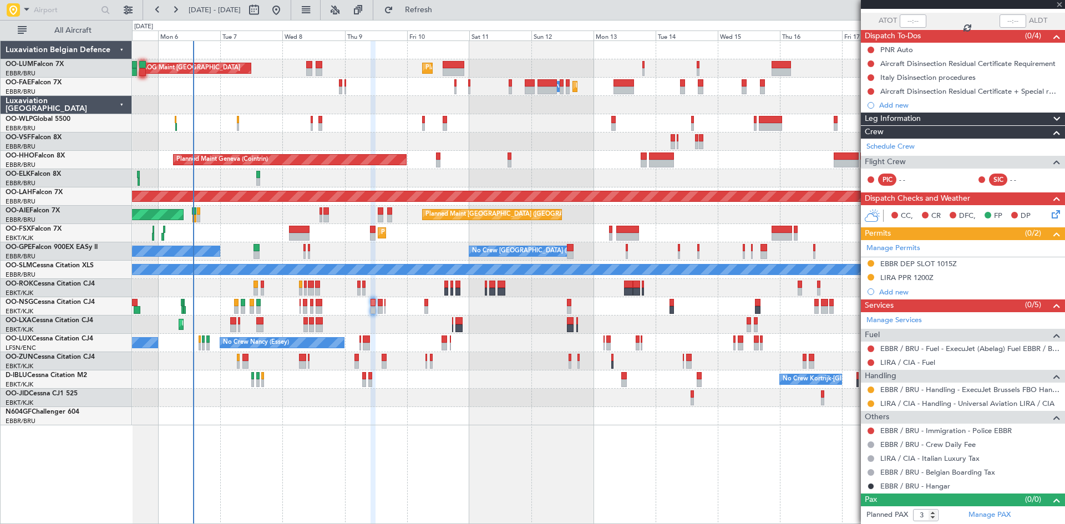
scroll to position [0, 0]
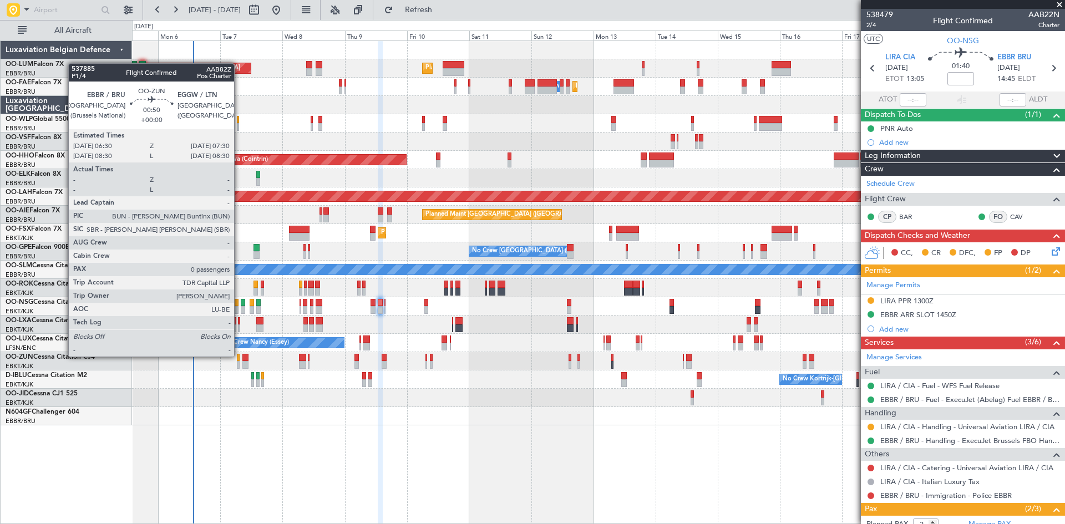
click at [239, 357] on div at bounding box center [238, 358] width 3 height 8
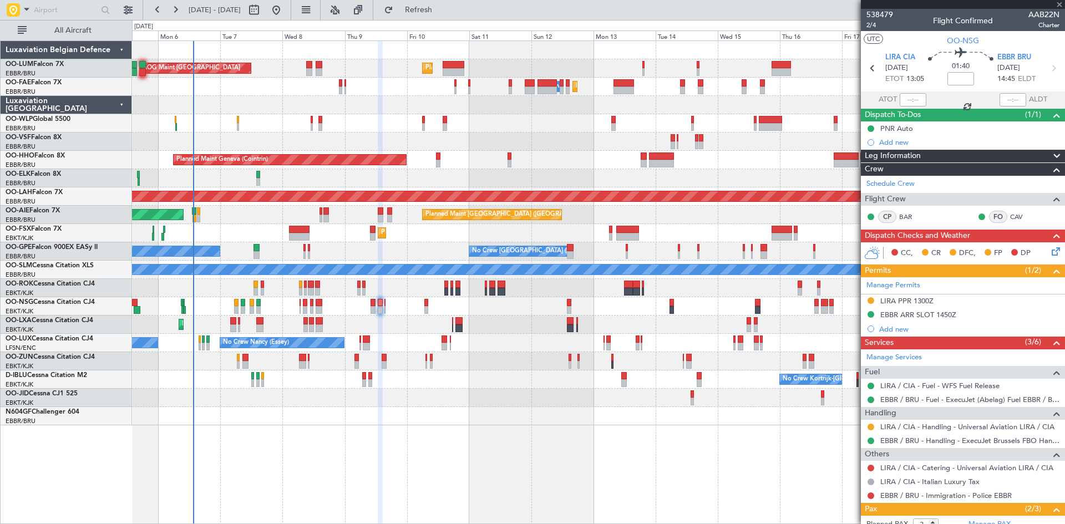
type input "0"
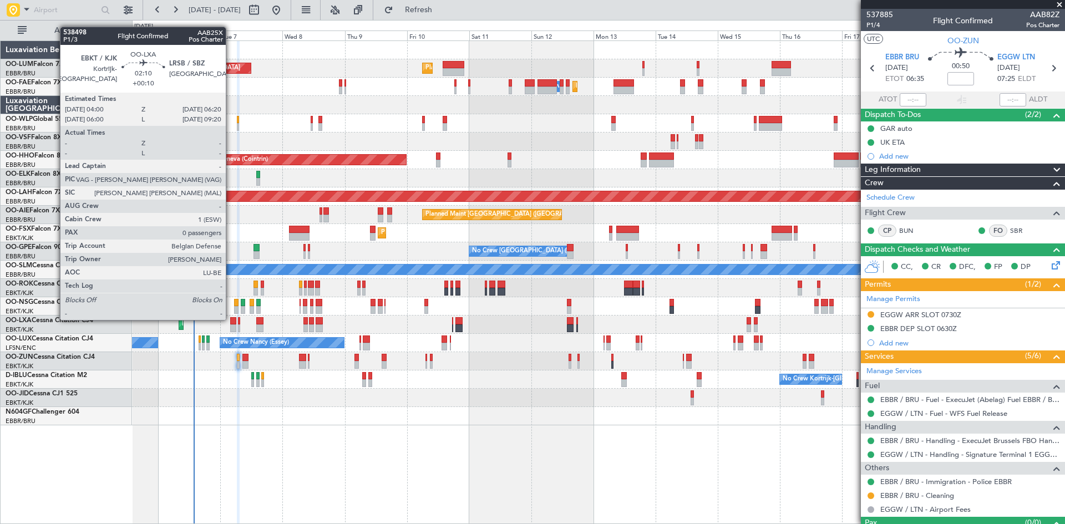
click at [231, 319] on div at bounding box center [233, 321] width 6 height 8
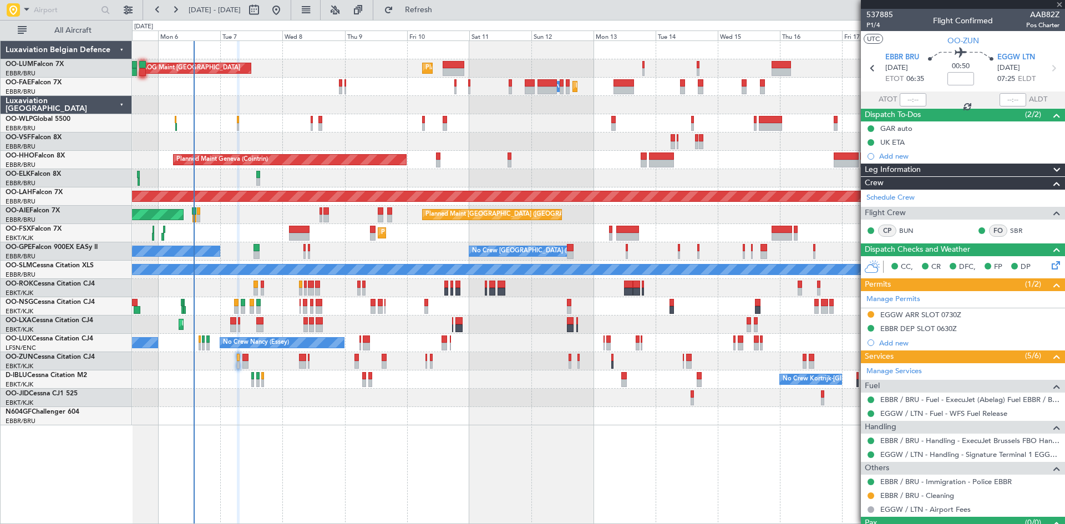
type input "+00:10"
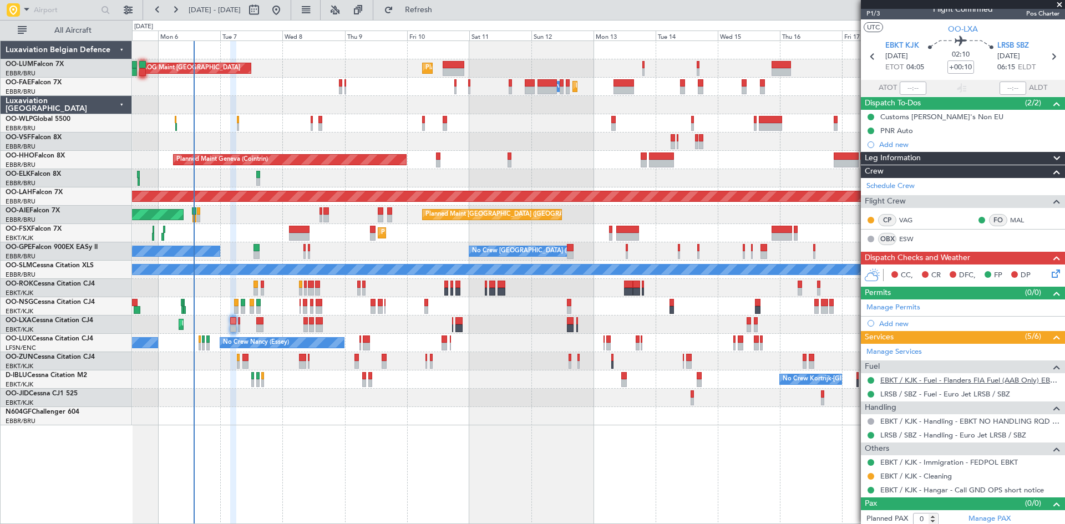
scroll to position [16, 0]
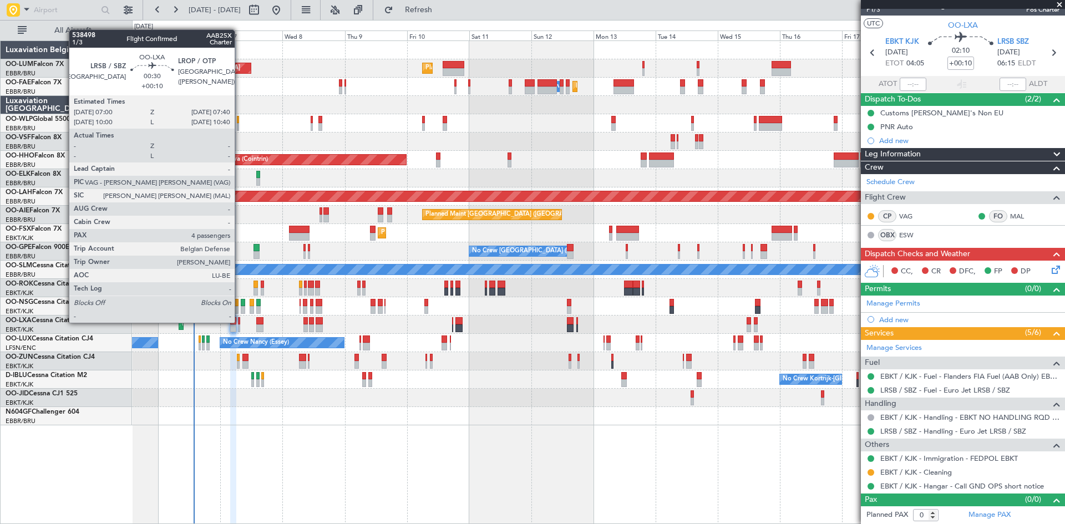
click at [240, 322] on div at bounding box center [239, 321] width 2 height 8
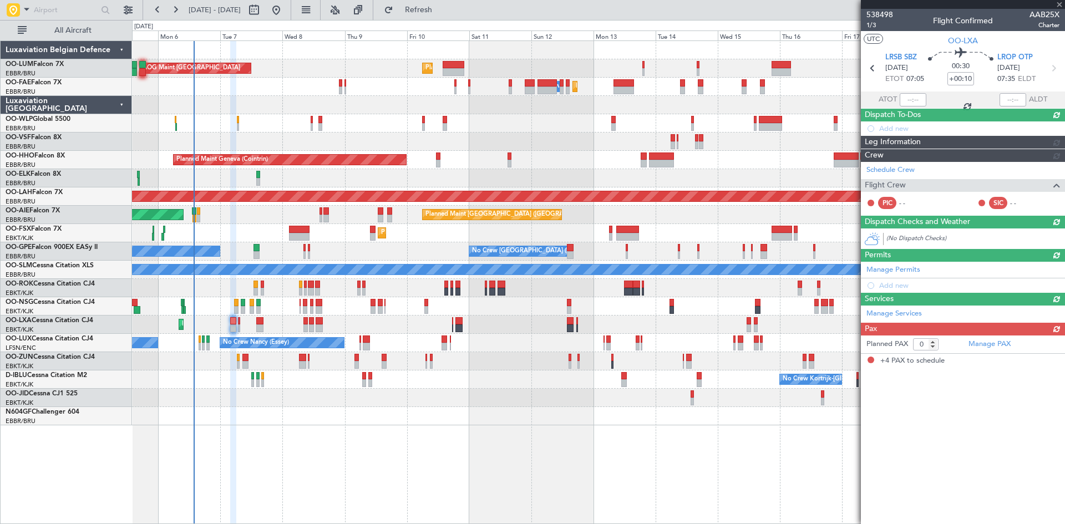
type input "4"
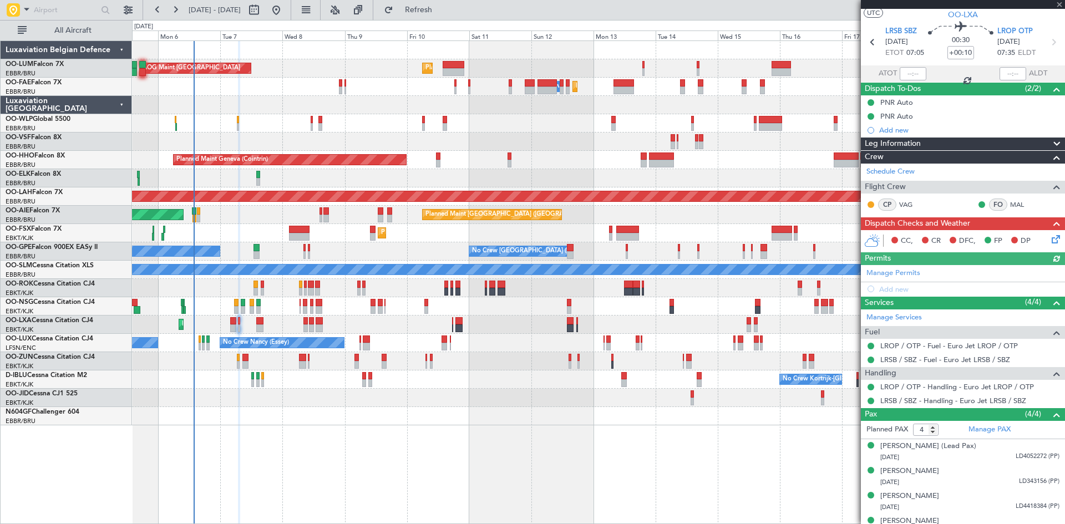
scroll to position [40, 0]
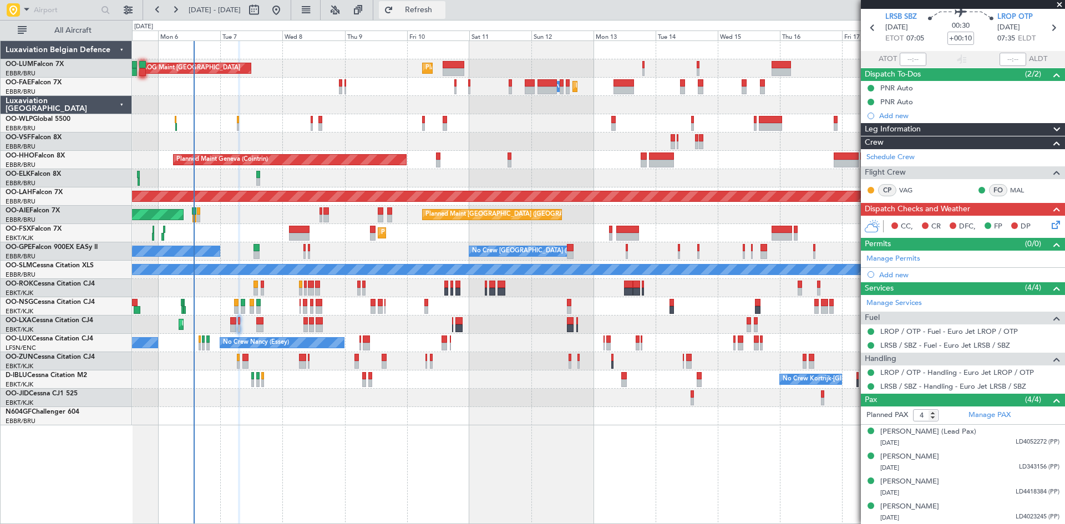
click at [442, 7] on span "Refresh" at bounding box center [418, 10] width 47 height 8
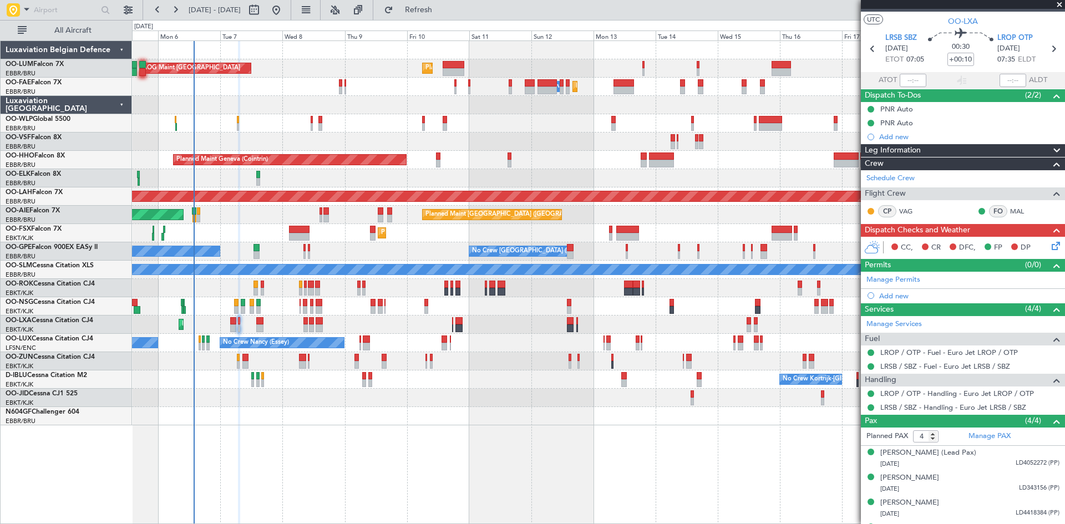
scroll to position [0, 0]
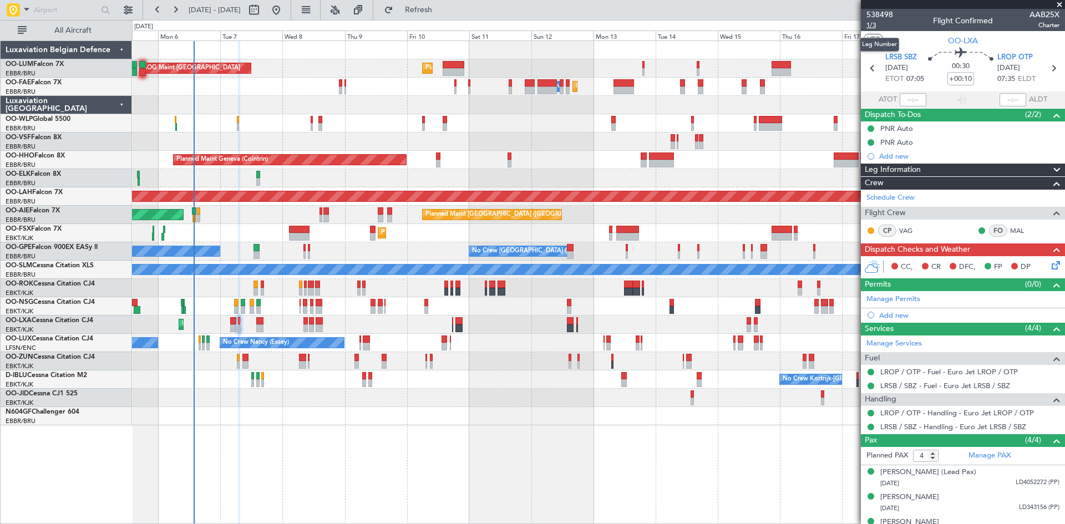
click at [876, 24] on span "1/3" at bounding box center [879, 25] width 27 height 9
click at [1049, 265] on icon at bounding box center [1053, 263] width 9 height 9
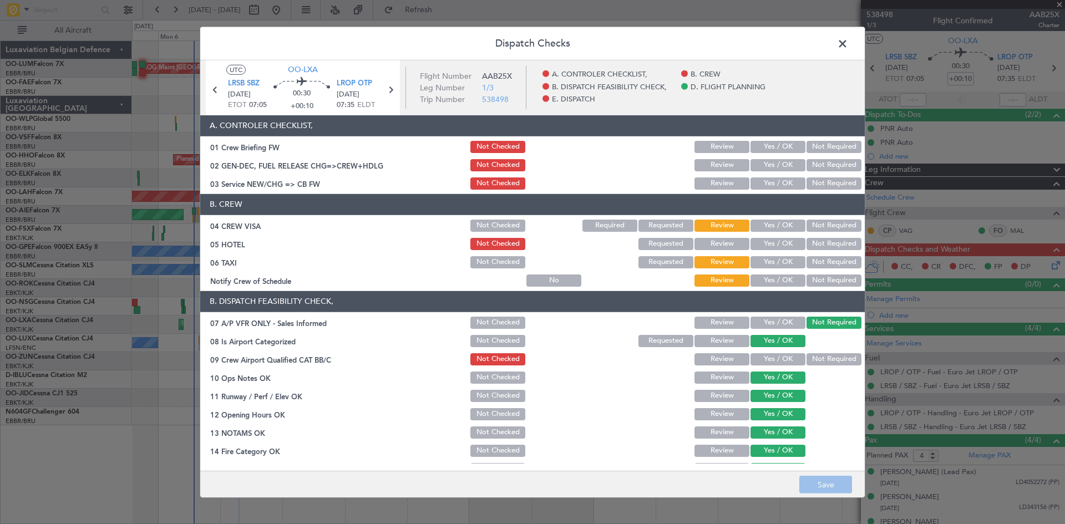
click at [760, 162] on button "Yes / OK" at bounding box center [778, 165] width 55 height 12
click at [826, 479] on button "Save" at bounding box center [825, 485] width 53 height 18
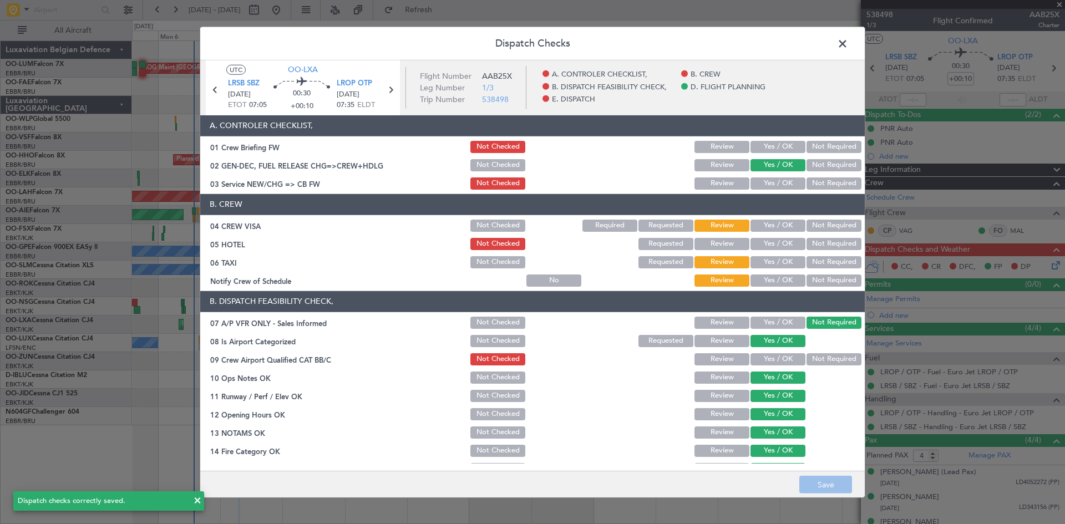
click at [771, 358] on button "Yes / OK" at bounding box center [778, 359] width 55 height 12
click at [848, 39] on span at bounding box center [848, 46] width 0 height 22
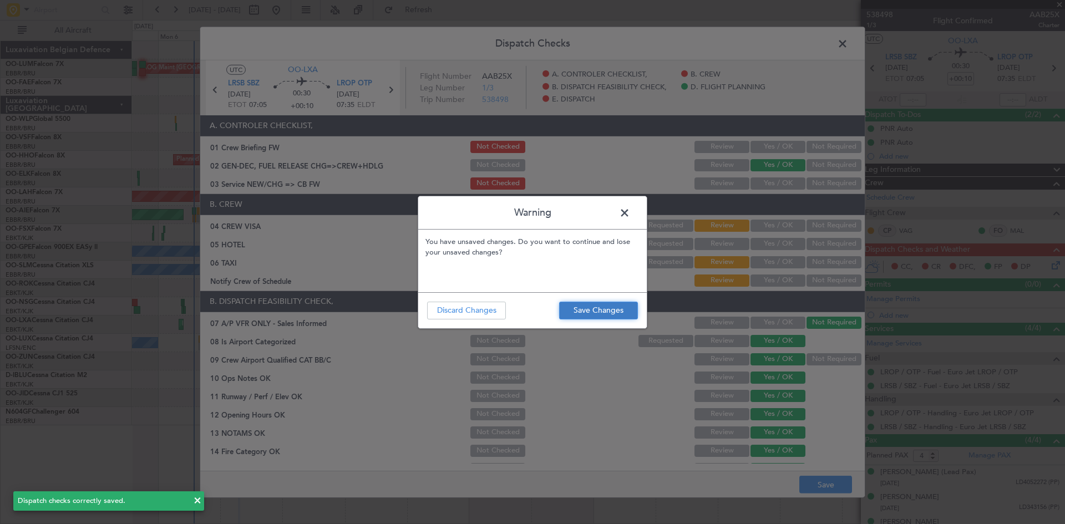
click at [589, 311] on button "Save Changes" at bounding box center [598, 311] width 79 height 18
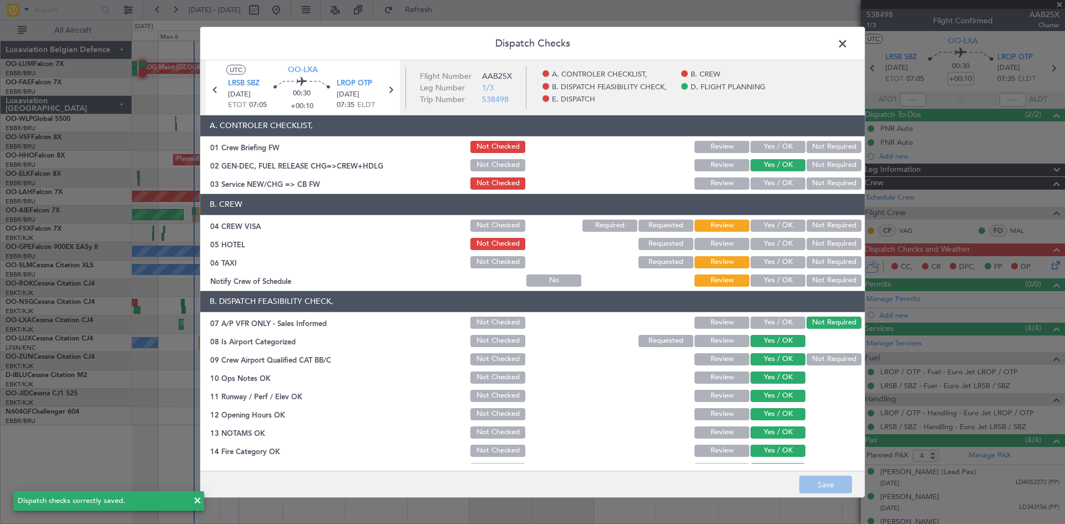
click at [848, 43] on span at bounding box center [848, 46] width 0 height 22
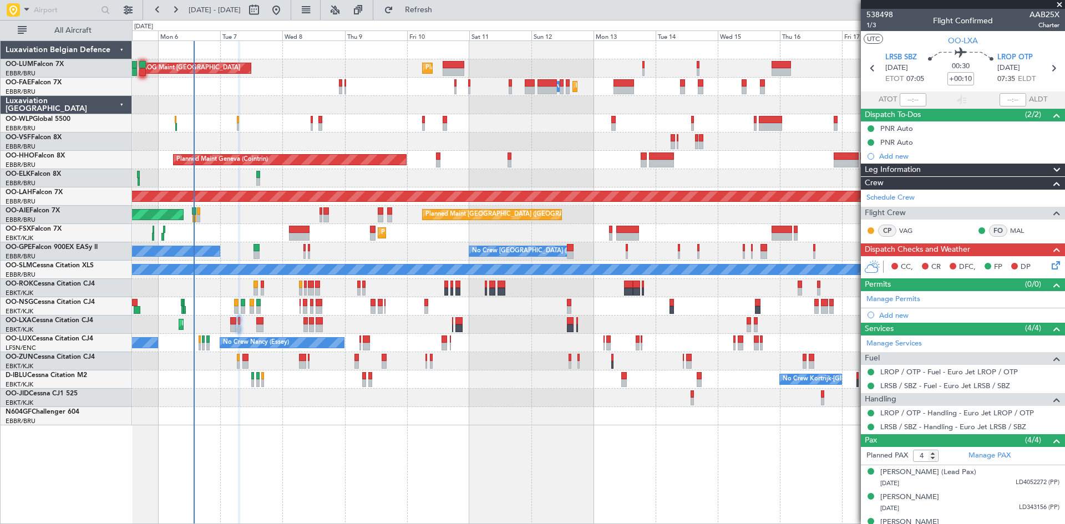
click at [1049, 268] on icon at bounding box center [1053, 263] width 9 height 9
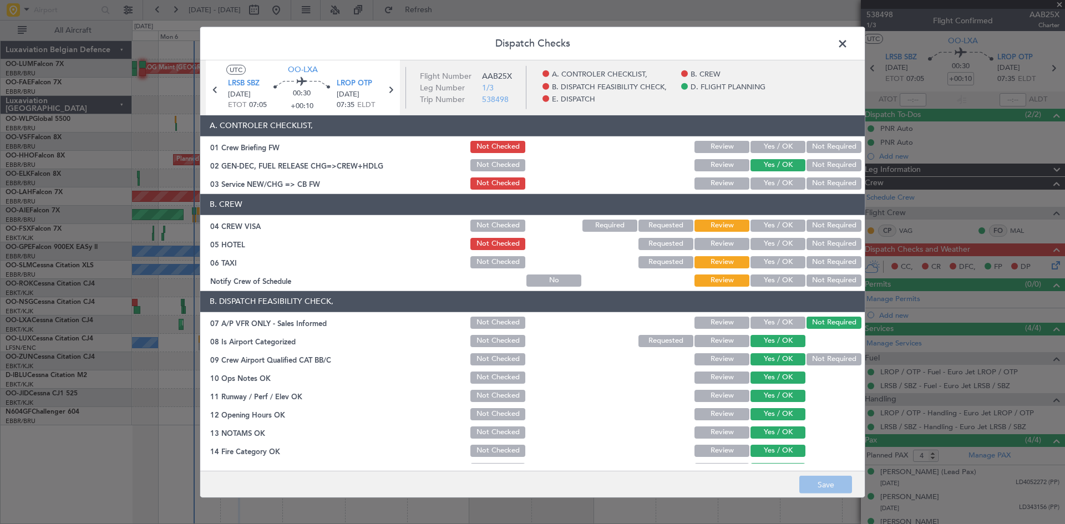
click at [818, 224] on button "Not Required" at bounding box center [834, 226] width 55 height 12
click at [818, 241] on button "Not Required" at bounding box center [834, 244] width 55 height 12
click at [817, 257] on button "Not Required" at bounding box center [834, 262] width 55 height 12
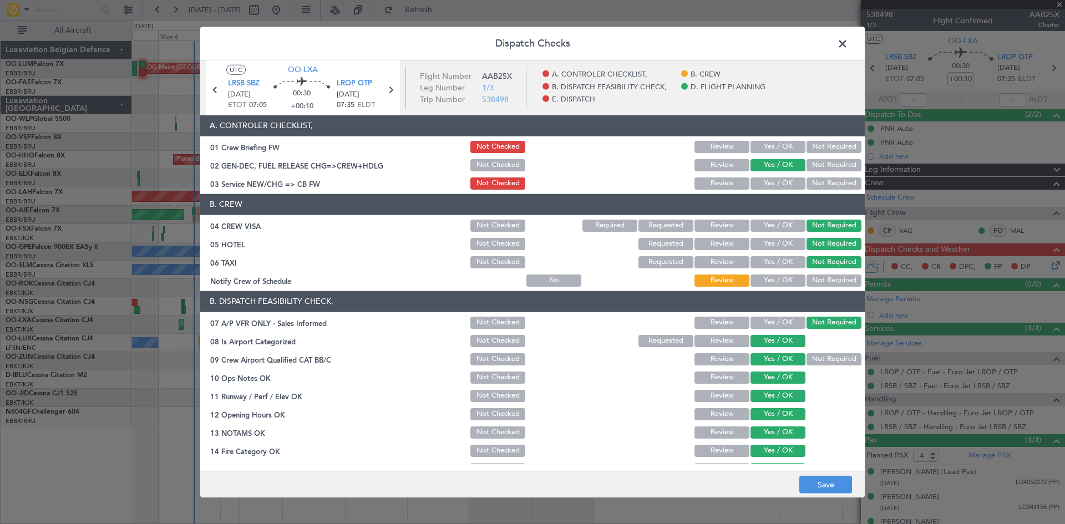
click at [784, 278] on button "Yes / OK" at bounding box center [778, 281] width 55 height 12
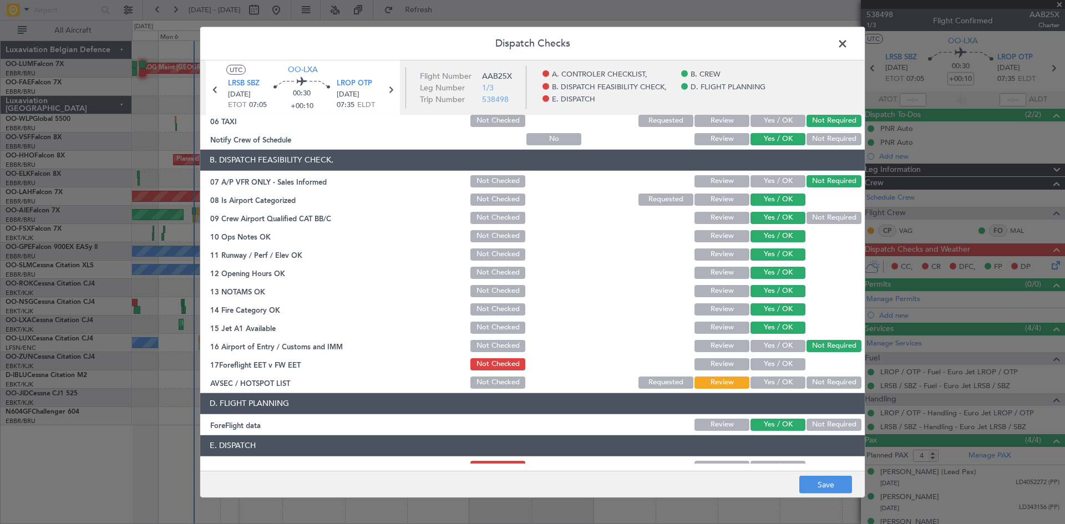
scroll to position [210, 0]
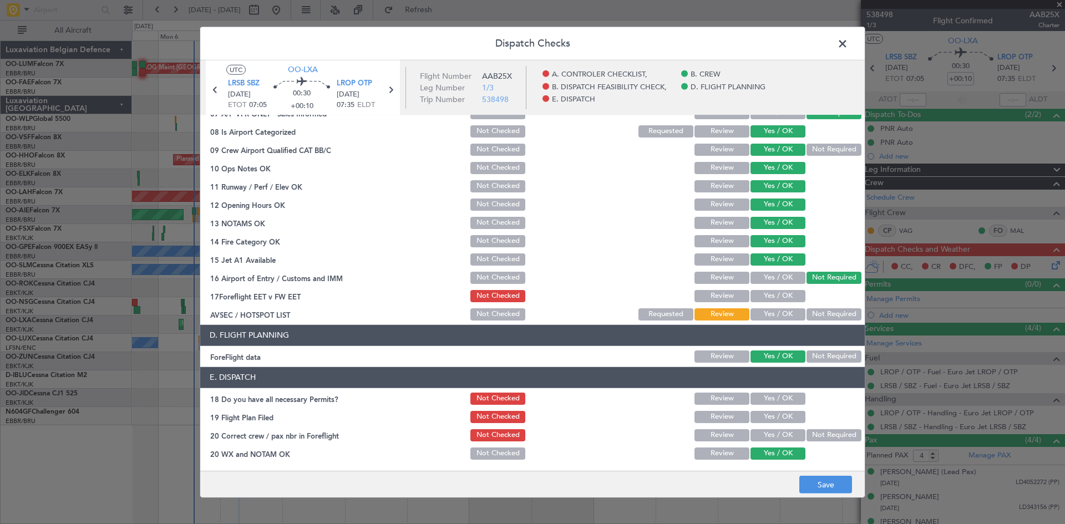
click at [779, 403] on button "Yes / OK" at bounding box center [778, 399] width 55 height 12
click at [782, 436] on button "Yes / OK" at bounding box center [778, 435] width 55 height 12
click at [489, 402] on button "Not Checked" at bounding box center [497, 399] width 55 height 12
click at [817, 486] on button "Save" at bounding box center [825, 485] width 53 height 18
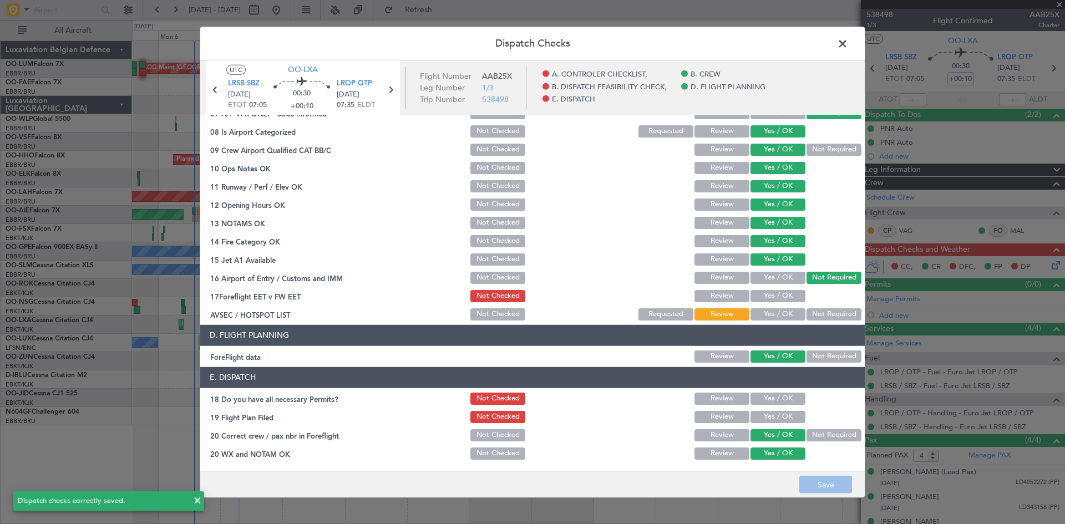
click at [779, 293] on button "Yes / OK" at bounding box center [778, 296] width 55 height 12
click at [774, 316] on button "Yes / OK" at bounding box center [778, 314] width 55 height 12
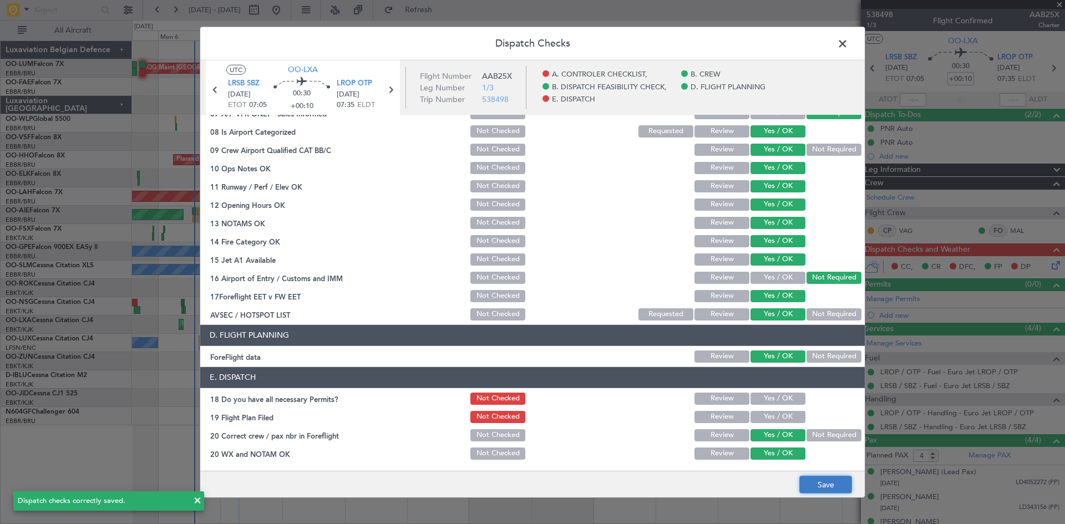
click at [818, 478] on button "Save" at bounding box center [825, 485] width 53 height 18
click at [393, 92] on icon at bounding box center [390, 89] width 14 height 14
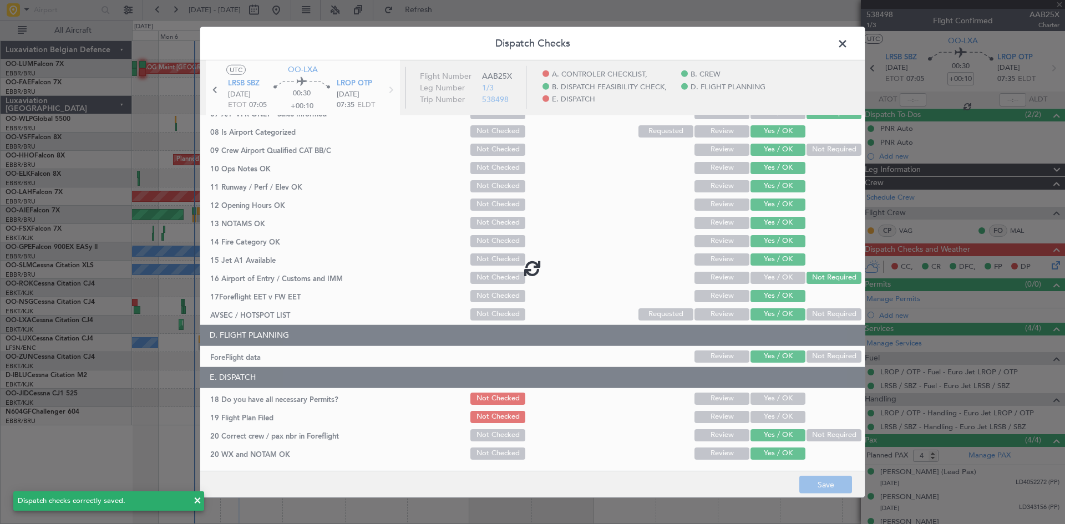
type input "-00:05"
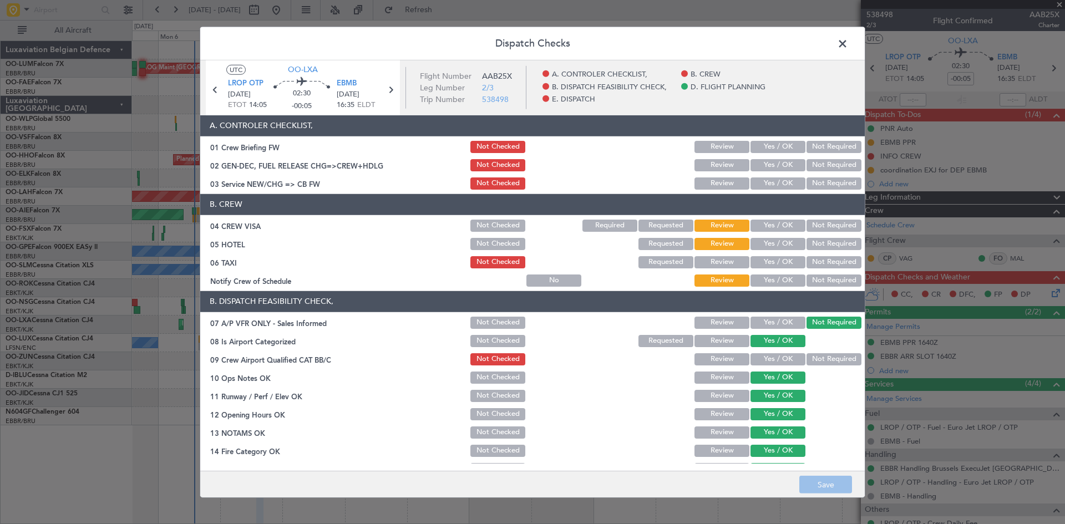
click at [833, 226] on button "Not Required" at bounding box center [834, 226] width 55 height 12
click at [826, 247] on button "Not Required" at bounding box center [834, 244] width 55 height 12
click at [825, 258] on button "Not Required" at bounding box center [834, 262] width 55 height 12
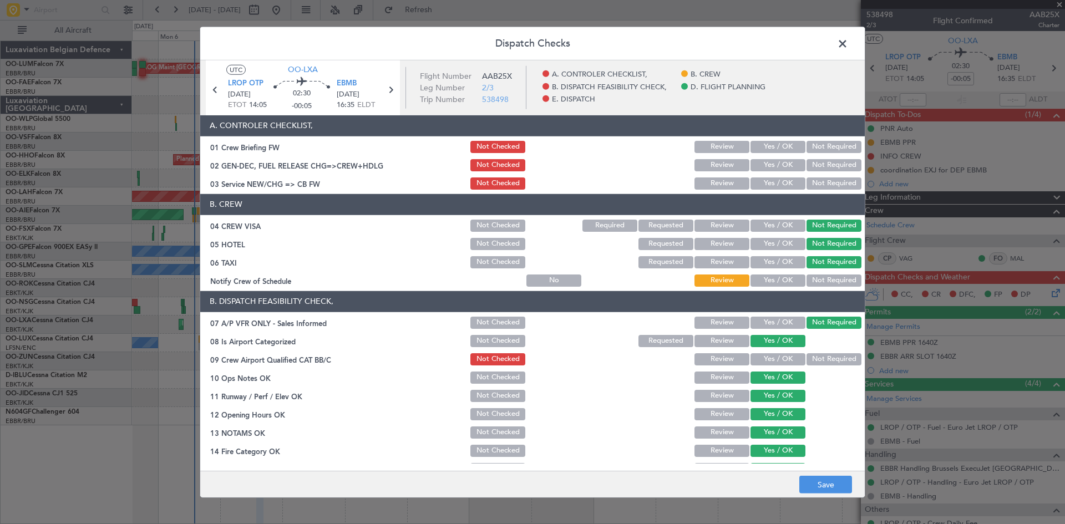
click at [777, 281] on button "Yes / OK" at bounding box center [778, 281] width 55 height 12
click at [784, 162] on button "Yes / OK" at bounding box center [778, 165] width 55 height 12
click at [773, 361] on button "Yes / OK" at bounding box center [778, 359] width 55 height 12
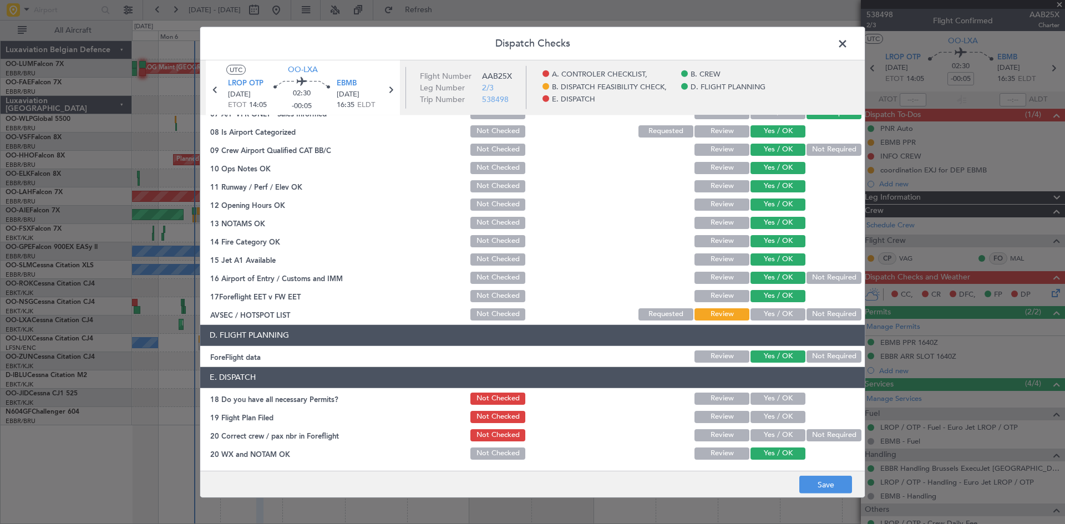
click at [774, 315] on button "Yes / OK" at bounding box center [778, 314] width 55 height 12
click at [775, 434] on button "Yes / OK" at bounding box center [778, 435] width 55 height 12
click at [815, 483] on button "Save" at bounding box center [825, 485] width 53 height 18
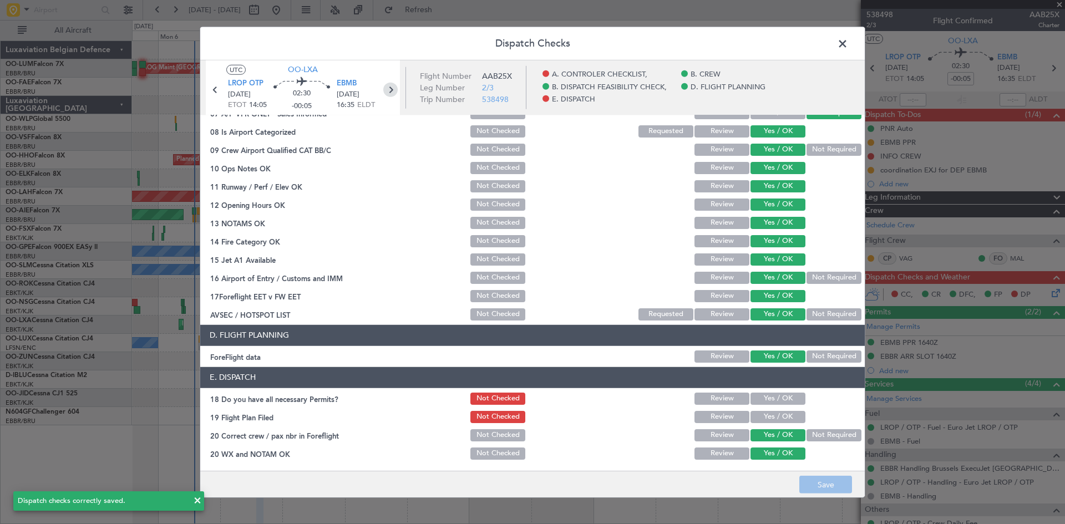
click at [393, 87] on icon at bounding box center [390, 89] width 14 height 14
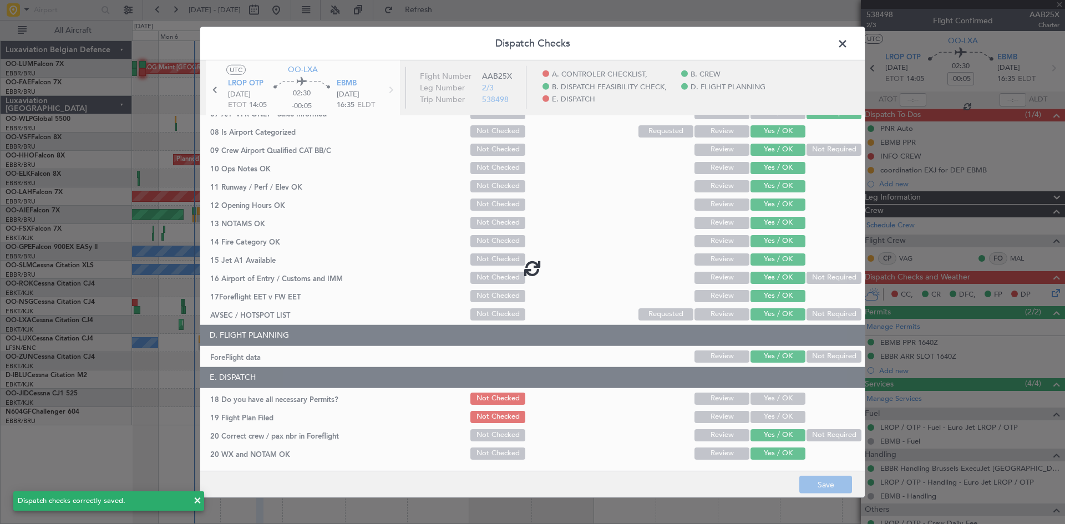
click at [848, 44] on span at bounding box center [848, 46] width 0 height 22
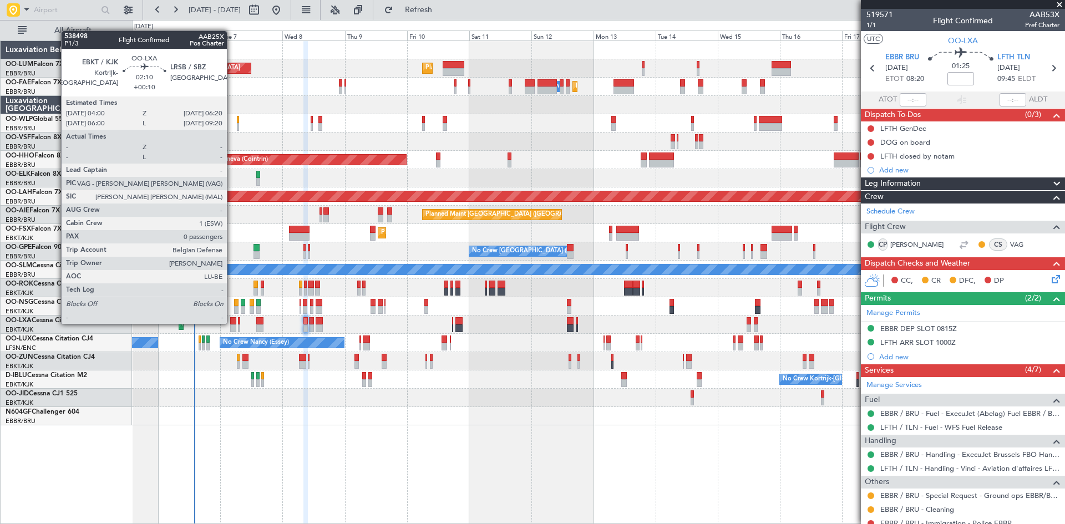
click at [232, 323] on div at bounding box center [233, 321] width 6 height 8
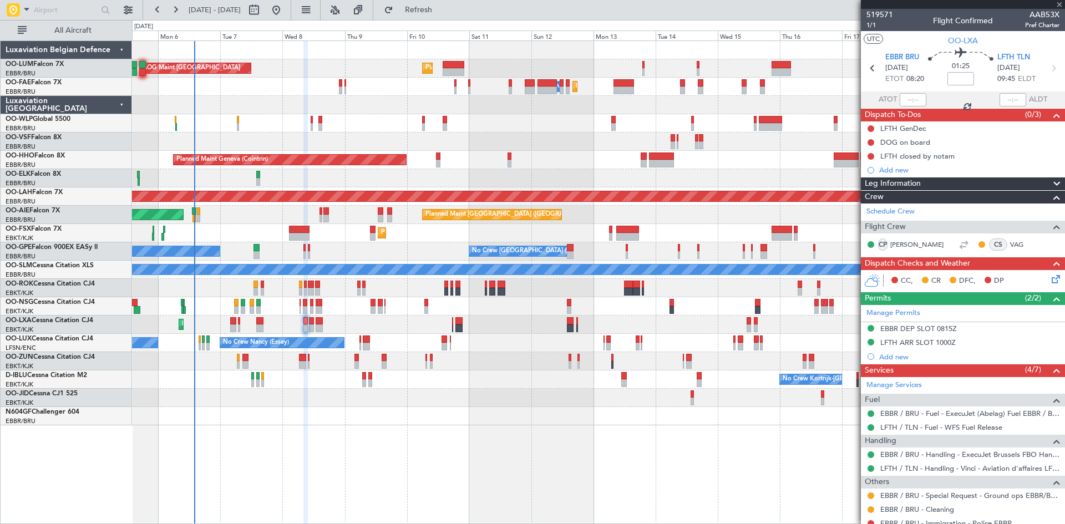
type input "+00:10"
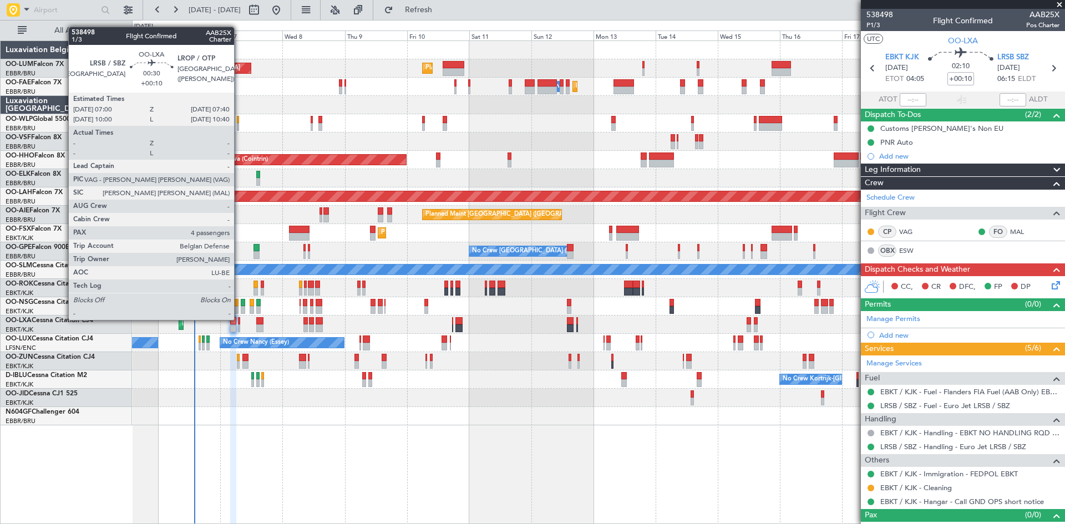
click at [239, 319] on div at bounding box center [239, 321] width 2 height 8
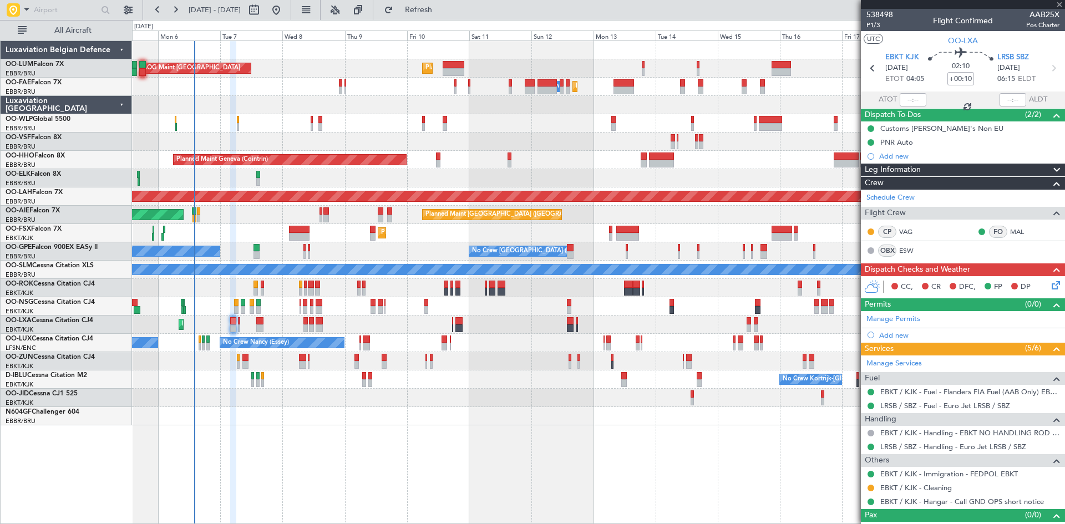
type input "4"
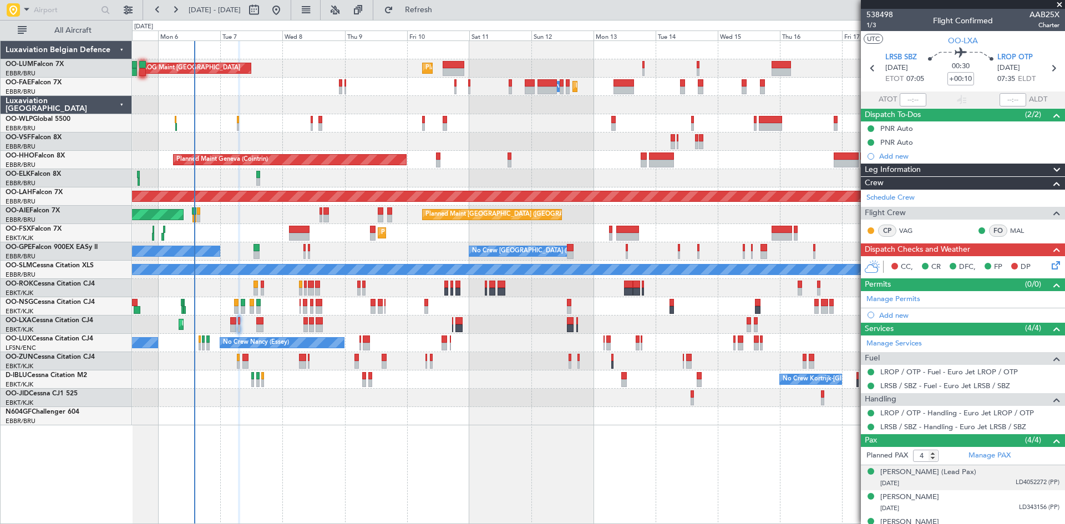
scroll to position [40, 0]
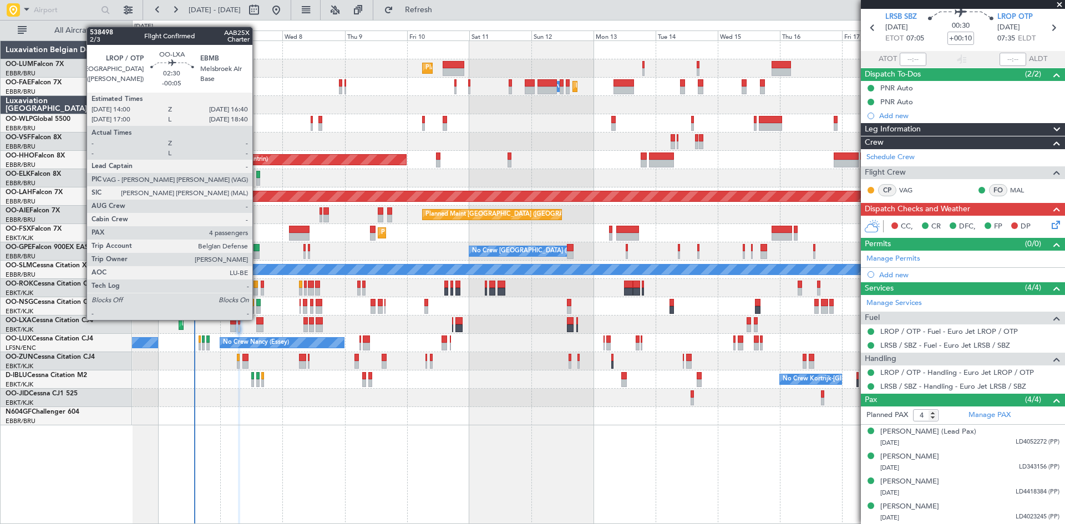
click at [257, 319] on div at bounding box center [259, 321] width 7 height 8
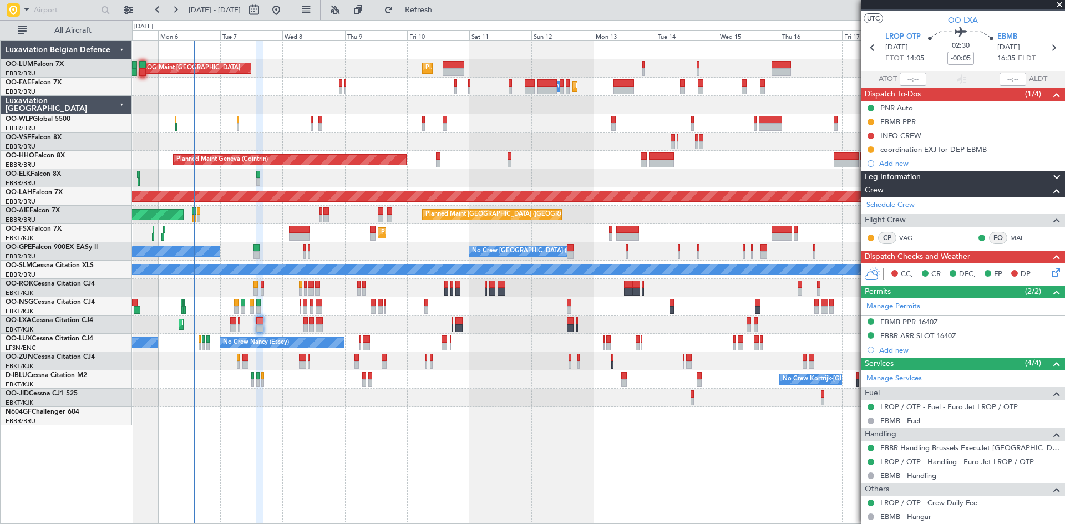
scroll to position [0, 0]
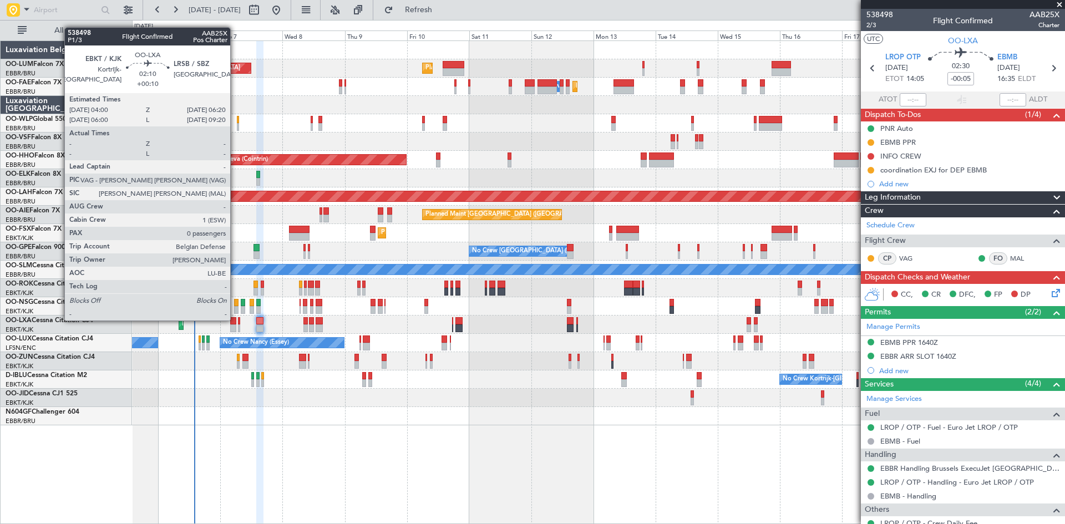
click at [235, 320] on div at bounding box center [233, 321] width 6 height 8
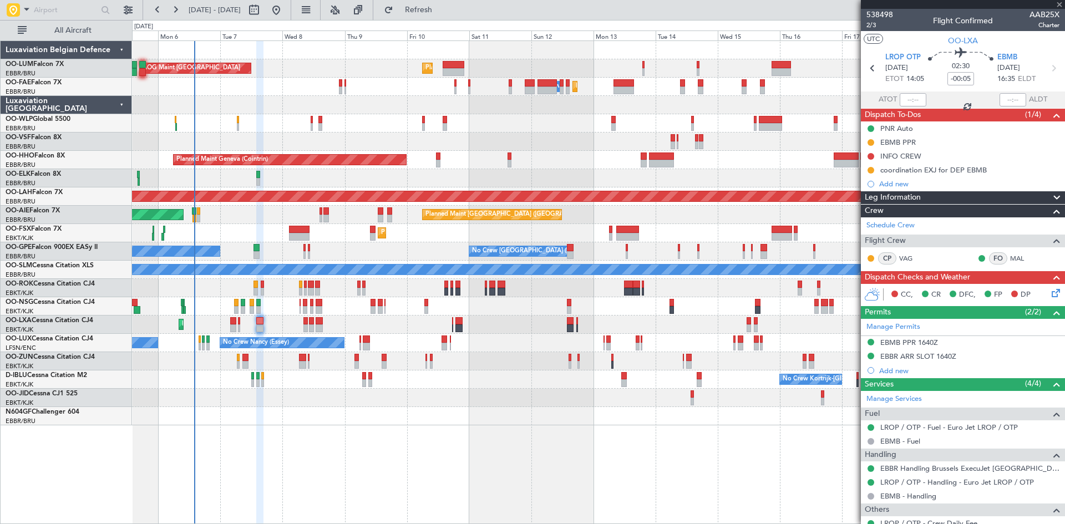
type input "+00:10"
type input "0"
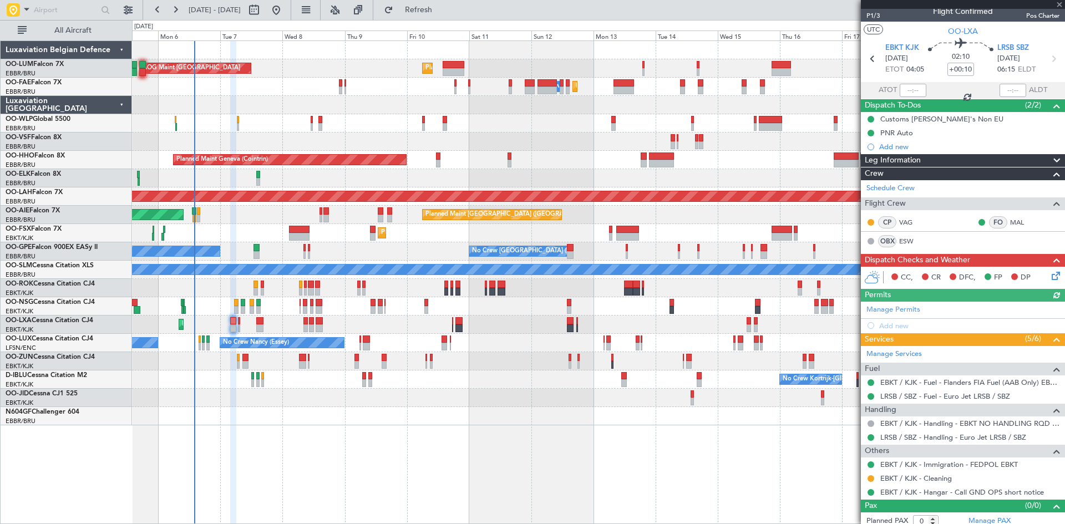
scroll to position [16, 0]
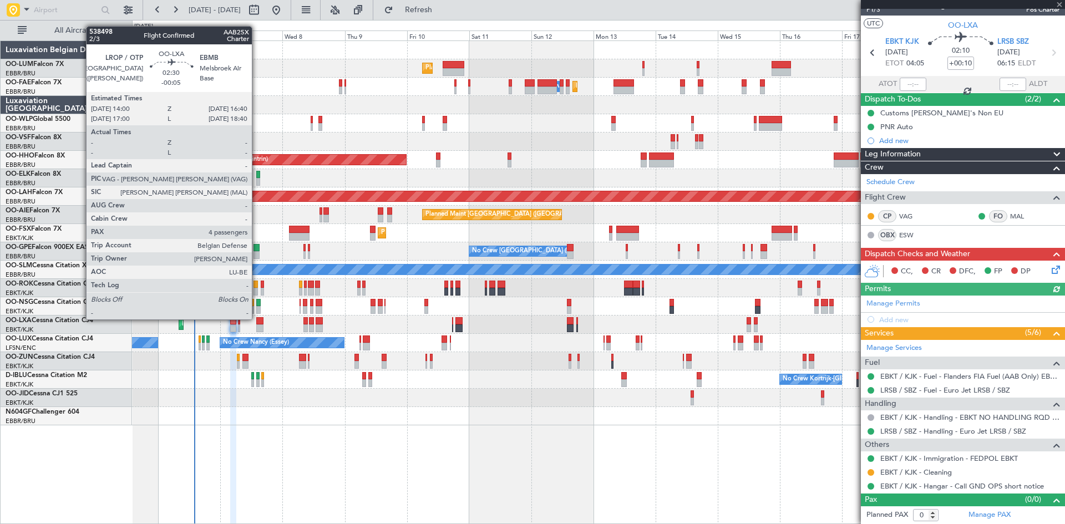
click at [256, 318] on div at bounding box center [259, 321] width 7 height 8
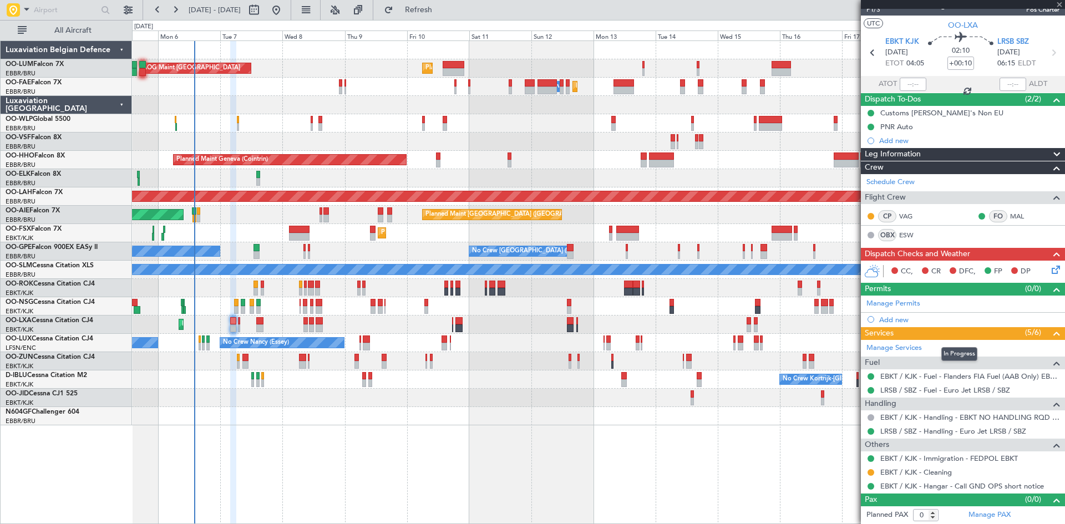
type input "-00:05"
type input "4"
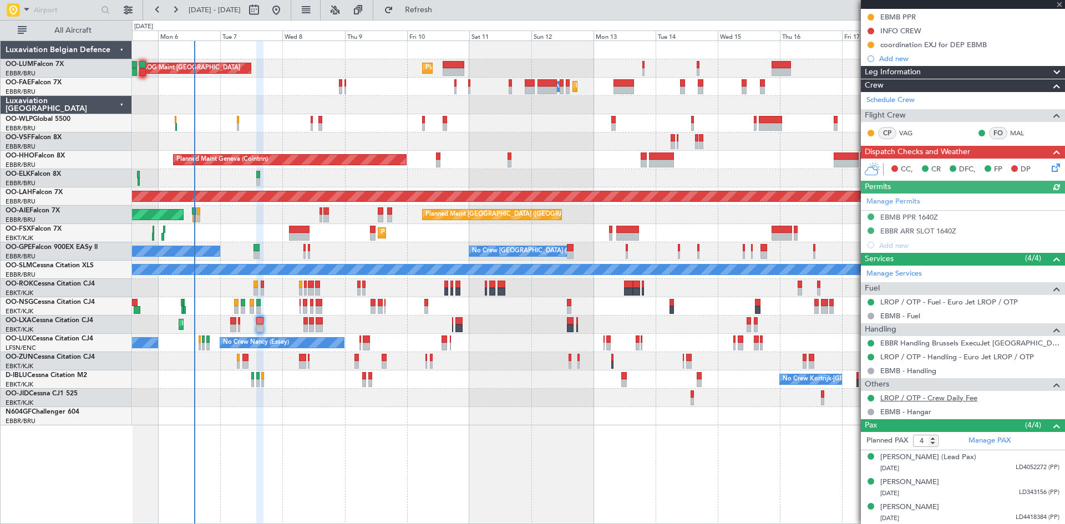
scroll to position [151, 0]
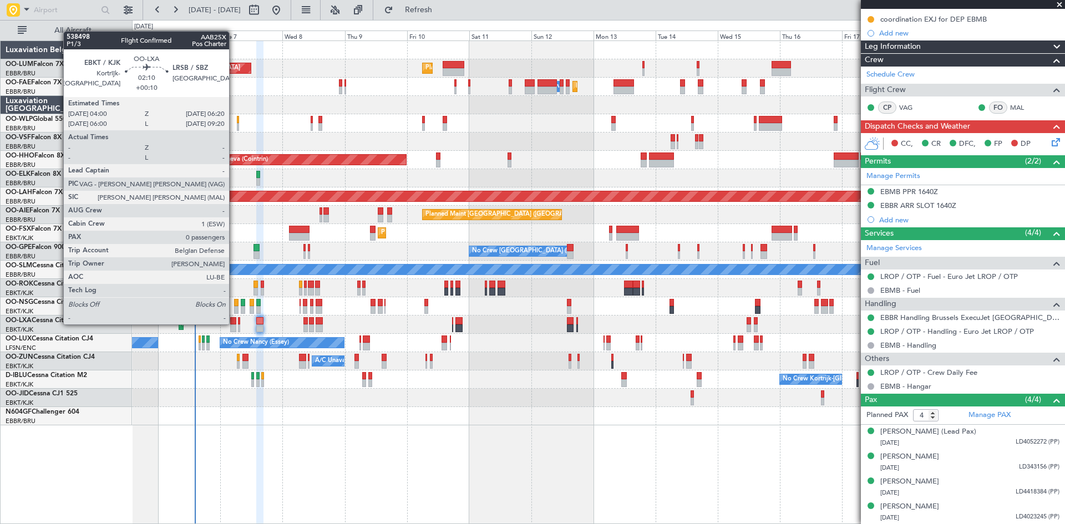
click at [234, 323] on div at bounding box center [233, 321] width 6 height 8
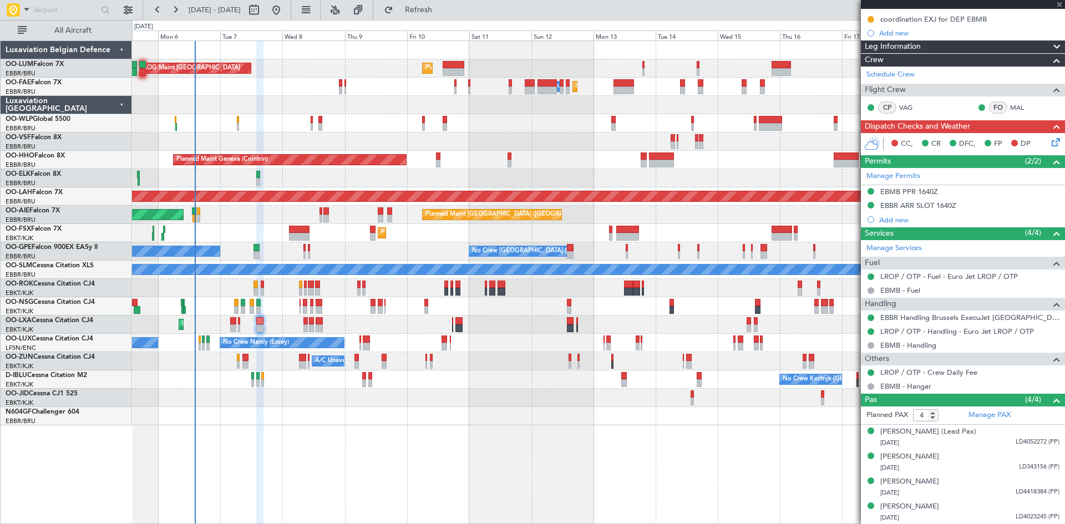
type input "+00:10"
type input "0"
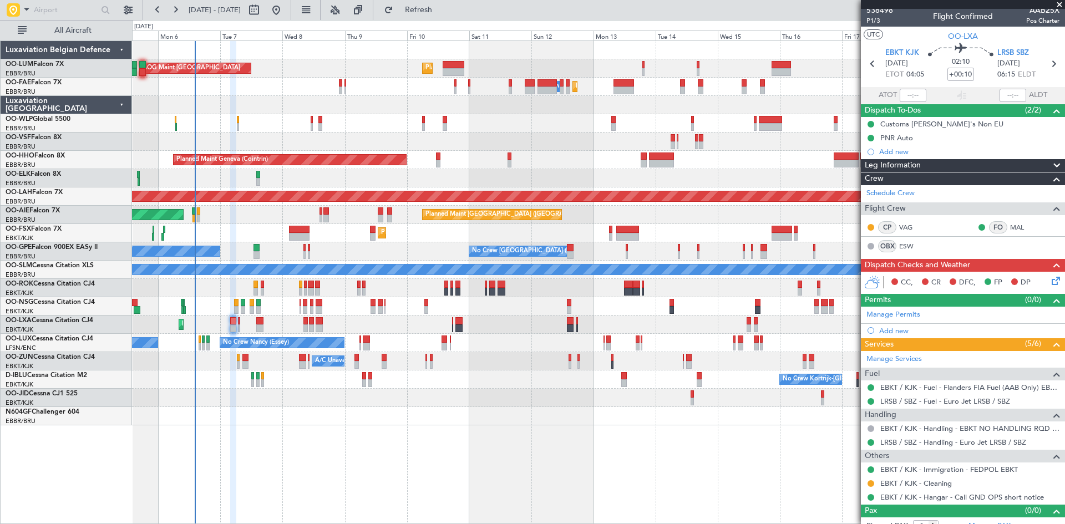
scroll to position [0, 0]
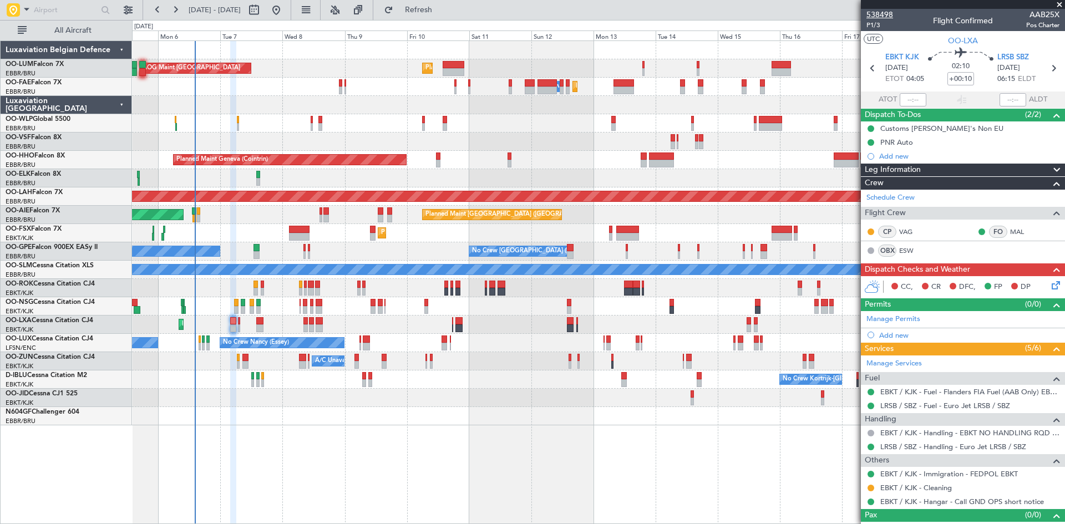
click at [878, 20] on span "538498" at bounding box center [879, 15] width 27 height 12
click at [873, 28] on span "P1/3" at bounding box center [879, 25] width 27 height 9
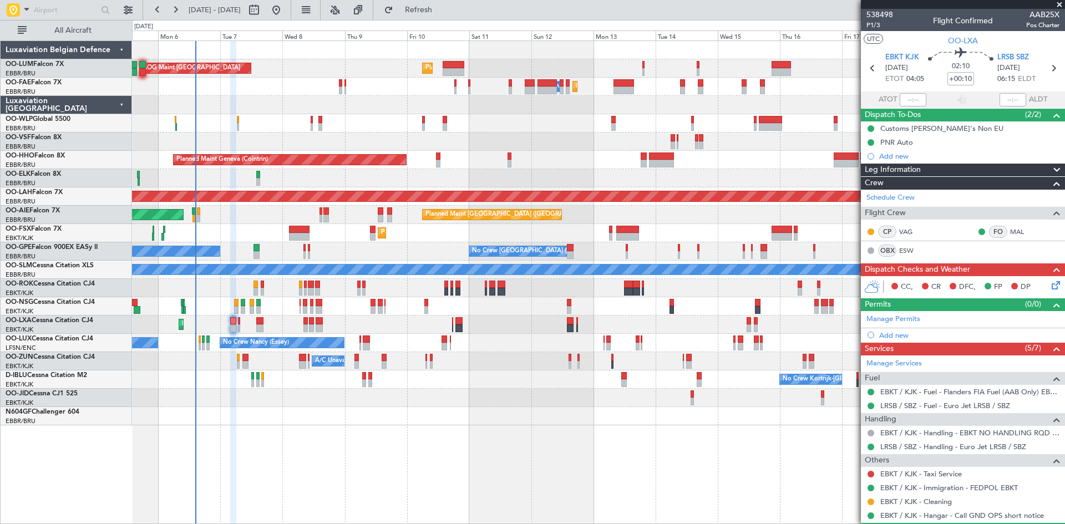
click at [1049, 288] on icon at bounding box center [1053, 283] width 9 height 9
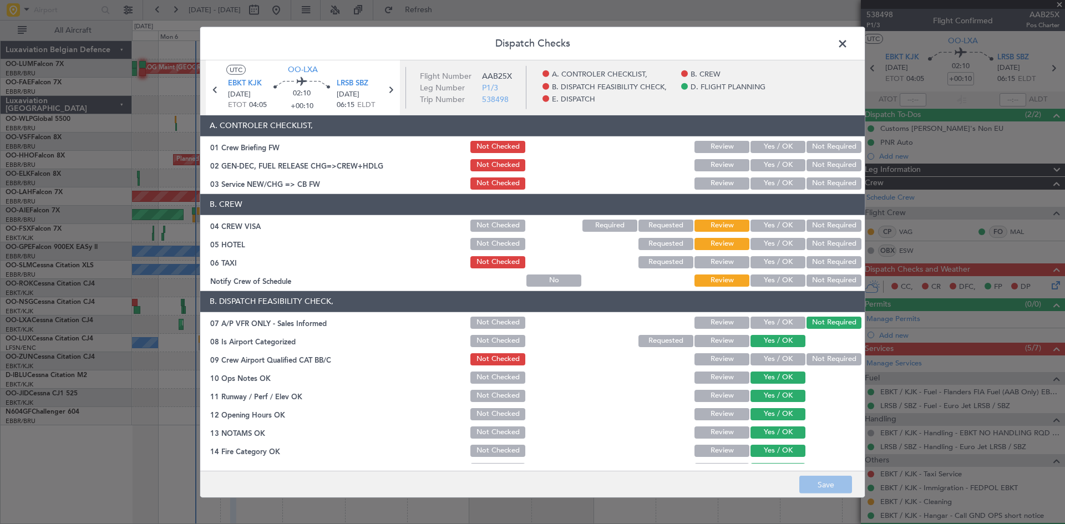
click at [836, 227] on button "Not Required" at bounding box center [834, 226] width 55 height 12
click at [839, 244] on button "Not Required" at bounding box center [834, 244] width 55 height 12
click at [834, 260] on button "Not Required" at bounding box center [834, 262] width 55 height 12
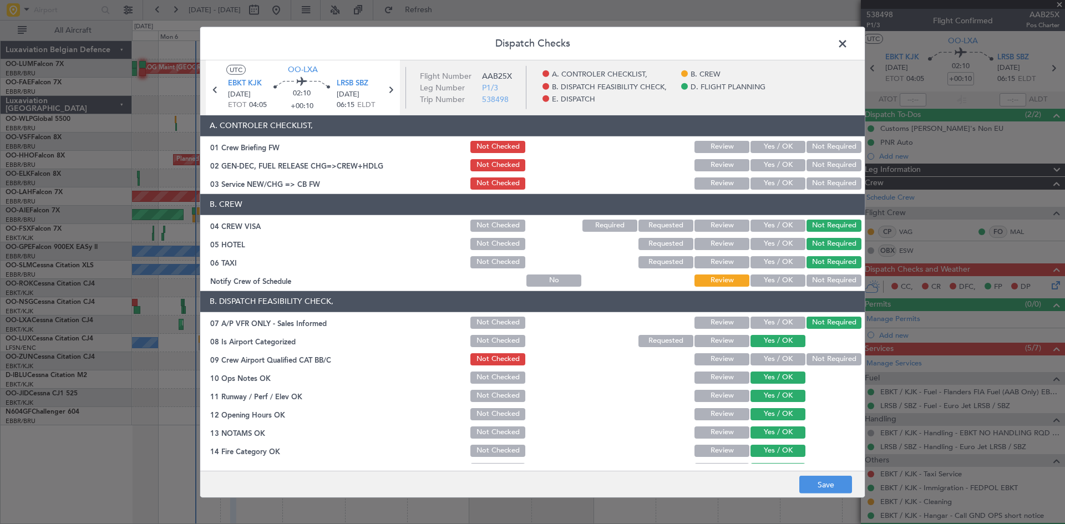
drag, startPoint x: 785, startPoint y: 278, endPoint x: 785, endPoint y: 295, distance: 16.1
click at [785, 280] on button "Yes / OK" at bounding box center [778, 281] width 55 height 12
click at [765, 357] on button "Yes / OK" at bounding box center [778, 359] width 55 height 12
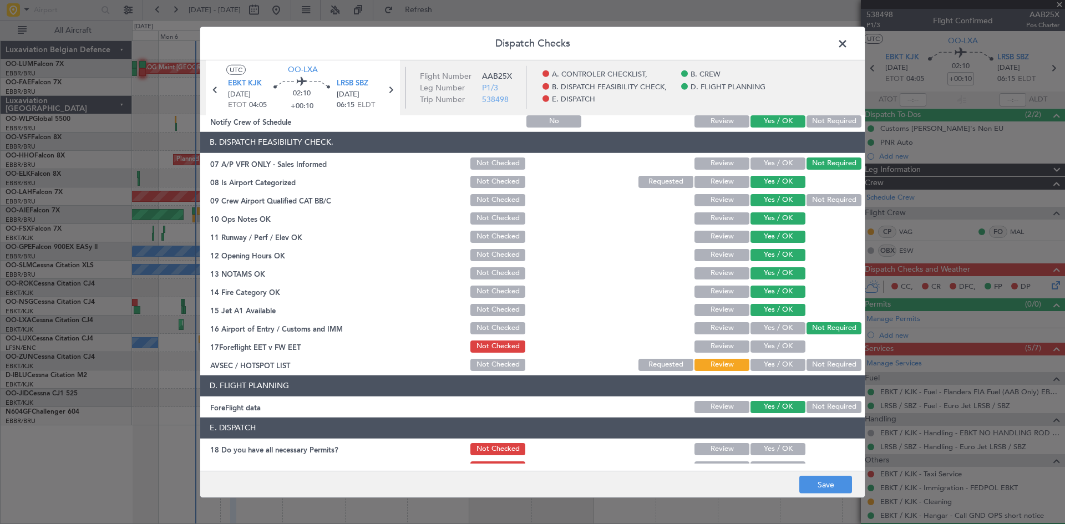
scroll to position [210, 0]
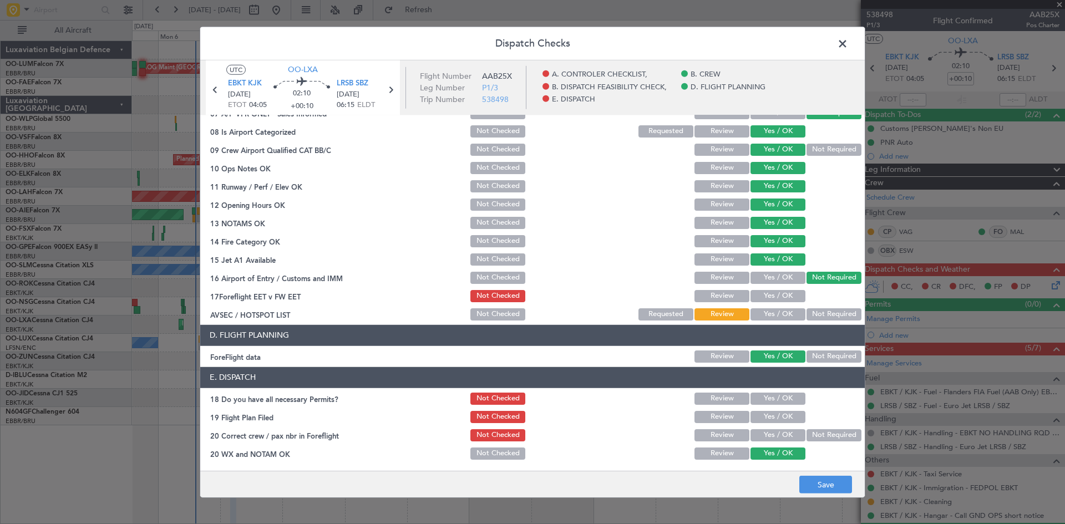
click at [772, 317] on button "Yes / OK" at bounding box center [778, 314] width 55 height 12
click at [773, 300] on button "Yes / OK" at bounding box center [778, 296] width 55 height 12
click at [764, 397] on button "Yes / OK" at bounding box center [778, 399] width 55 height 12
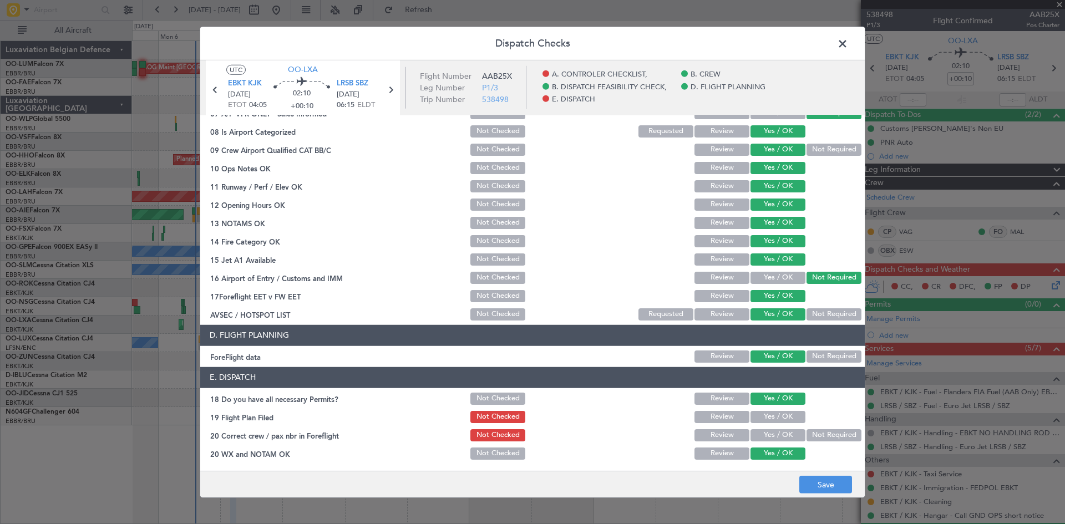
click at [766, 439] on button "Yes / OK" at bounding box center [778, 435] width 55 height 12
click at [758, 412] on button "Yes / OK" at bounding box center [778, 417] width 55 height 12
click at [836, 476] on button "Save" at bounding box center [825, 485] width 53 height 18
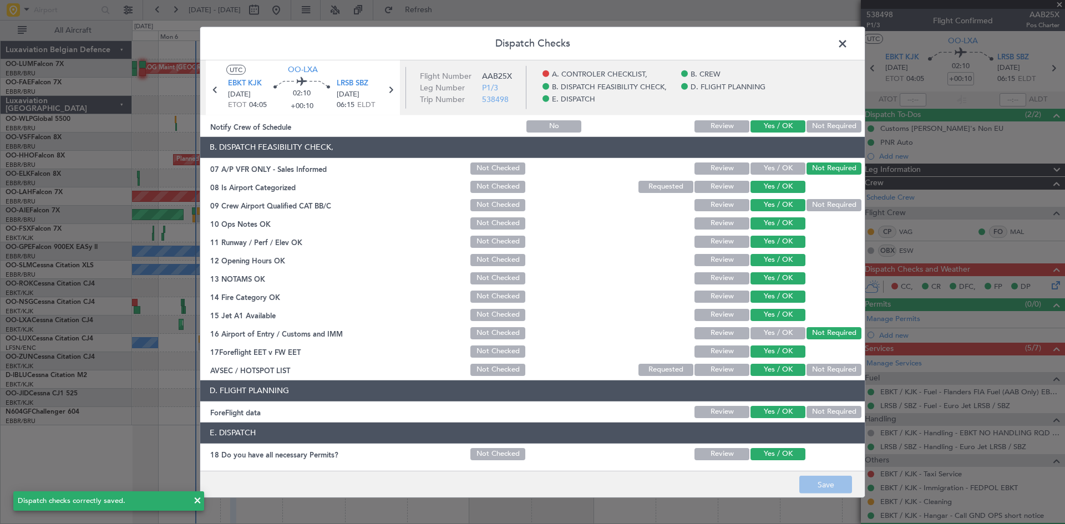
scroll to position [0, 0]
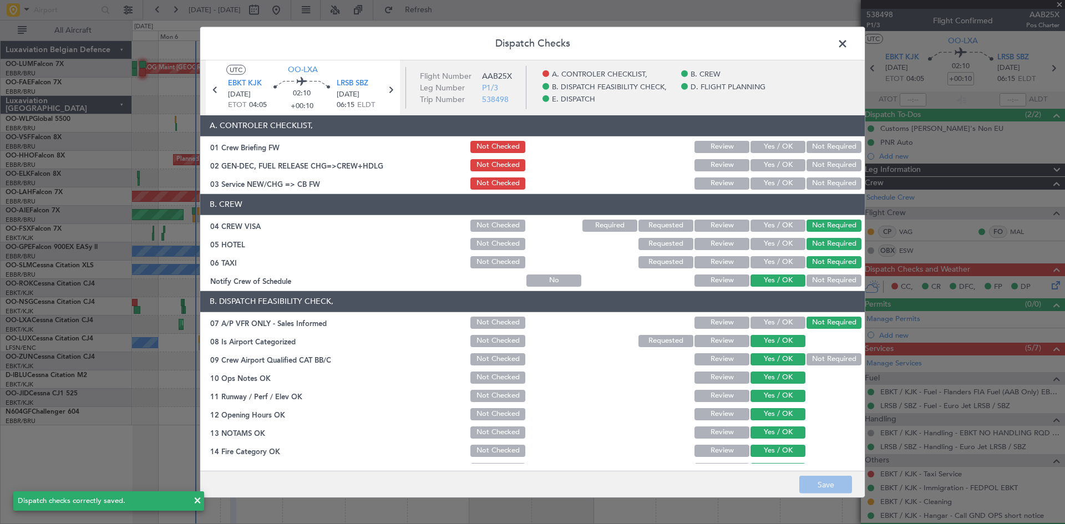
click at [766, 180] on button "Yes / OK" at bounding box center [778, 184] width 55 height 12
click at [838, 478] on button "Save" at bounding box center [825, 485] width 53 height 18
click at [389, 87] on icon at bounding box center [390, 89] width 14 height 14
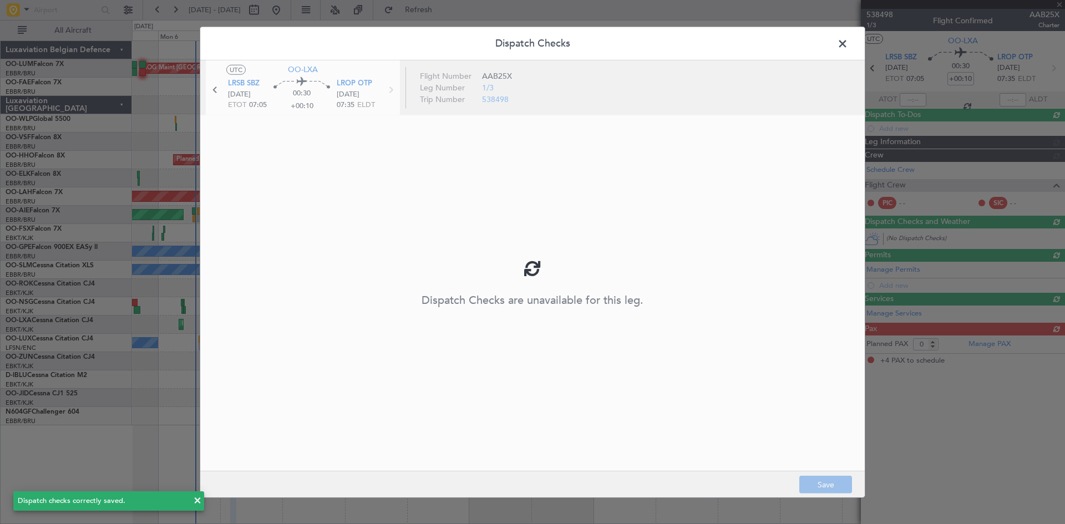
type input "4"
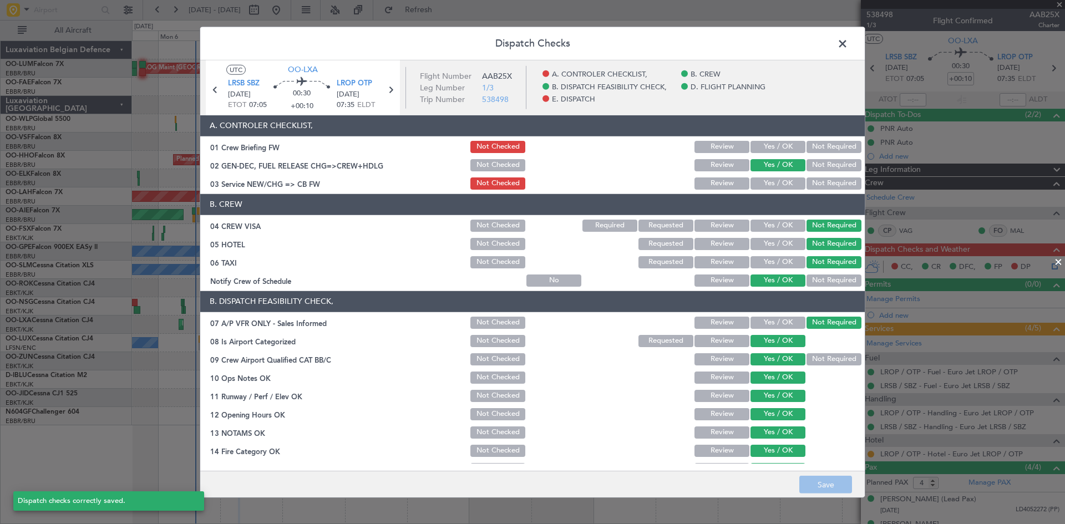
click at [772, 182] on button "Yes / OK" at bounding box center [778, 184] width 55 height 12
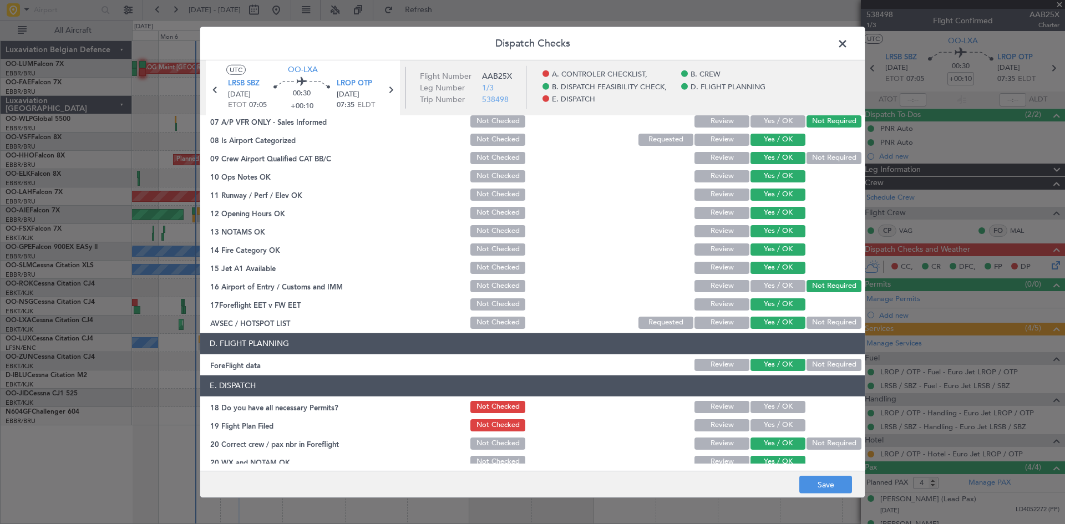
scroll to position [210, 0]
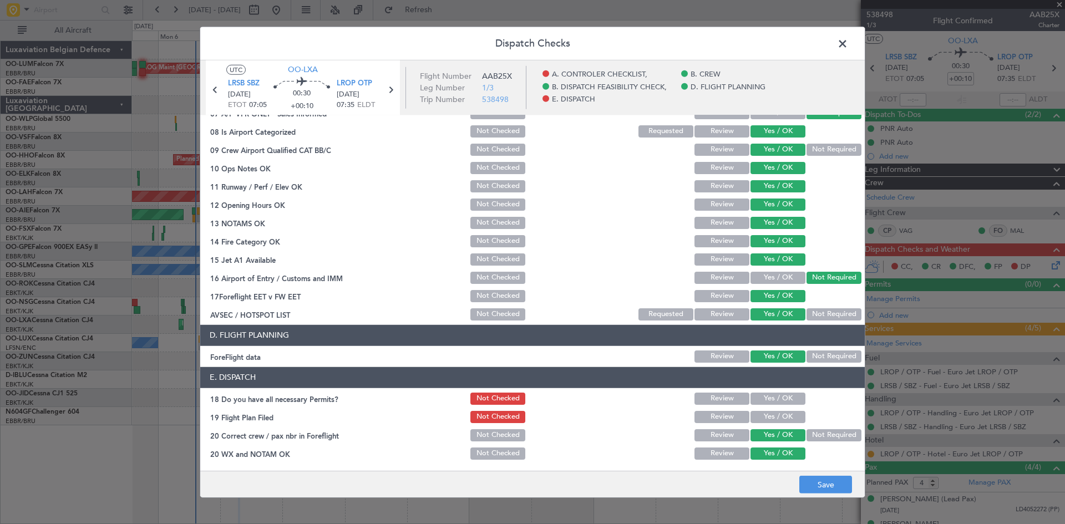
click at [787, 397] on button "Yes / OK" at bounding box center [778, 399] width 55 height 12
click at [780, 415] on button "Yes / OK" at bounding box center [778, 417] width 55 height 12
click at [829, 480] on button "Save" at bounding box center [825, 485] width 53 height 18
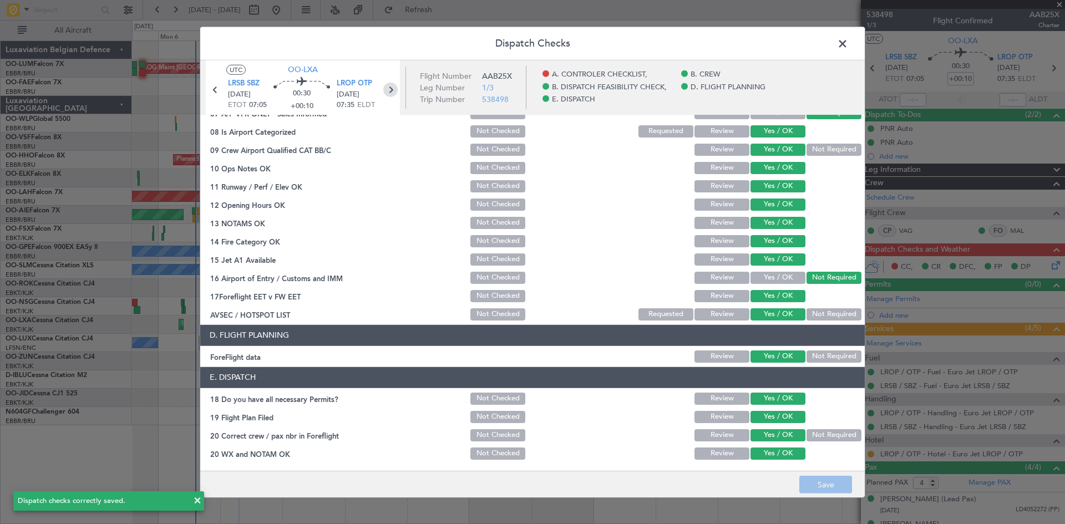
click at [384, 87] on icon at bounding box center [390, 89] width 14 height 14
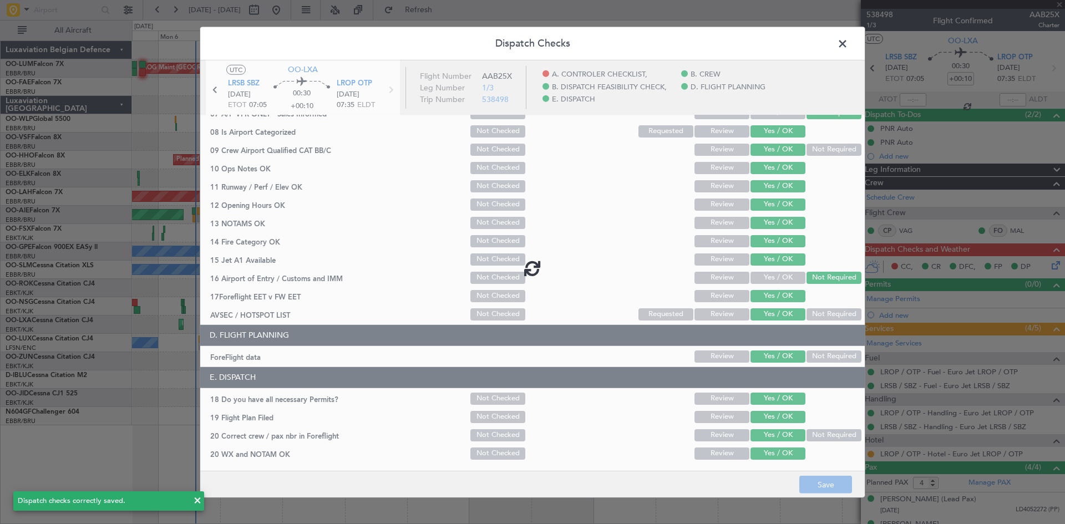
type input "-00:05"
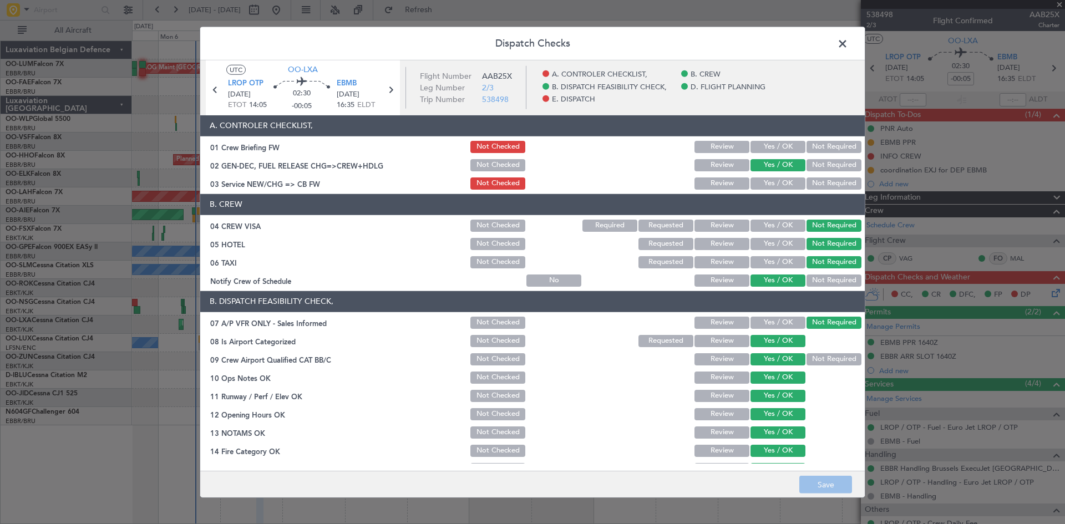
click at [774, 185] on button "Yes / OK" at bounding box center [778, 184] width 55 height 12
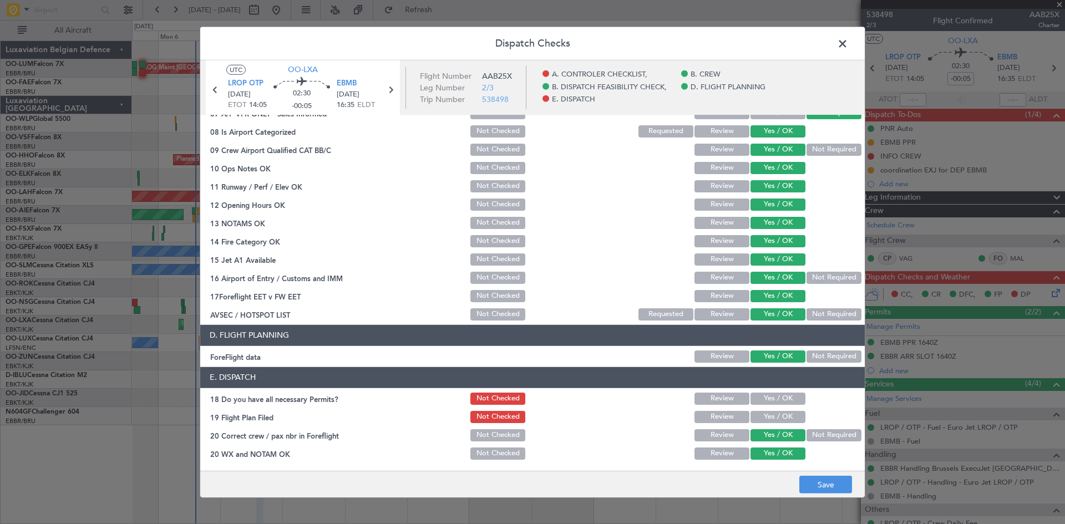
click at [777, 394] on button "Yes / OK" at bounding box center [778, 399] width 55 height 12
click at [777, 407] on section "E. DISPATCH 18 Do you have all necessary Permits? Not Checked Review Yes / OK 1…" at bounding box center [532, 414] width 665 height 94
click at [777, 415] on button "Yes / OK" at bounding box center [778, 417] width 55 height 12
click at [818, 477] on button "Save" at bounding box center [825, 485] width 53 height 18
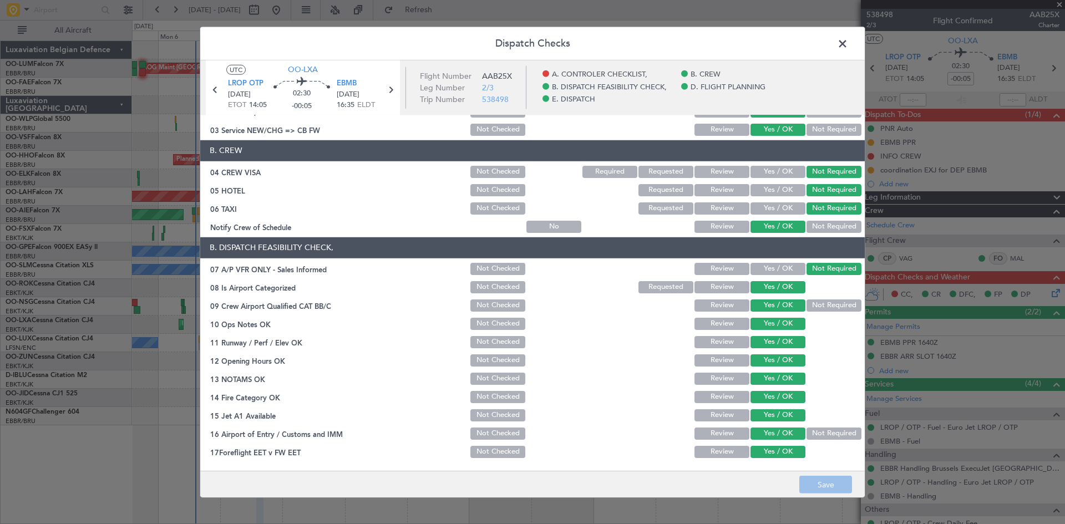
scroll to position [0, 0]
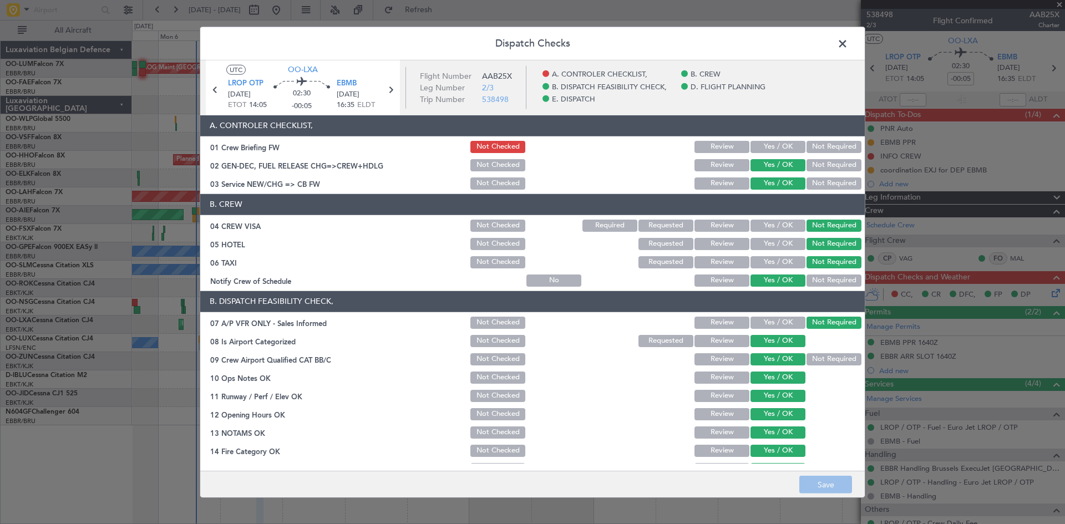
drag, startPoint x: 772, startPoint y: 141, endPoint x: 773, endPoint y: 148, distance: 6.7
click at [772, 141] on button "Yes / OK" at bounding box center [778, 147] width 55 height 12
click at [812, 489] on button "Save" at bounding box center [825, 485] width 53 height 18
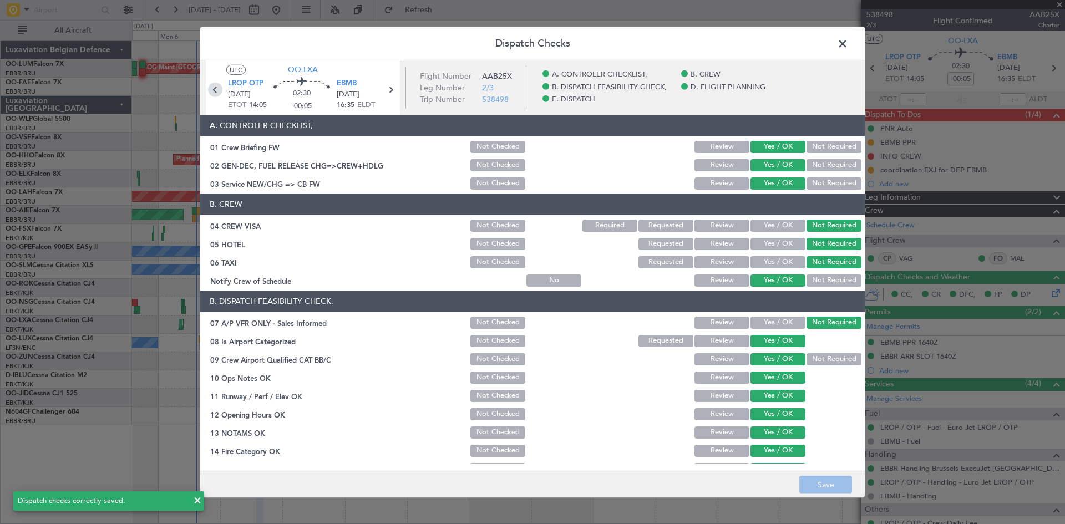
click at [215, 88] on icon at bounding box center [215, 89] width 14 height 14
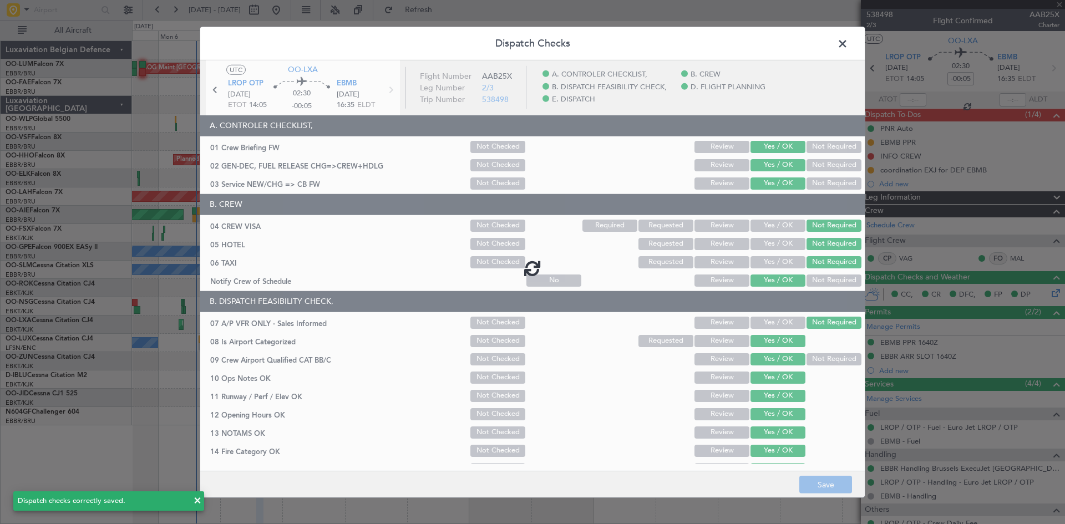
type input "+00:10"
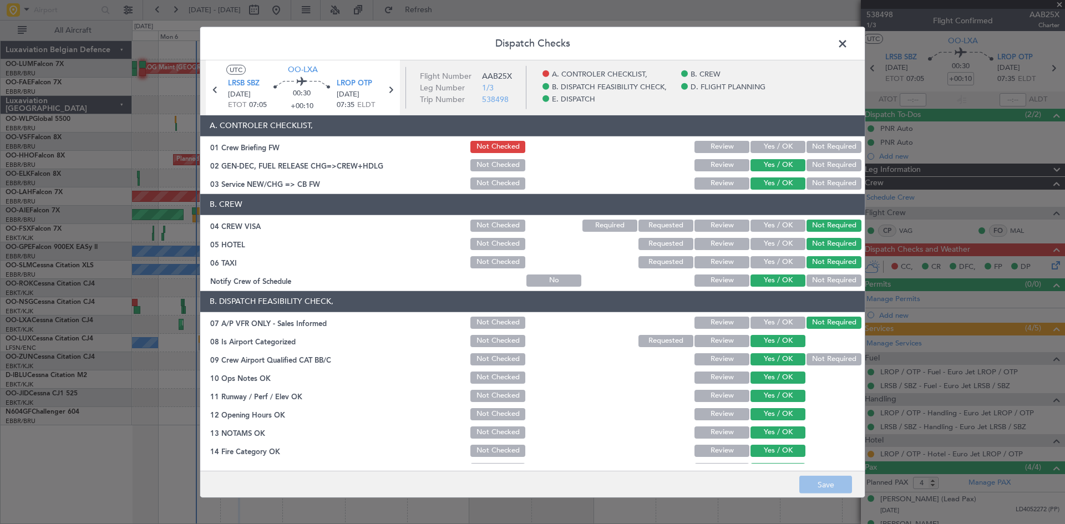
click at [776, 147] on button "Yes / OK" at bounding box center [778, 147] width 55 height 12
click at [833, 484] on button "Save" at bounding box center [825, 485] width 53 height 18
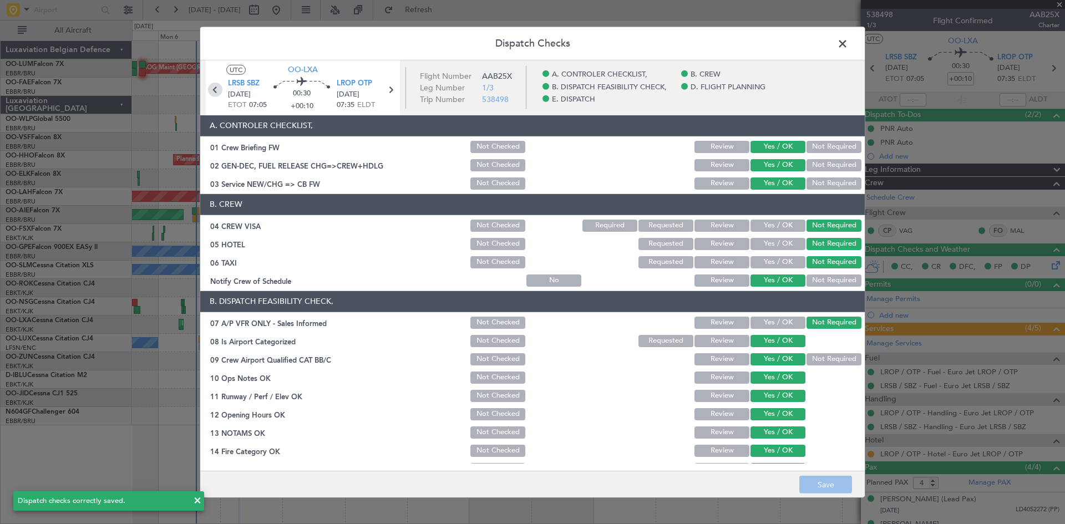
click at [217, 89] on icon at bounding box center [215, 89] width 14 height 14
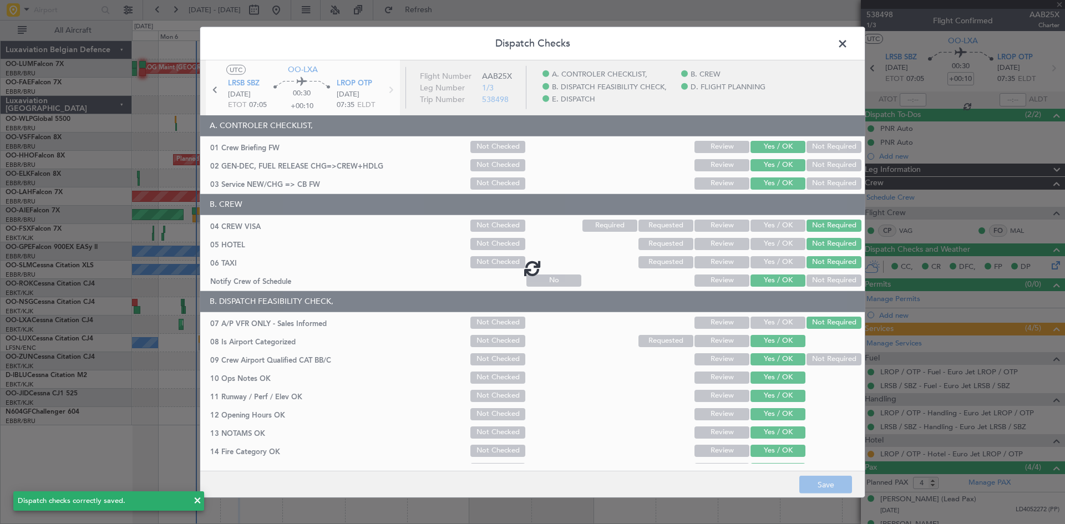
type input "0"
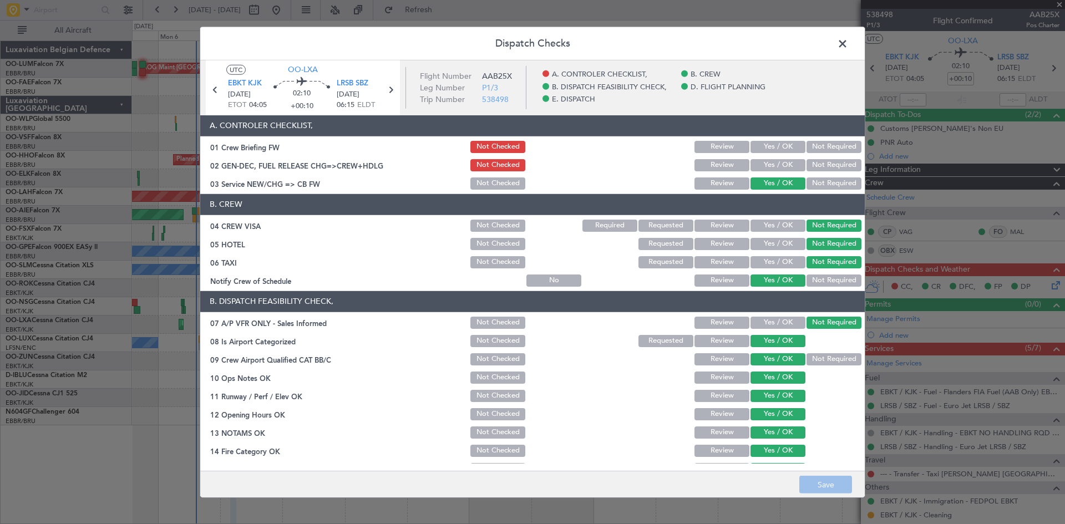
click at [775, 145] on button "Yes / OK" at bounding box center [778, 147] width 55 height 12
click at [774, 165] on button "Yes / OK" at bounding box center [778, 165] width 55 height 12
click at [837, 479] on button "Save" at bounding box center [825, 485] width 53 height 18
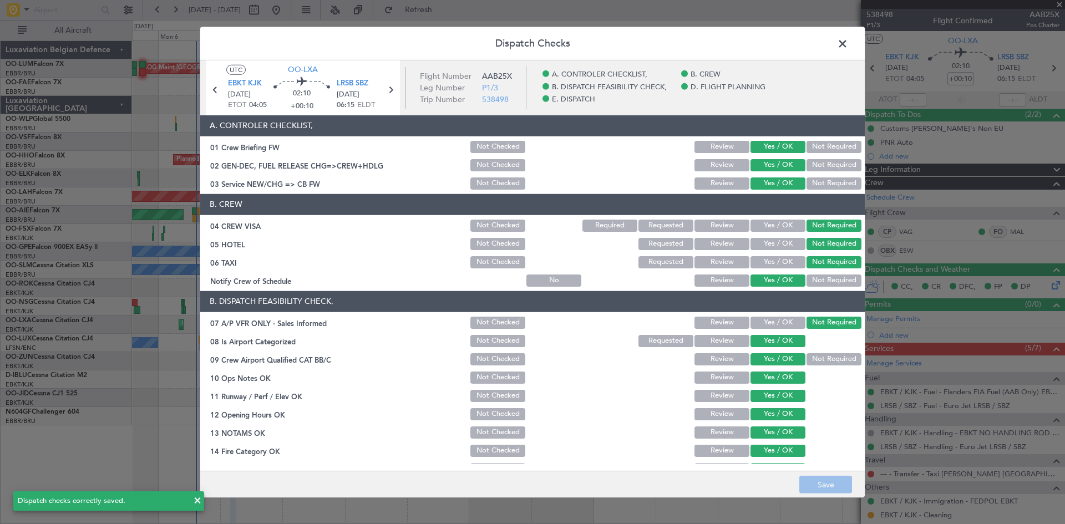
click at [848, 40] on span at bounding box center [848, 46] width 0 height 22
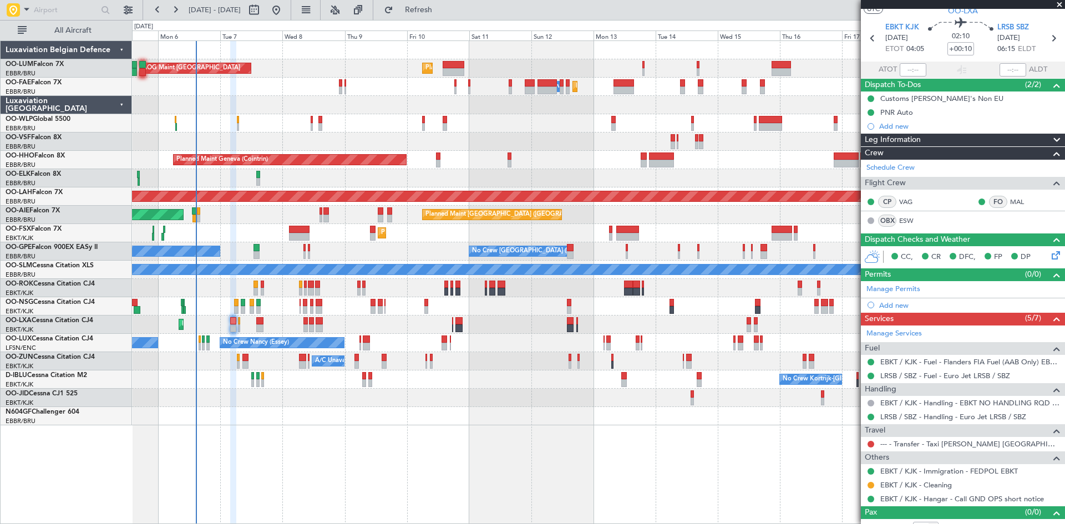
scroll to position [43, 0]
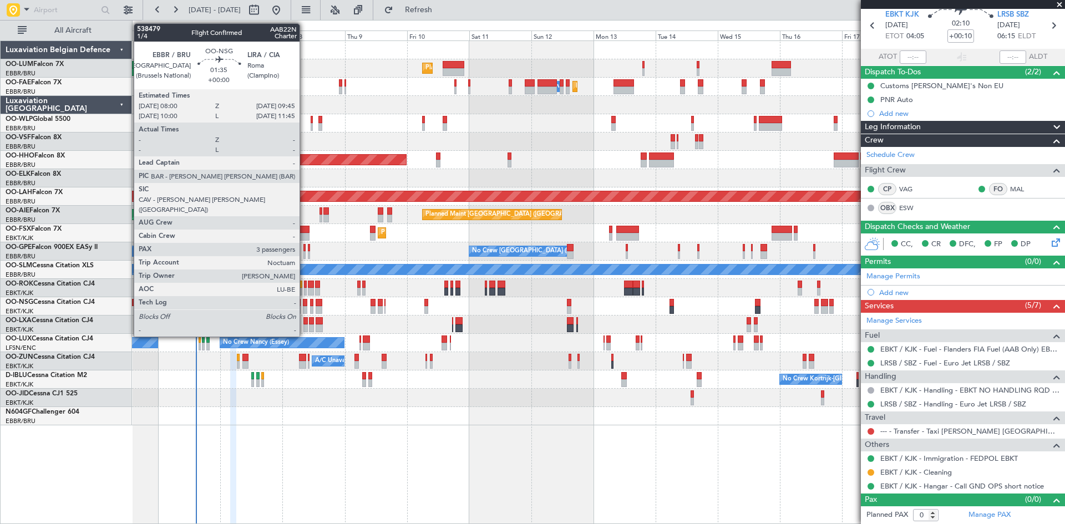
click at [305, 303] on div at bounding box center [305, 303] width 5 height 8
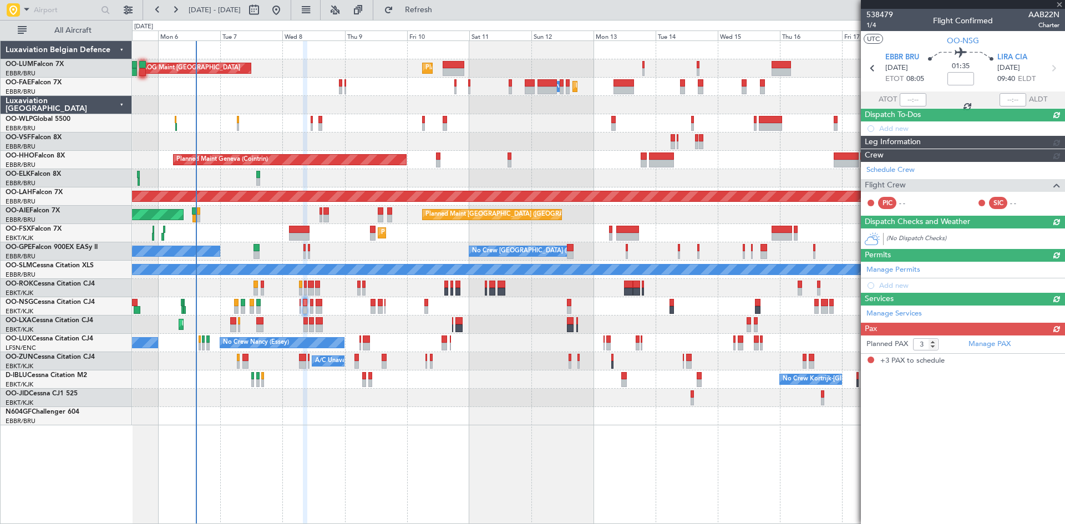
scroll to position [0, 0]
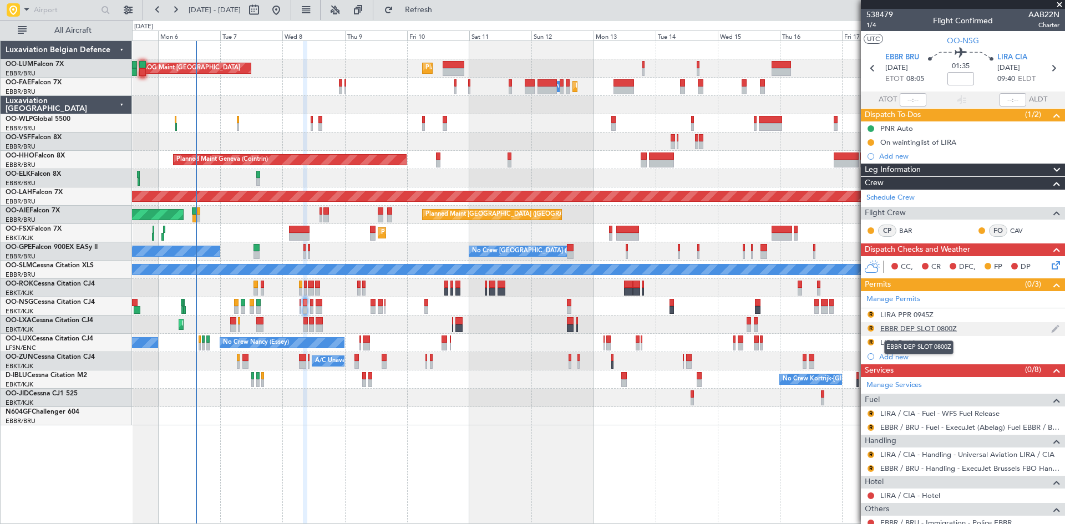
click at [924, 328] on div "EBBR DEP SLOT 0800Z" at bounding box center [918, 328] width 77 height 9
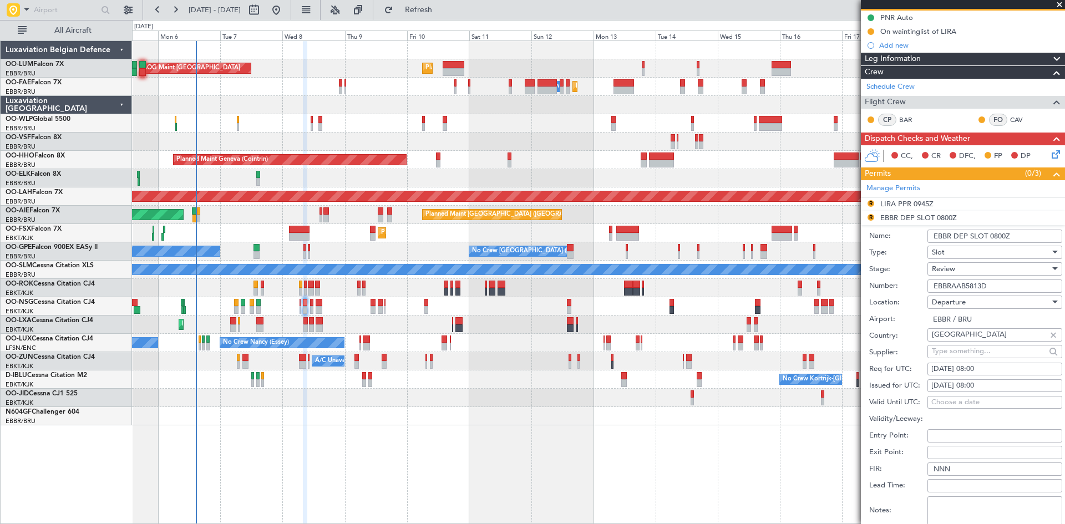
scroll to position [166, 0]
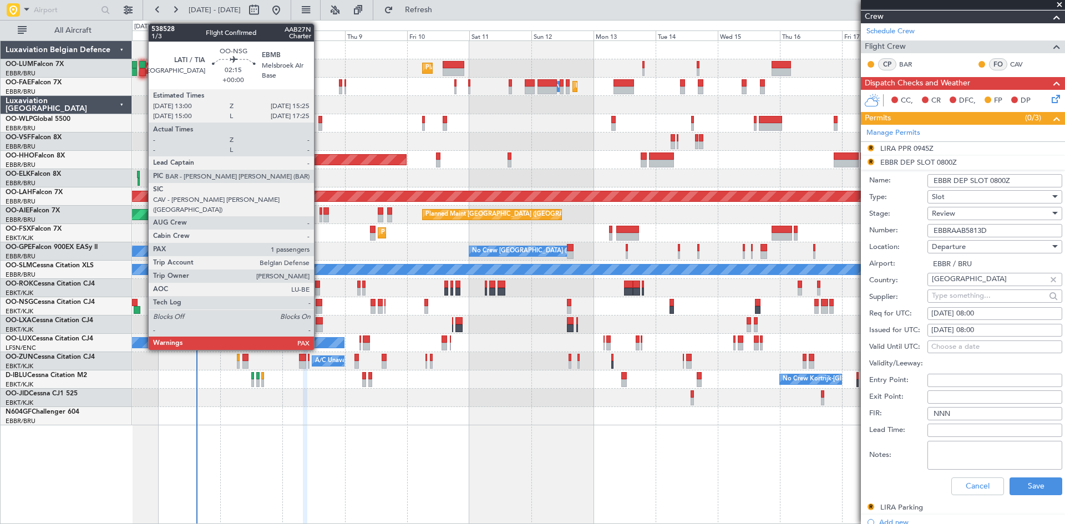
click at [319, 305] on div at bounding box center [319, 303] width 7 height 8
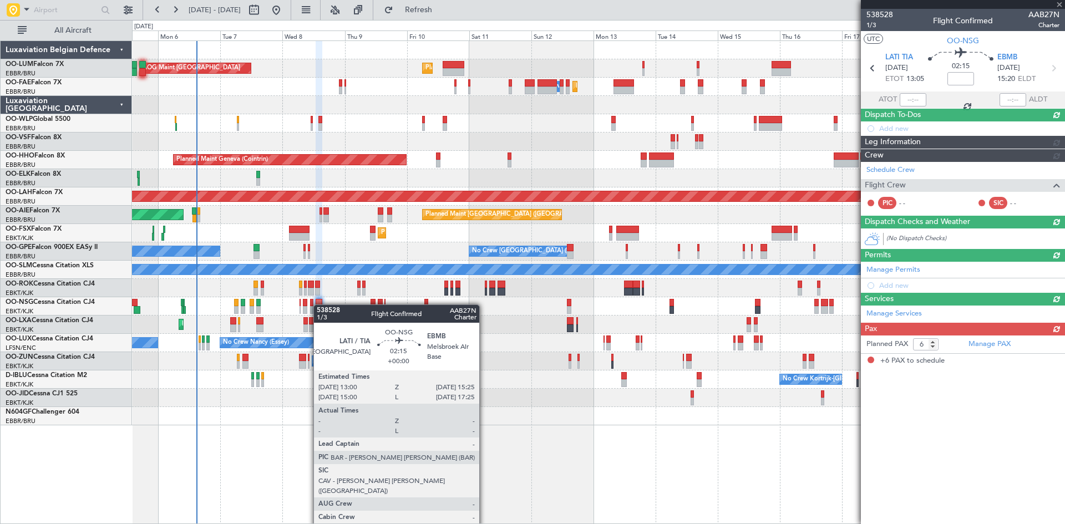
scroll to position [0, 0]
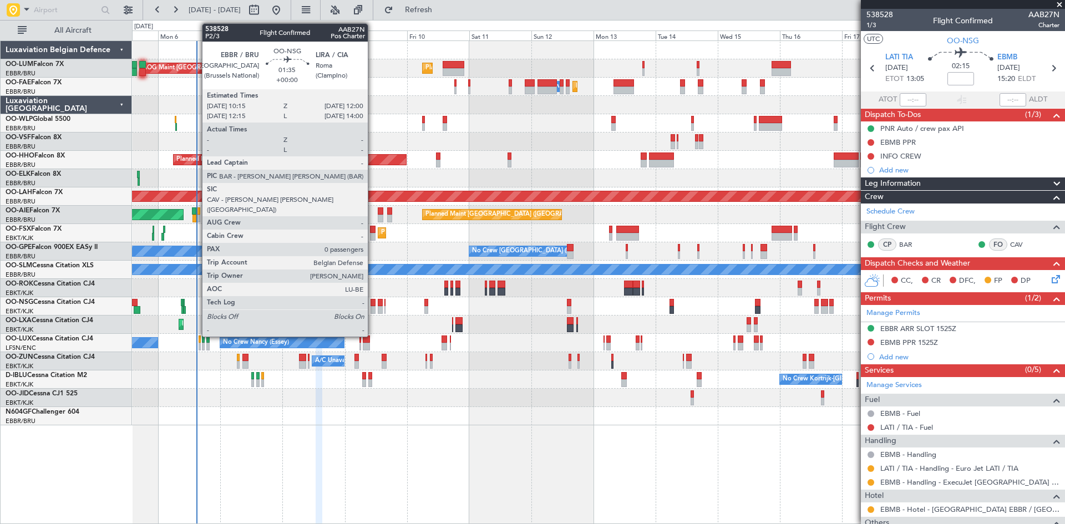
click at [373, 303] on div at bounding box center [373, 303] width 5 height 8
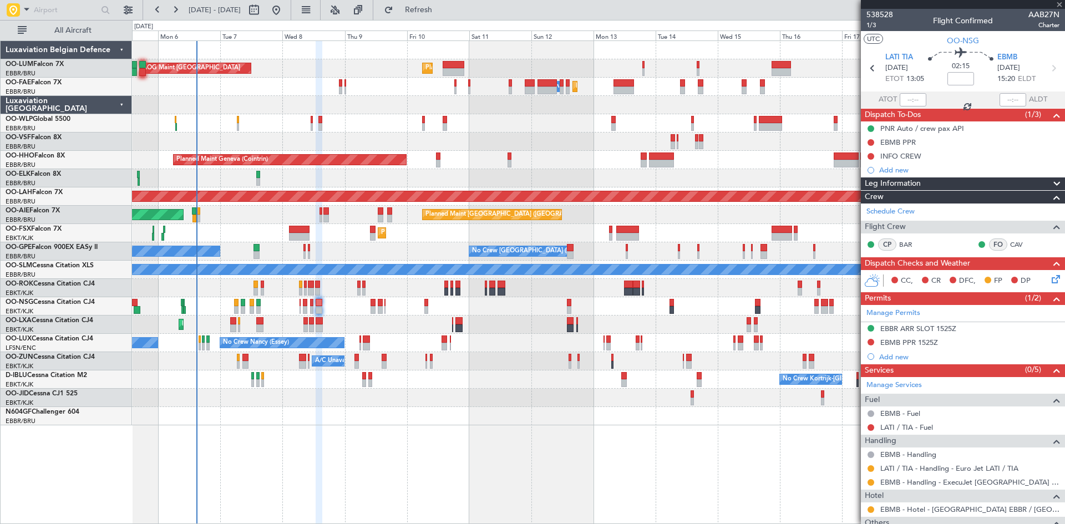
type input "0"
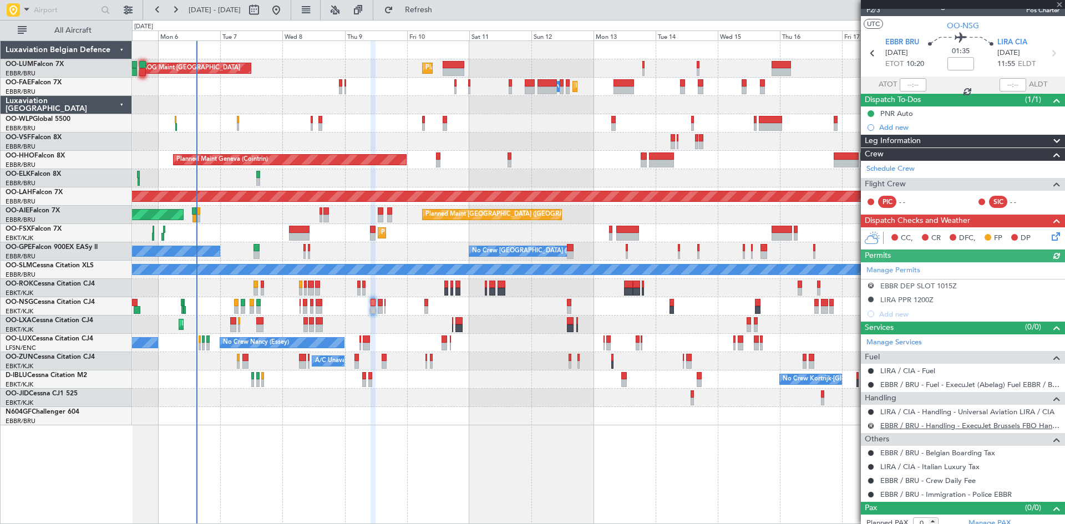
scroll to position [23, 0]
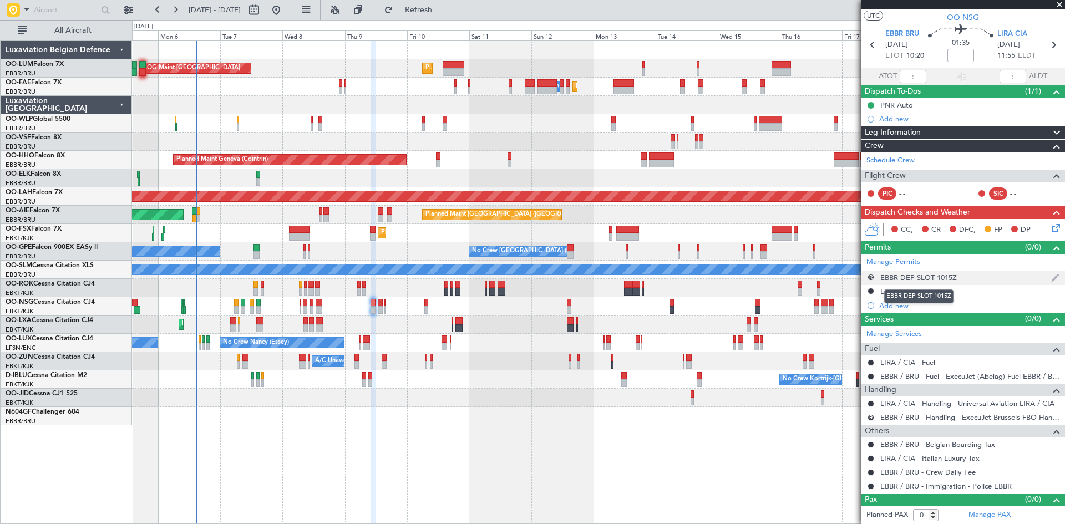
click at [906, 278] on div "EBBR DEP SLOT 1015Z" at bounding box center [918, 277] width 77 height 9
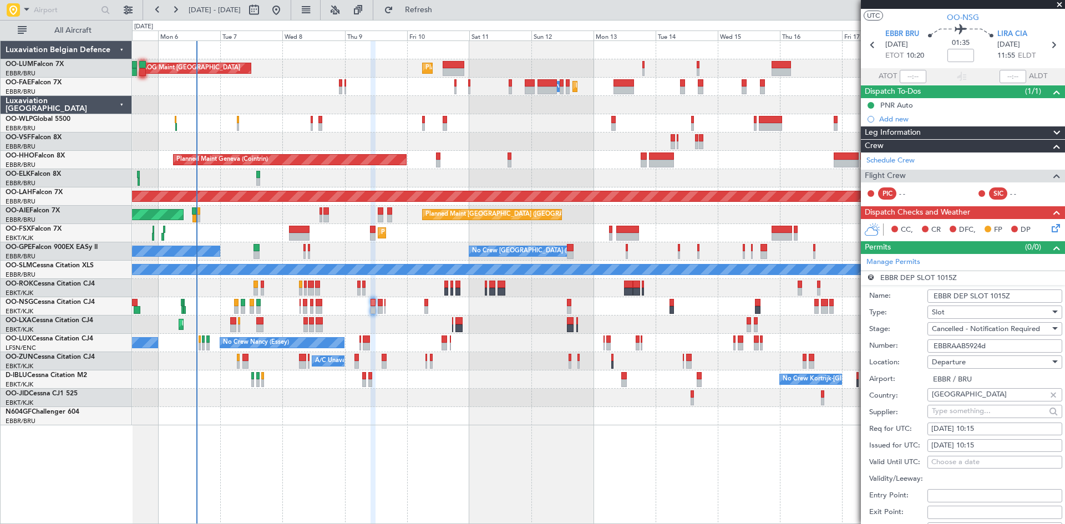
click at [978, 331] on span "Cancelled - Notification Required" at bounding box center [986, 329] width 108 height 10
click at [961, 400] on span "Received OK" at bounding box center [990, 400] width 116 height 17
click at [1017, 344] on input "EBBRAAB5924d" at bounding box center [994, 345] width 135 height 13
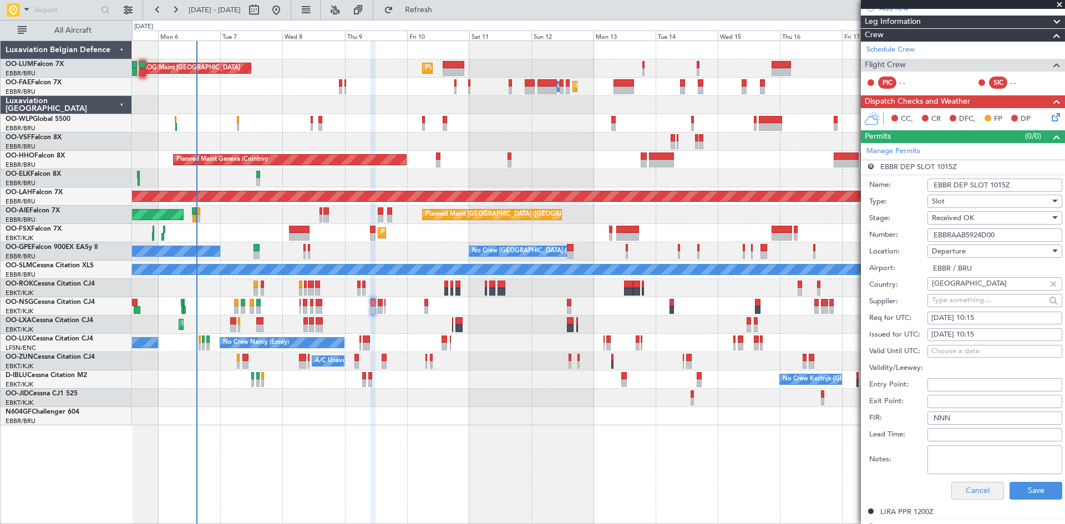
type input "EBBRAAB5924D00"
click at [959, 493] on button "Cancel" at bounding box center [977, 491] width 53 height 18
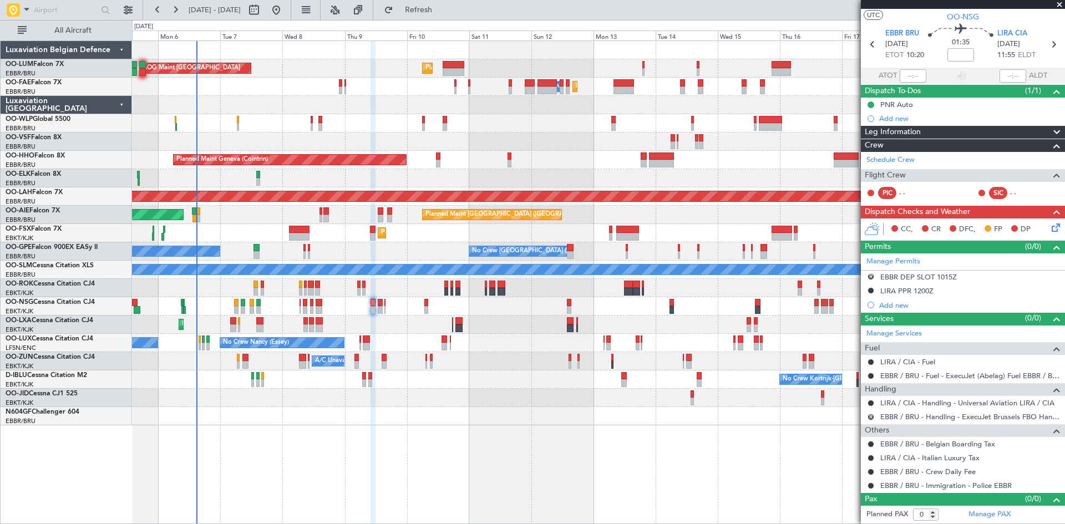
scroll to position [23, 0]
click at [870, 443] on button at bounding box center [871, 445] width 7 height 7
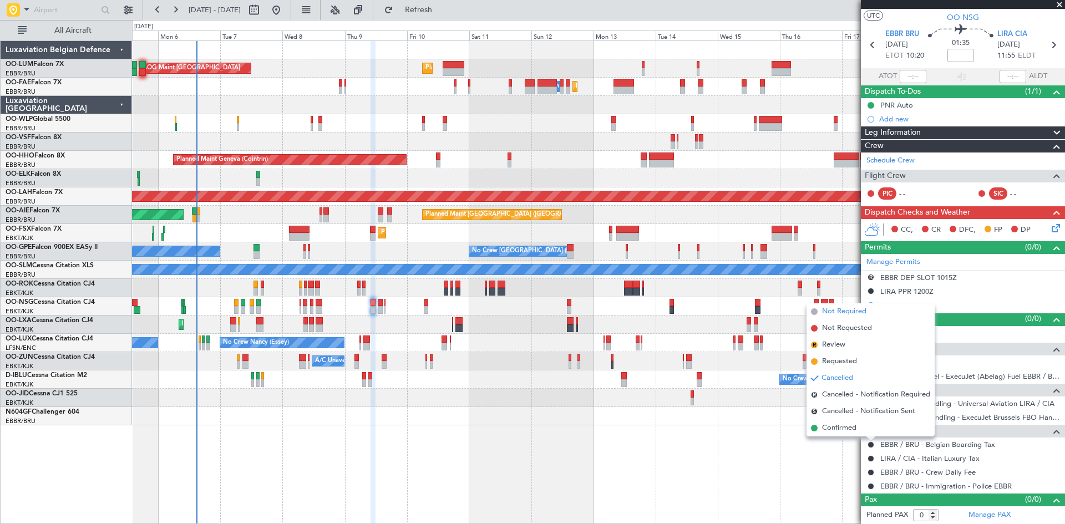
click at [840, 315] on span "Not Required" at bounding box center [844, 311] width 44 height 11
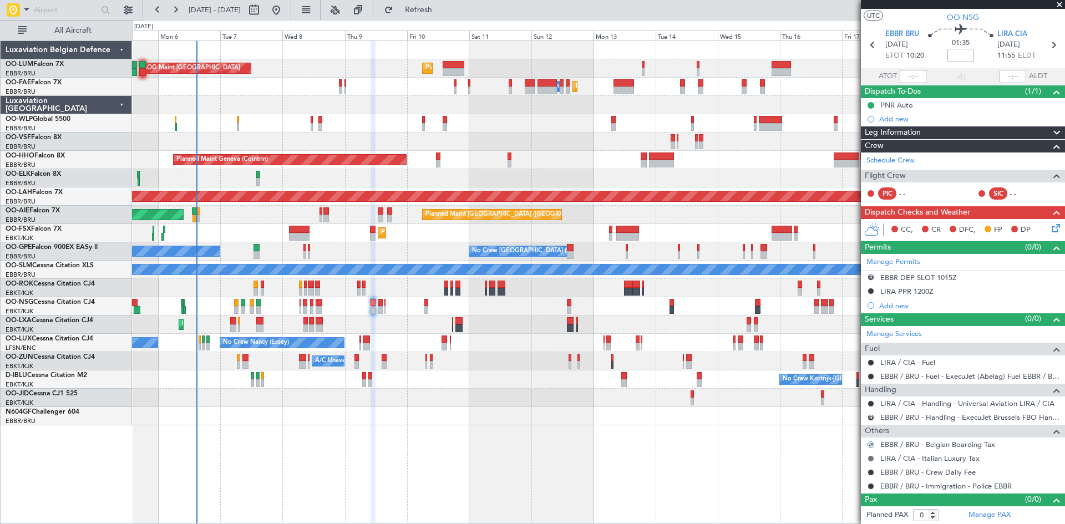
click at [870, 459] on button at bounding box center [871, 458] width 7 height 7
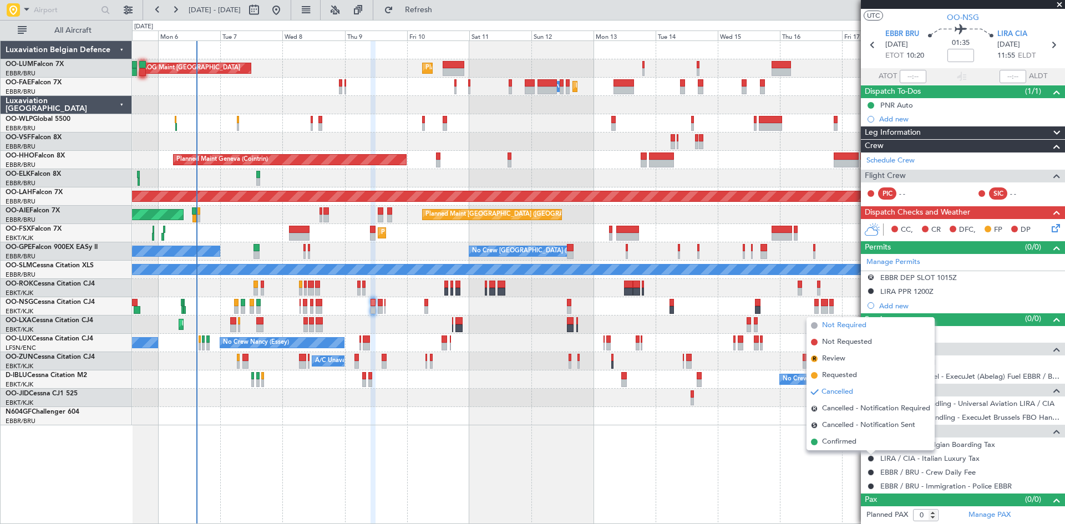
click at [850, 324] on span "Not Required" at bounding box center [844, 325] width 44 height 11
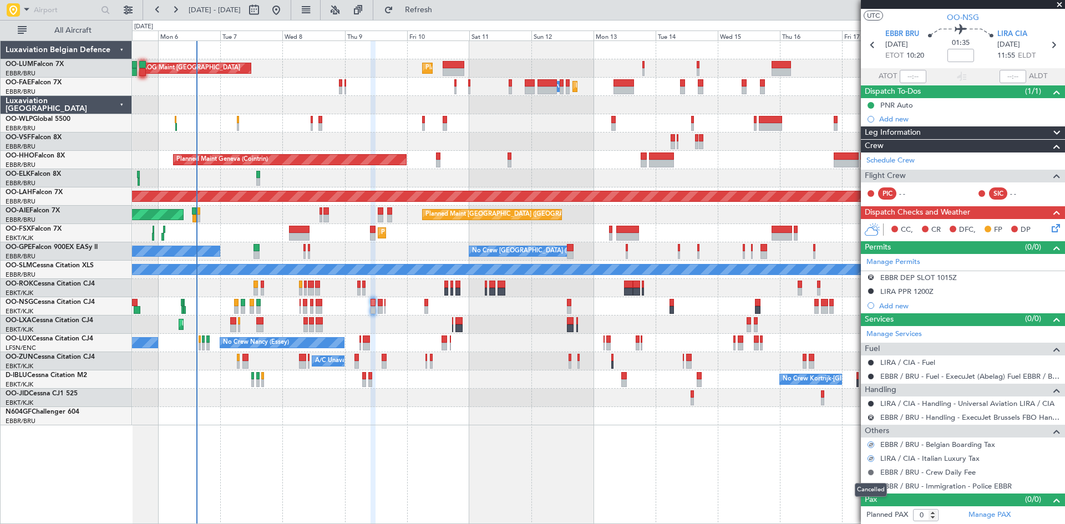
click at [870, 471] on button at bounding box center [871, 472] width 7 height 7
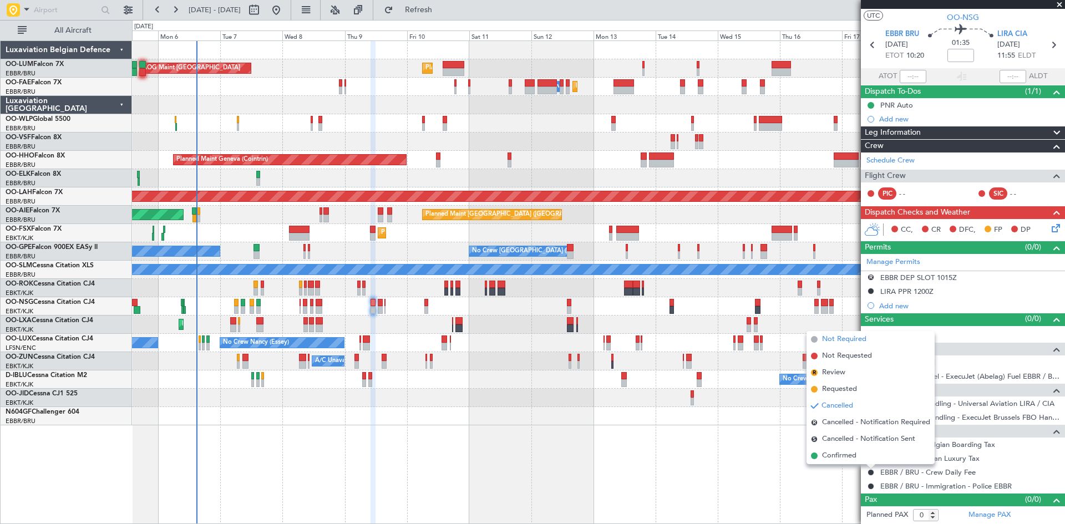
click at [859, 340] on span "Not Required" at bounding box center [844, 339] width 44 height 11
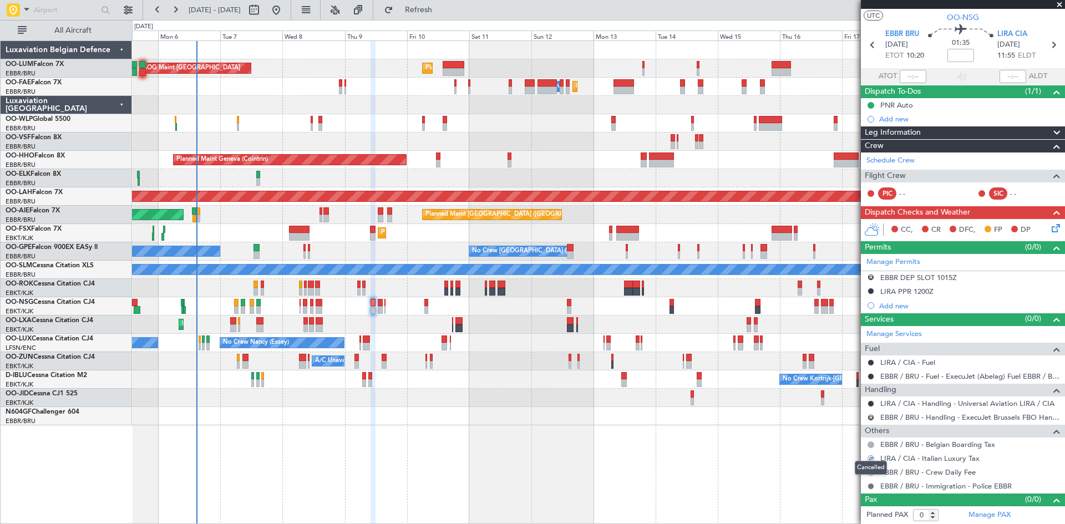
click at [872, 489] on button at bounding box center [871, 486] width 7 height 7
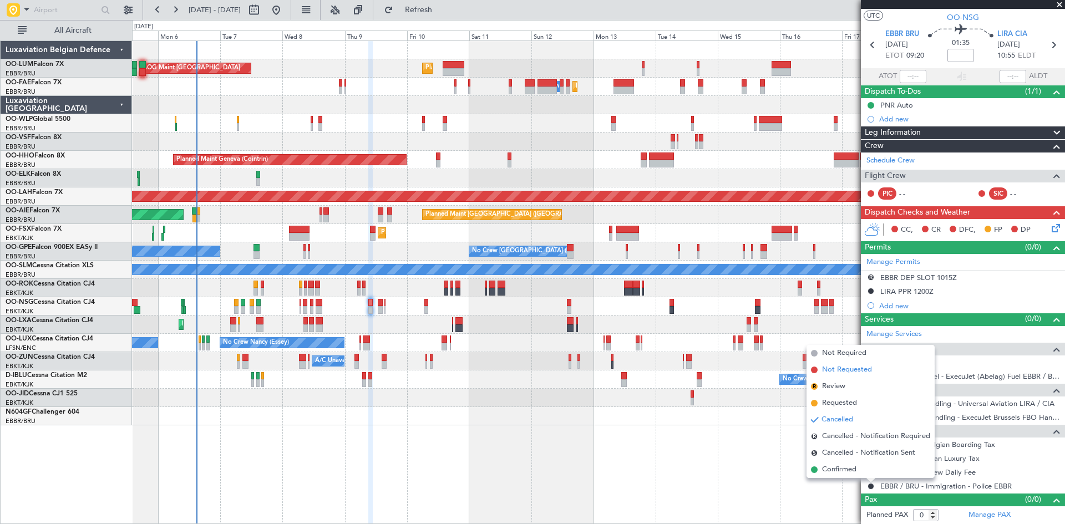
click at [848, 371] on span "Not Requested" at bounding box center [847, 369] width 50 height 11
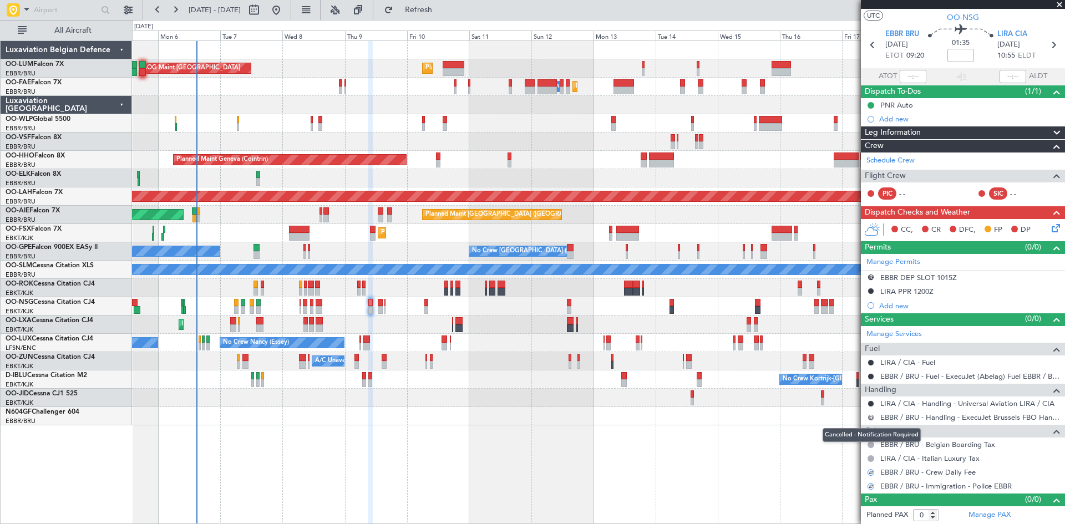
click at [871, 418] on button "R" at bounding box center [871, 417] width 7 height 7
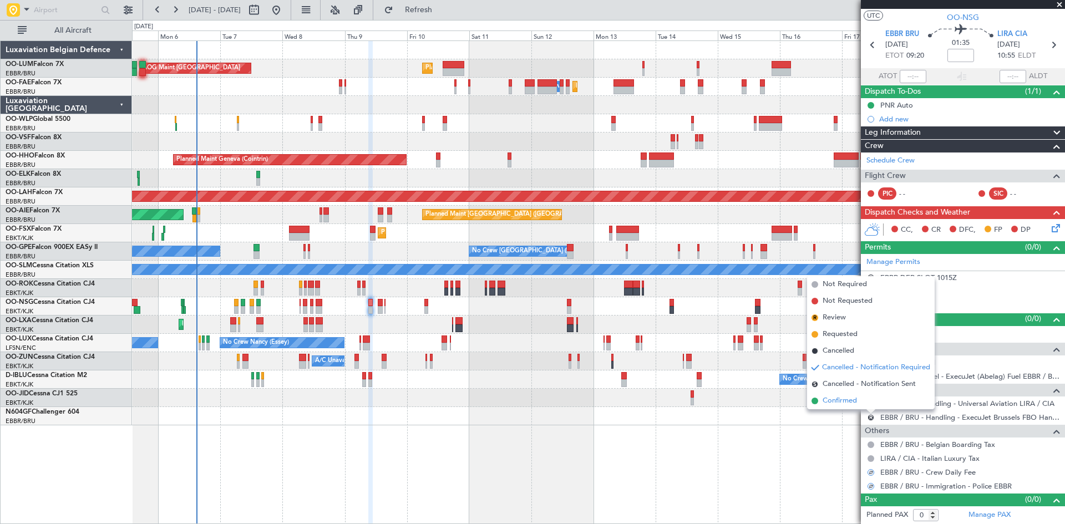
click at [856, 403] on span "Confirmed" at bounding box center [840, 400] width 34 height 11
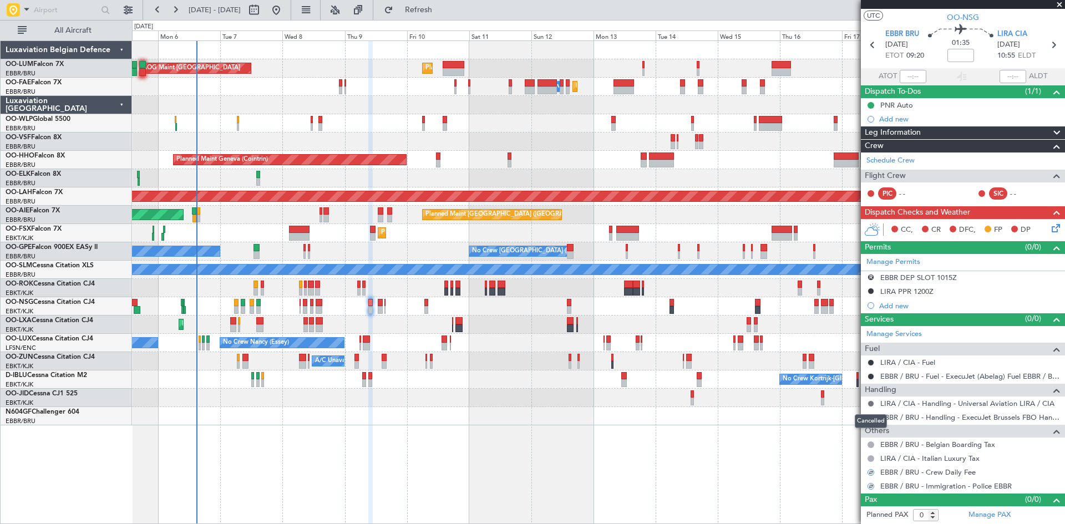
click at [871, 404] on button at bounding box center [871, 403] width 7 height 7
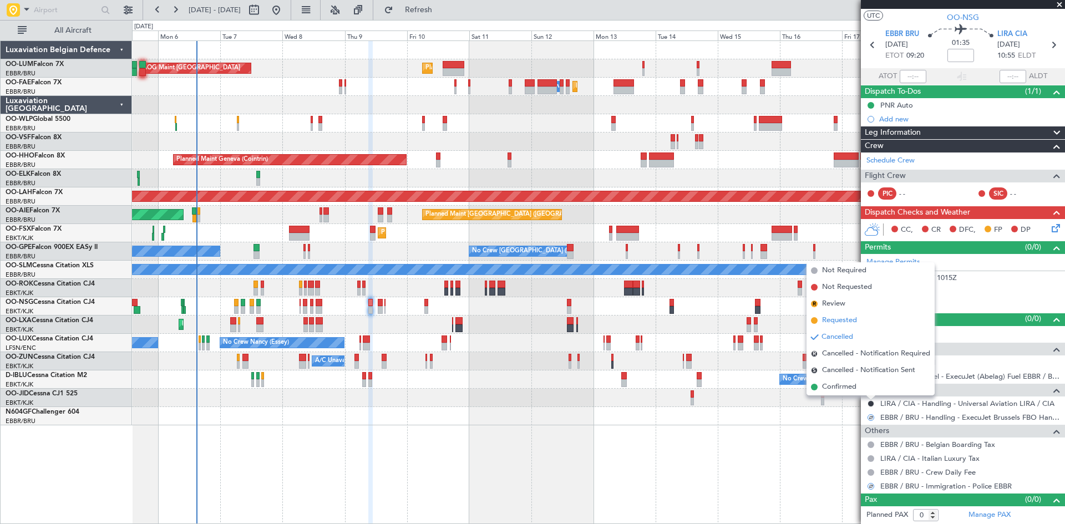
click at [853, 320] on span "Requested" at bounding box center [839, 320] width 35 height 11
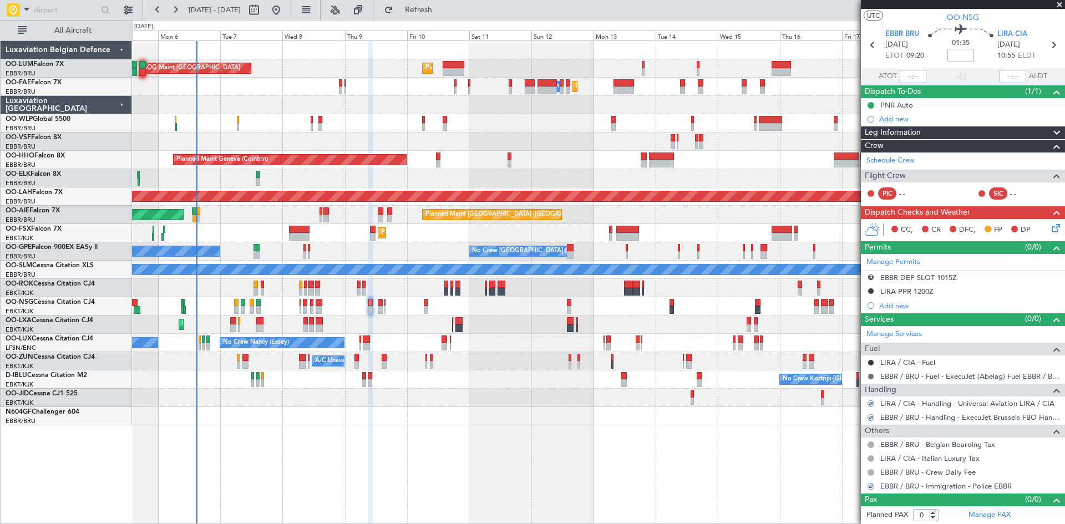
click at [873, 374] on button at bounding box center [871, 376] width 7 height 7
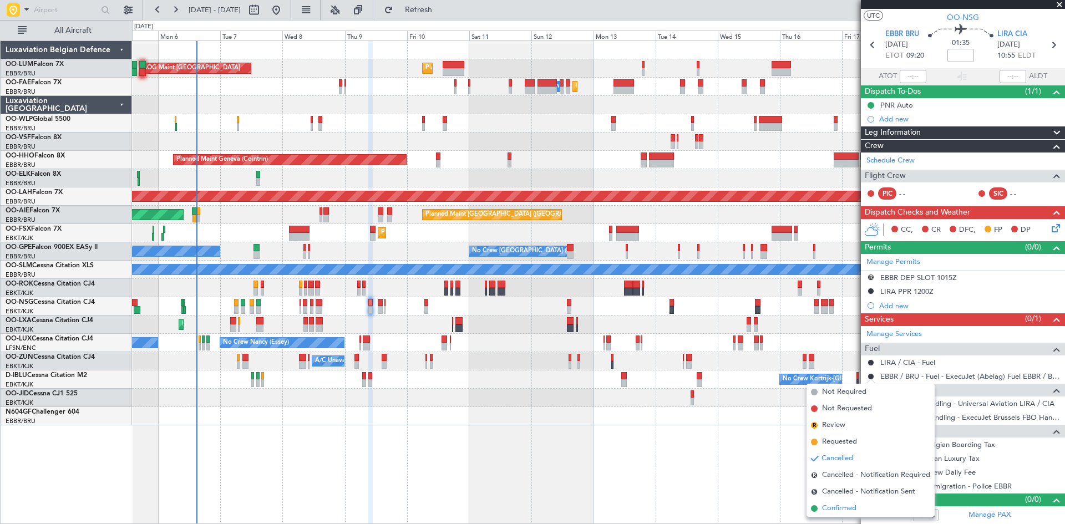
click at [847, 506] on span "Confirmed" at bounding box center [839, 508] width 34 height 11
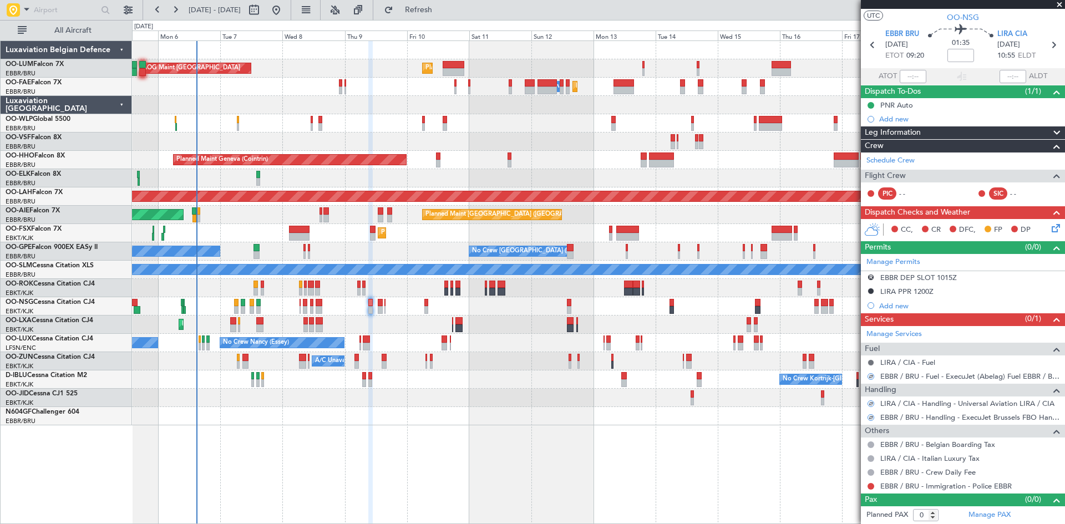
click at [871, 363] on button at bounding box center [871, 362] width 7 height 7
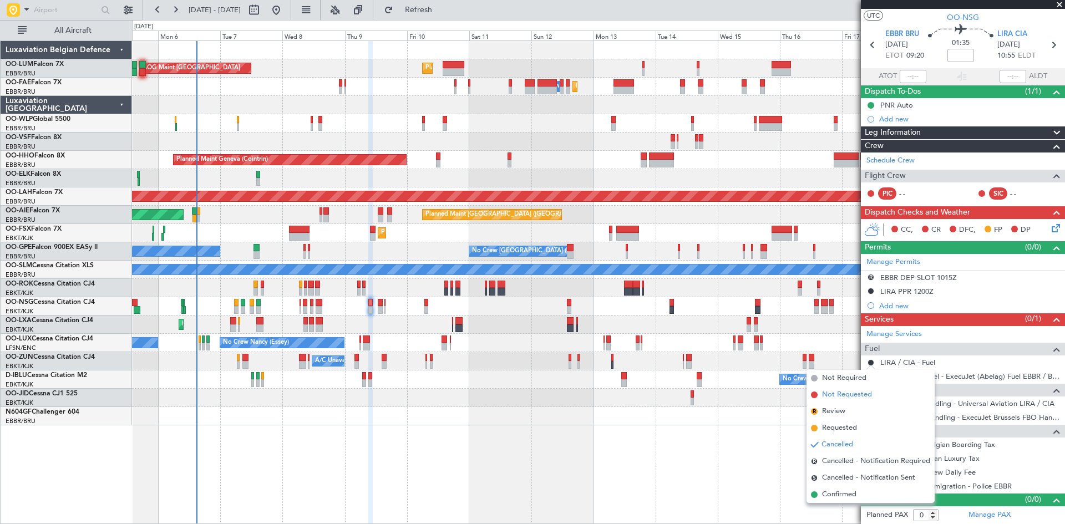
click at [855, 394] on span "Not Requested" at bounding box center [847, 394] width 50 height 11
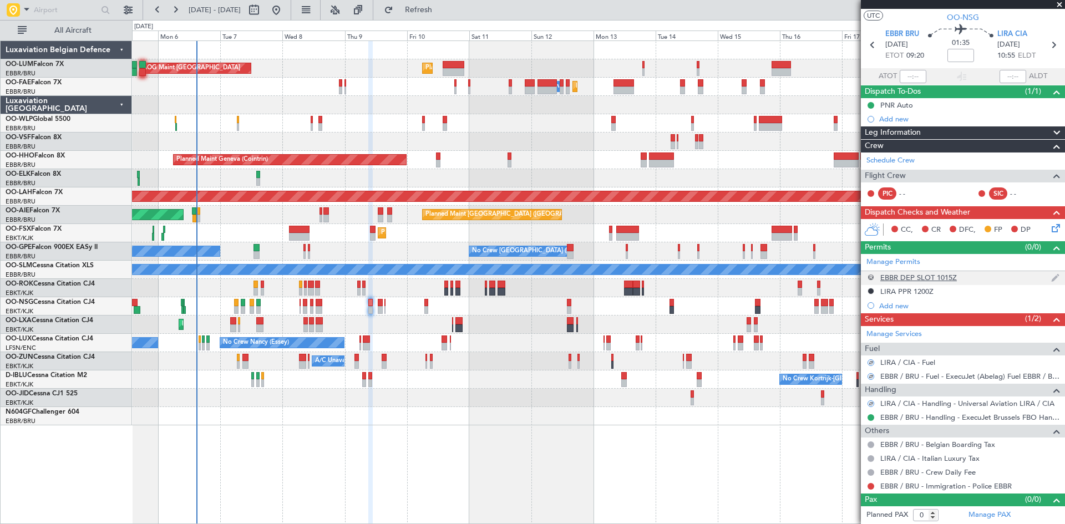
click at [871, 276] on button "R" at bounding box center [871, 277] width 7 height 7
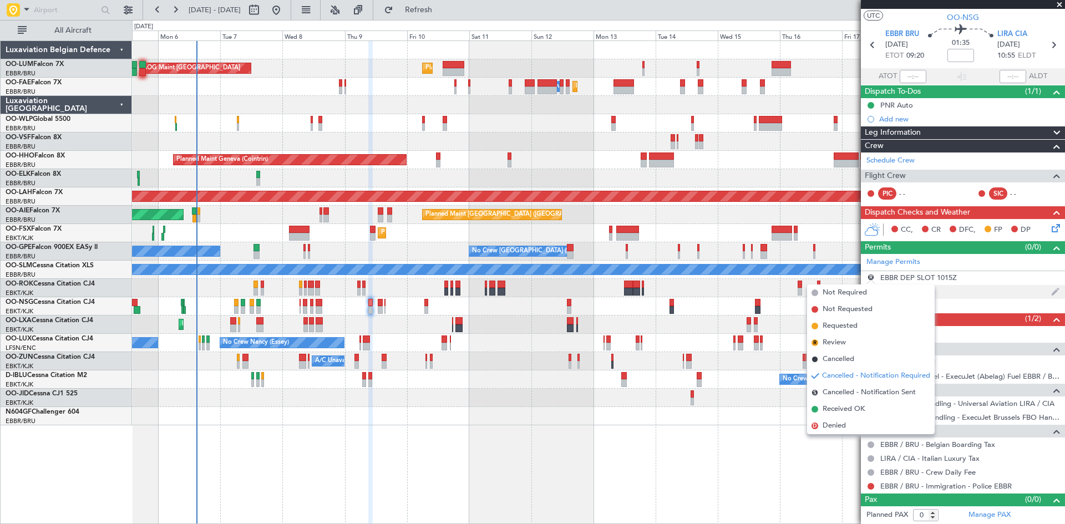
click at [983, 293] on div "LIRA PPR 1200Z" at bounding box center [963, 292] width 204 height 14
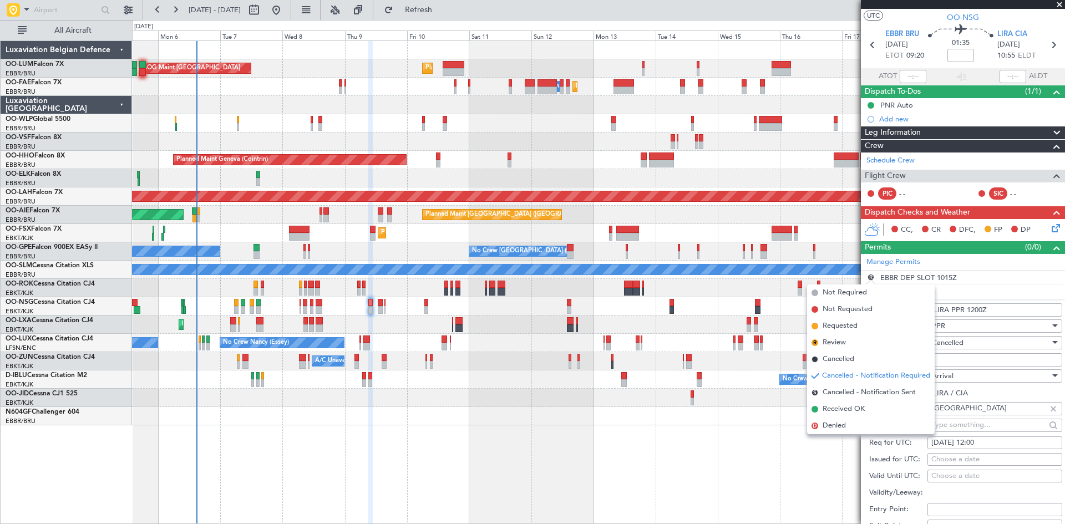
click at [995, 296] on li "LIRA PPR 1200Z Name: LIRA PPR 1200Z Type: PPR Stage: Cancelled Number: Location…" at bounding box center [963, 457] width 204 height 345
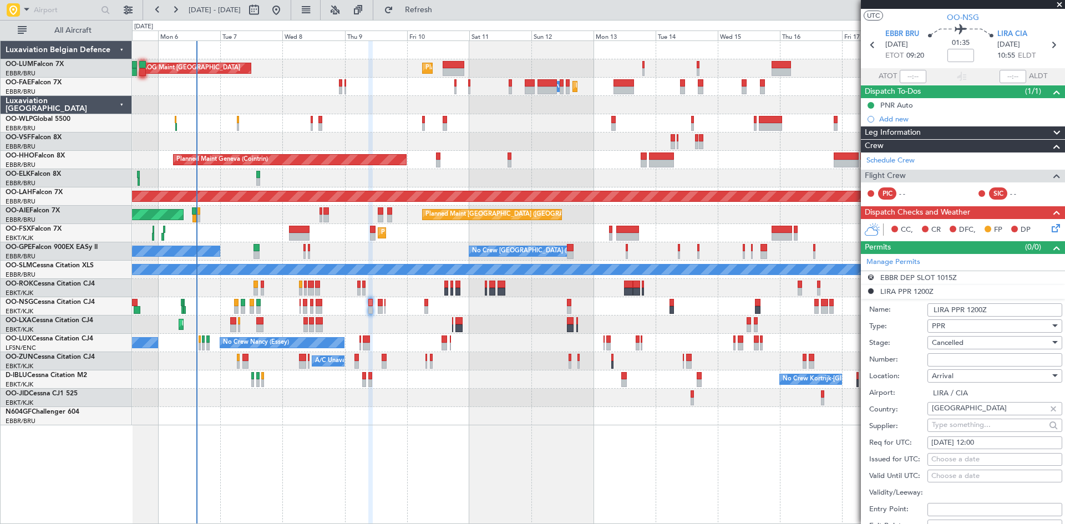
click at [917, 290] on li "LIRA PPR 1200Z Name: LIRA PPR 1200Z Type: PPR Stage: Cancelled Number: Location…" at bounding box center [963, 457] width 204 height 345
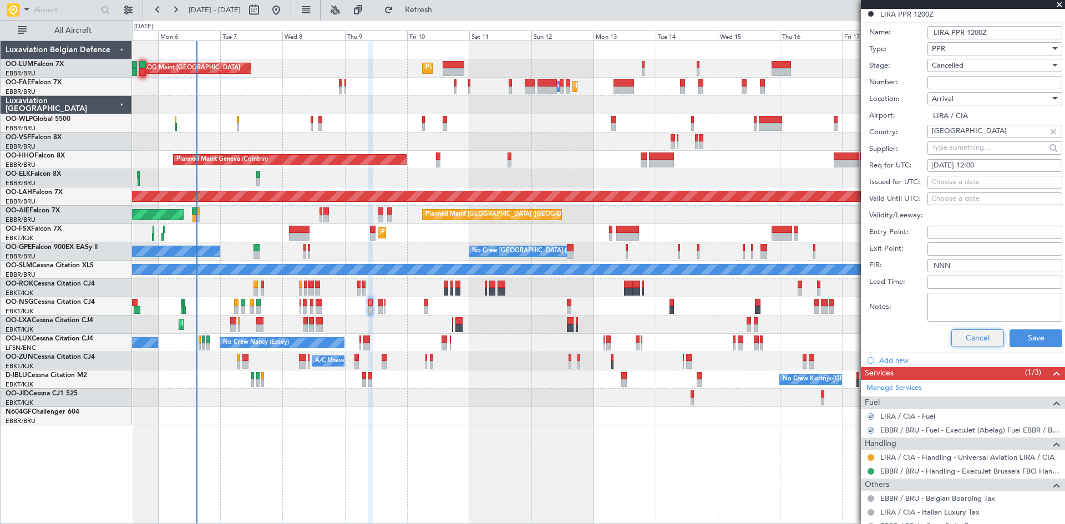
click at [976, 338] on button "Cancel" at bounding box center [977, 338] width 53 height 18
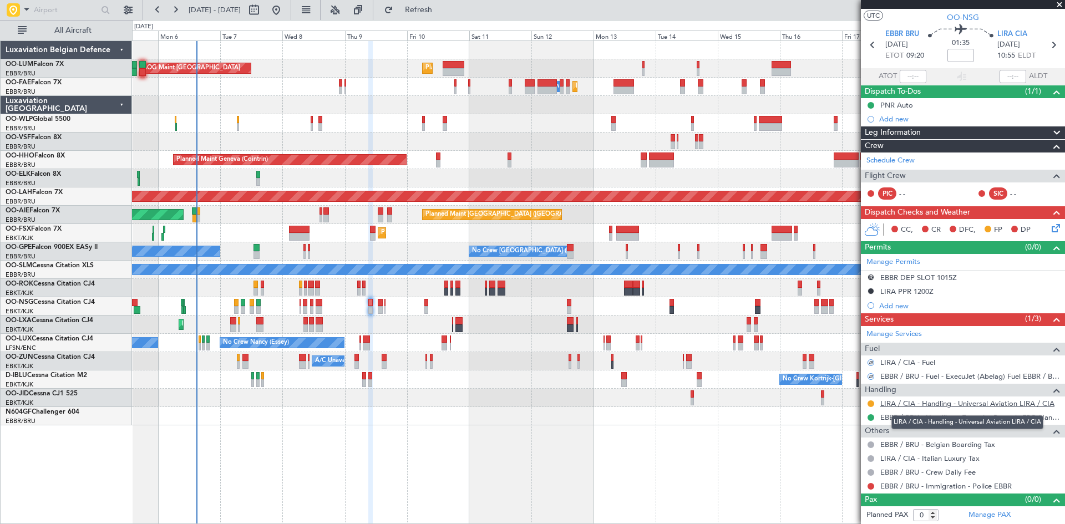
click at [911, 405] on link "LIRA / CIA - Handling - Universal Aviation LIRA / CIA" at bounding box center [967, 403] width 174 height 9
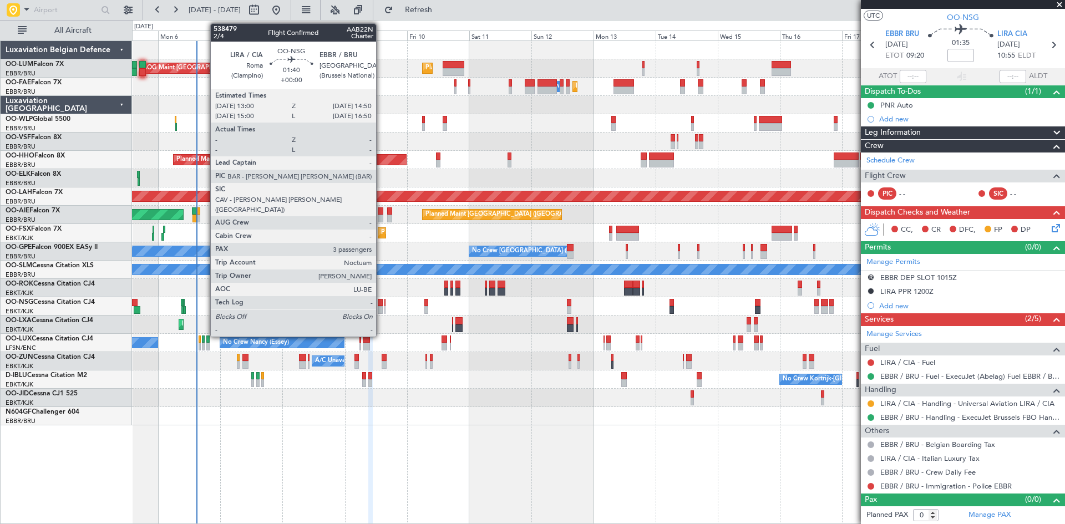
click at [381, 302] on div at bounding box center [380, 303] width 5 height 8
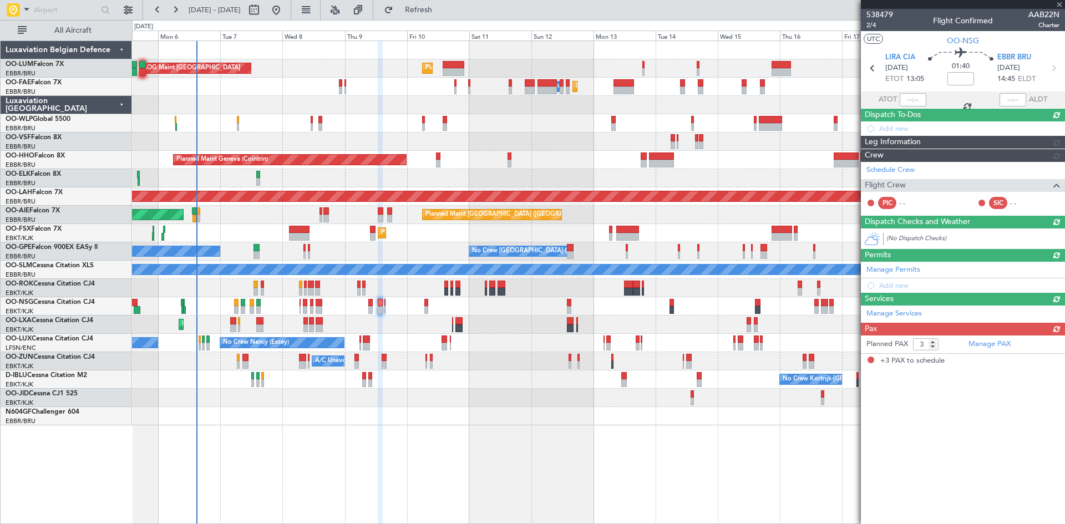
scroll to position [0, 0]
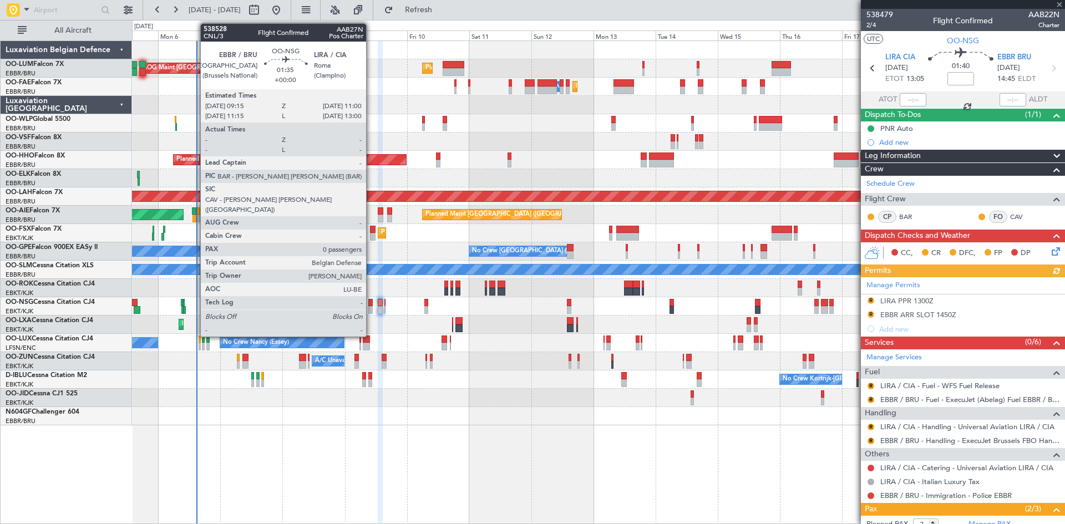
click at [371, 307] on div at bounding box center [370, 310] width 5 height 8
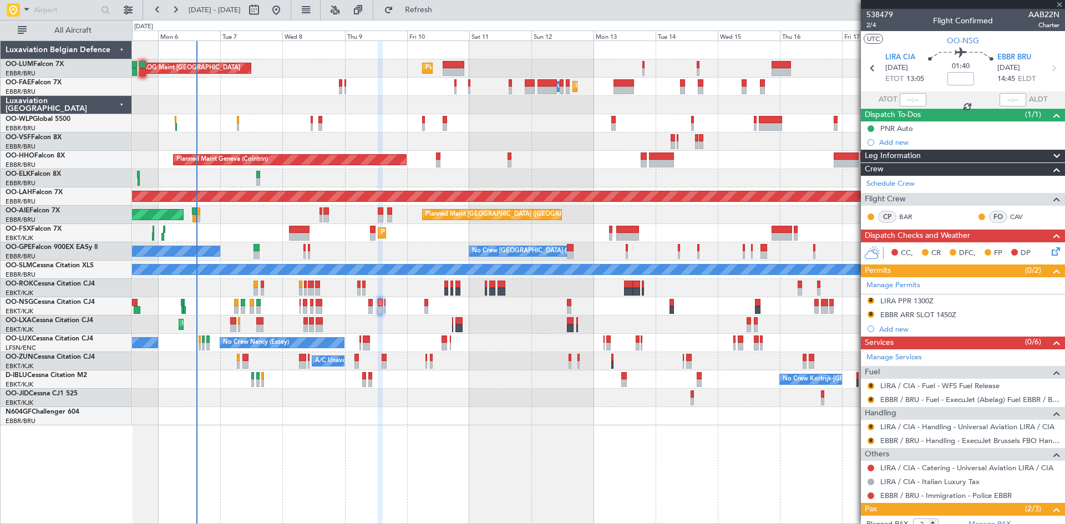
type input "0"
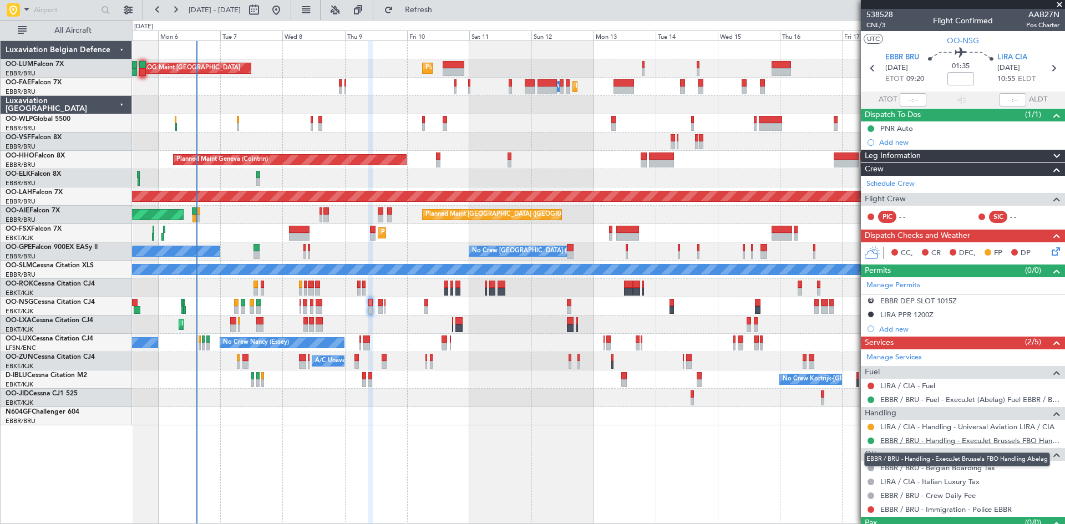
click at [921, 438] on link "EBBR / BRU - Handling - ExecuJet Brussels FBO Handling Abelag" at bounding box center [969, 440] width 179 height 9
